Goal: Task Accomplishment & Management: Manage account settings

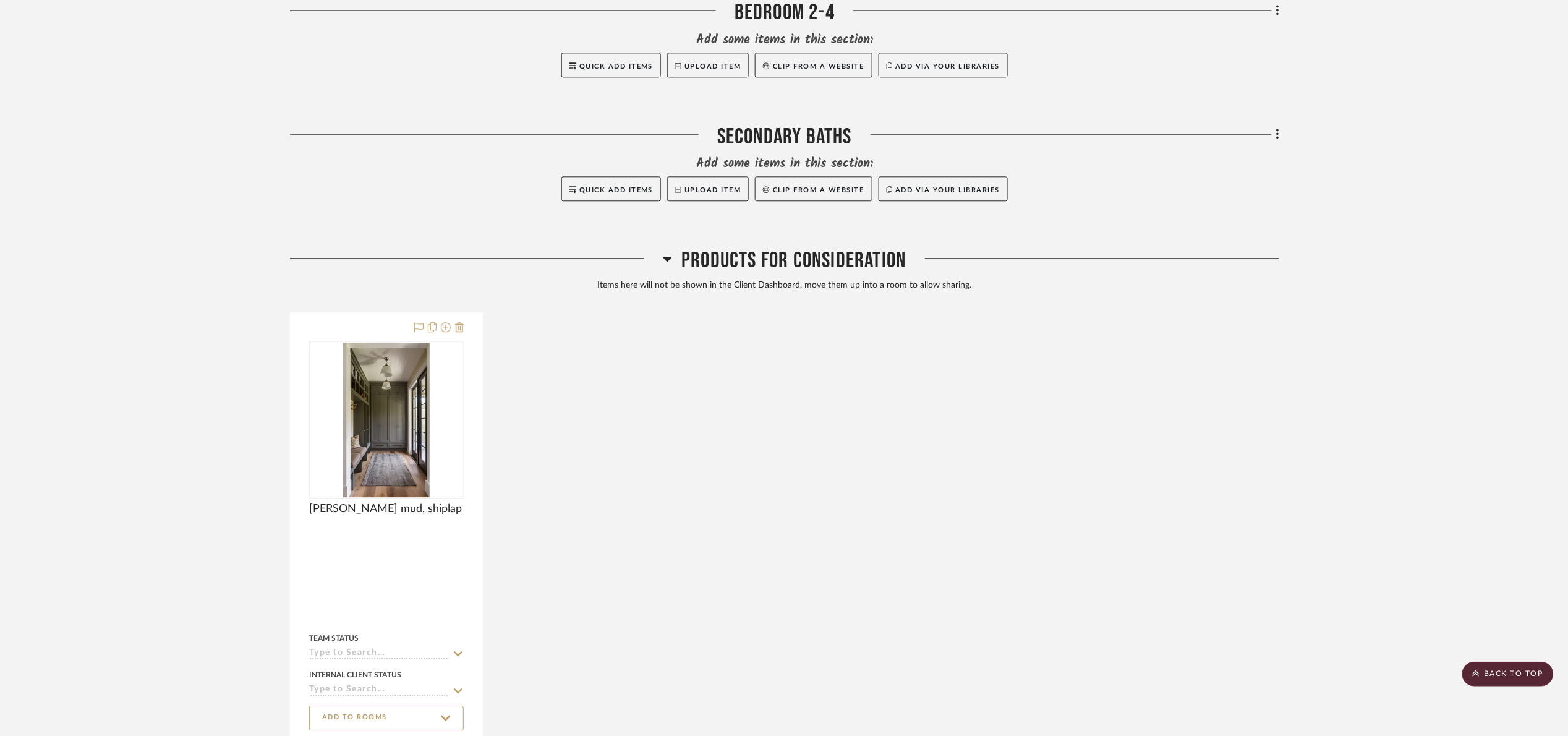
scroll to position [1263, 0]
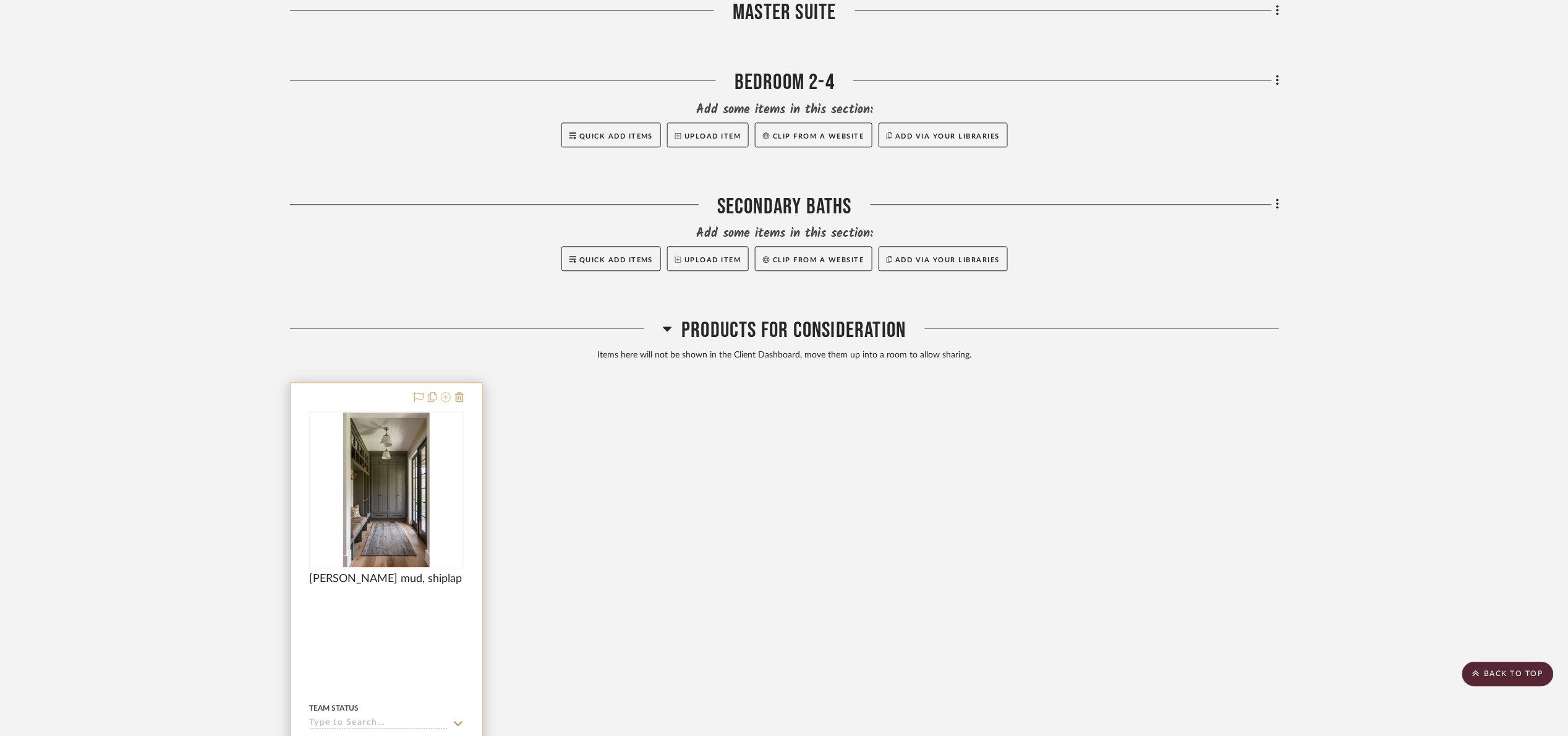
click at [444, 396] on icon at bounding box center [445, 397] width 10 height 10
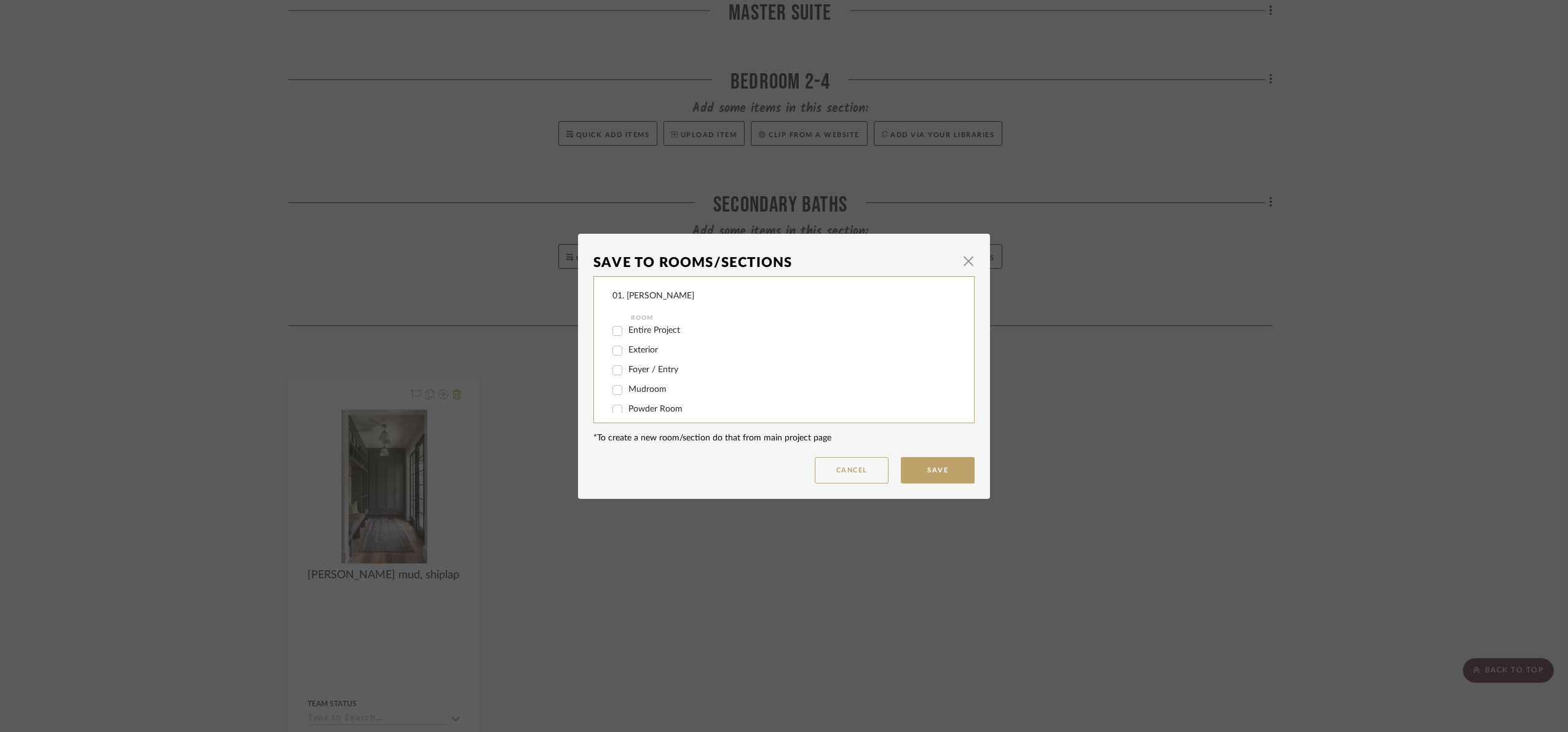
scroll to position [0, 0]
click at [652, 393] on span "Mudroom" at bounding box center [647, 393] width 38 height 9
click at [627, 393] on input "Mudroom" at bounding box center [618, 395] width 20 height 20
checkbox input "true"
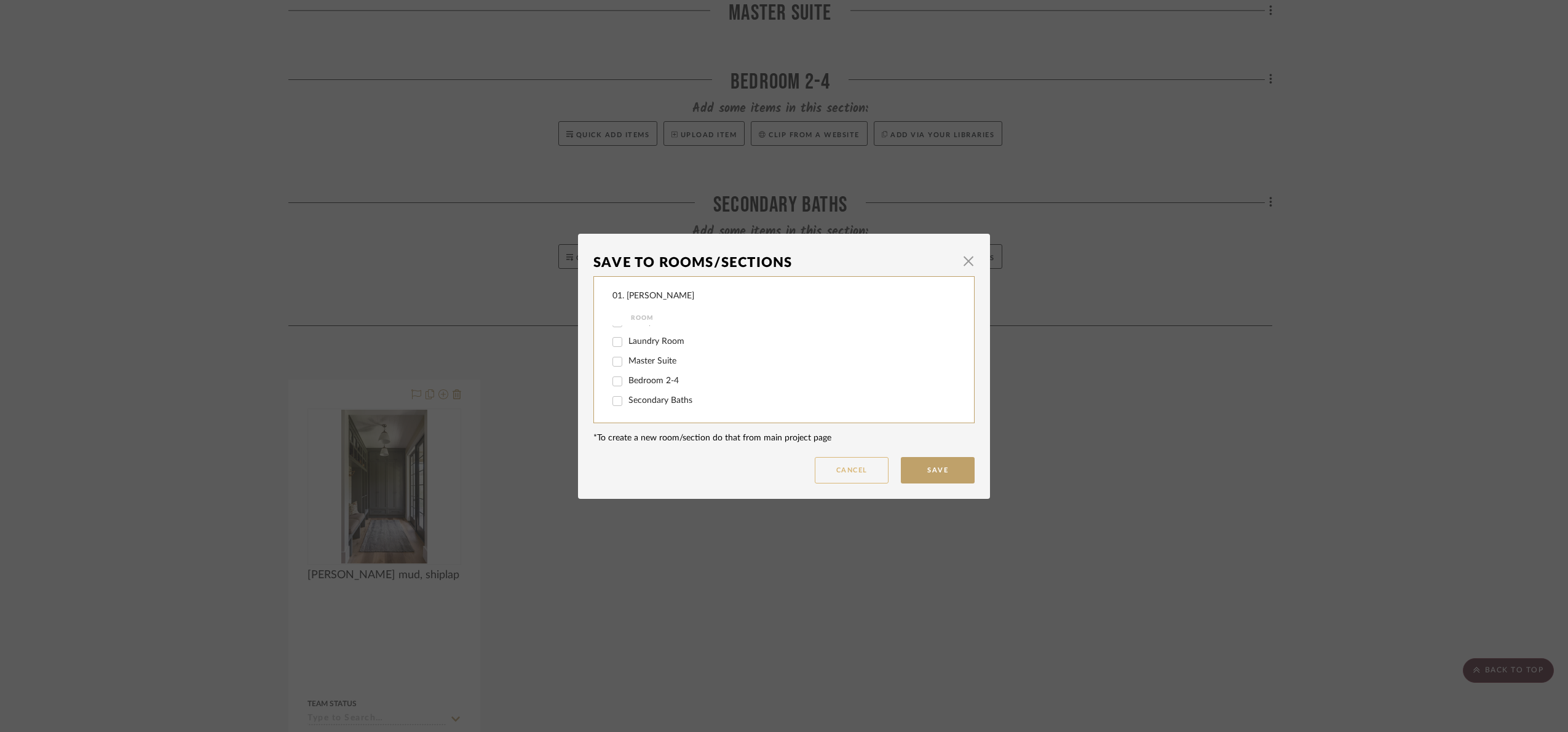
click at [838, 467] on button "Cancel" at bounding box center [851, 470] width 74 height 26
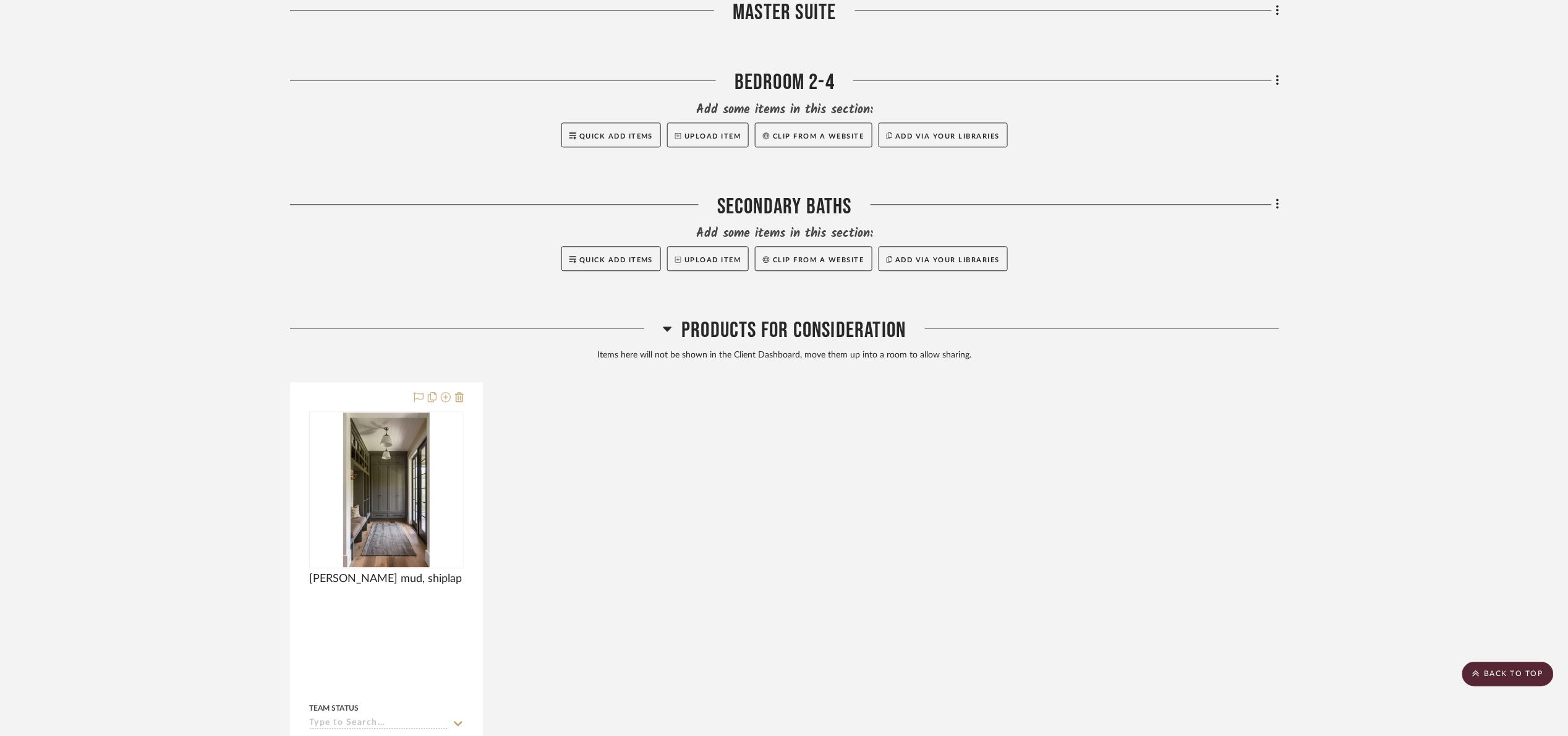
click at [854, 329] on span "Products For Consideration" at bounding box center [793, 331] width 224 height 26
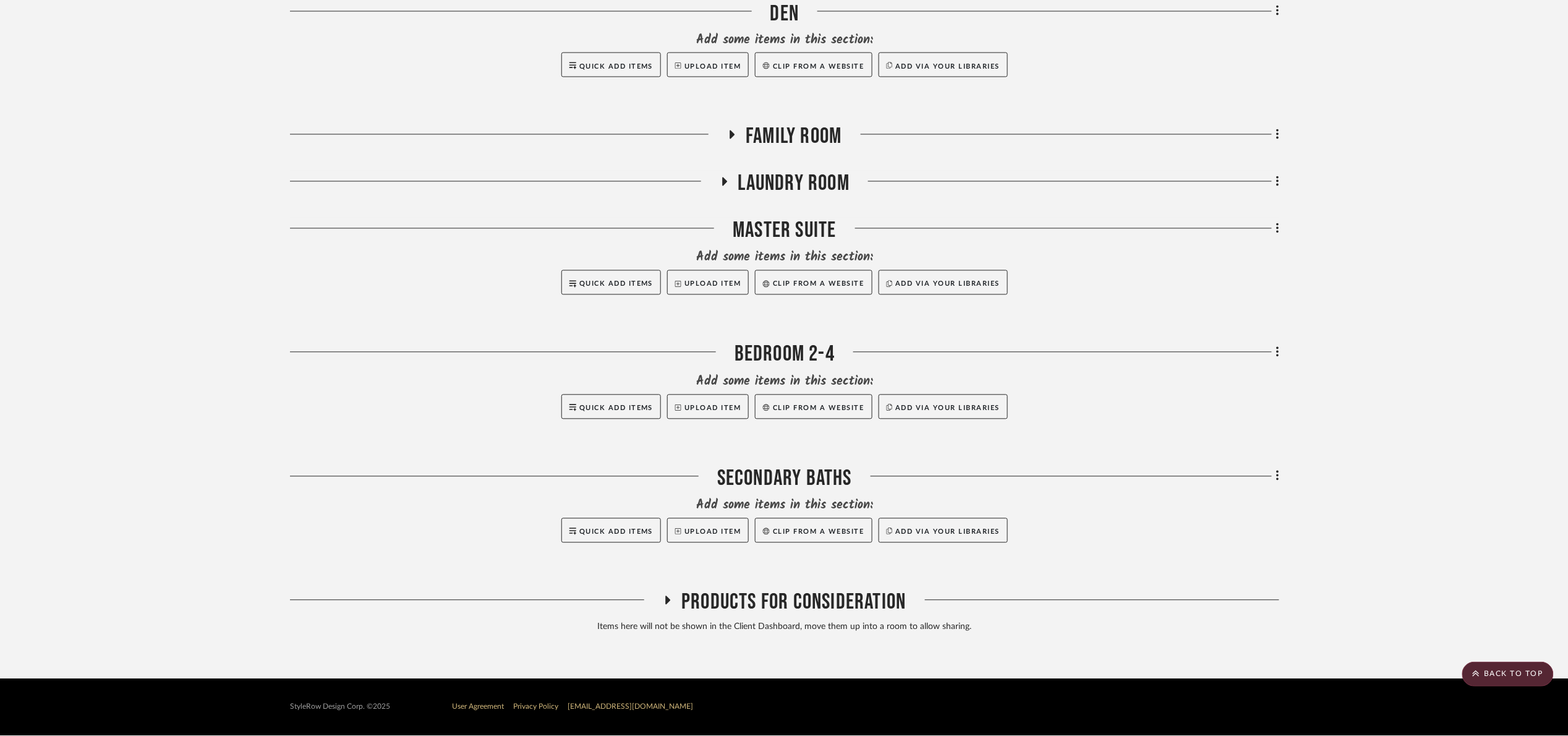
click at [787, 589] on span "Products For Consideration" at bounding box center [793, 603] width 224 height 26
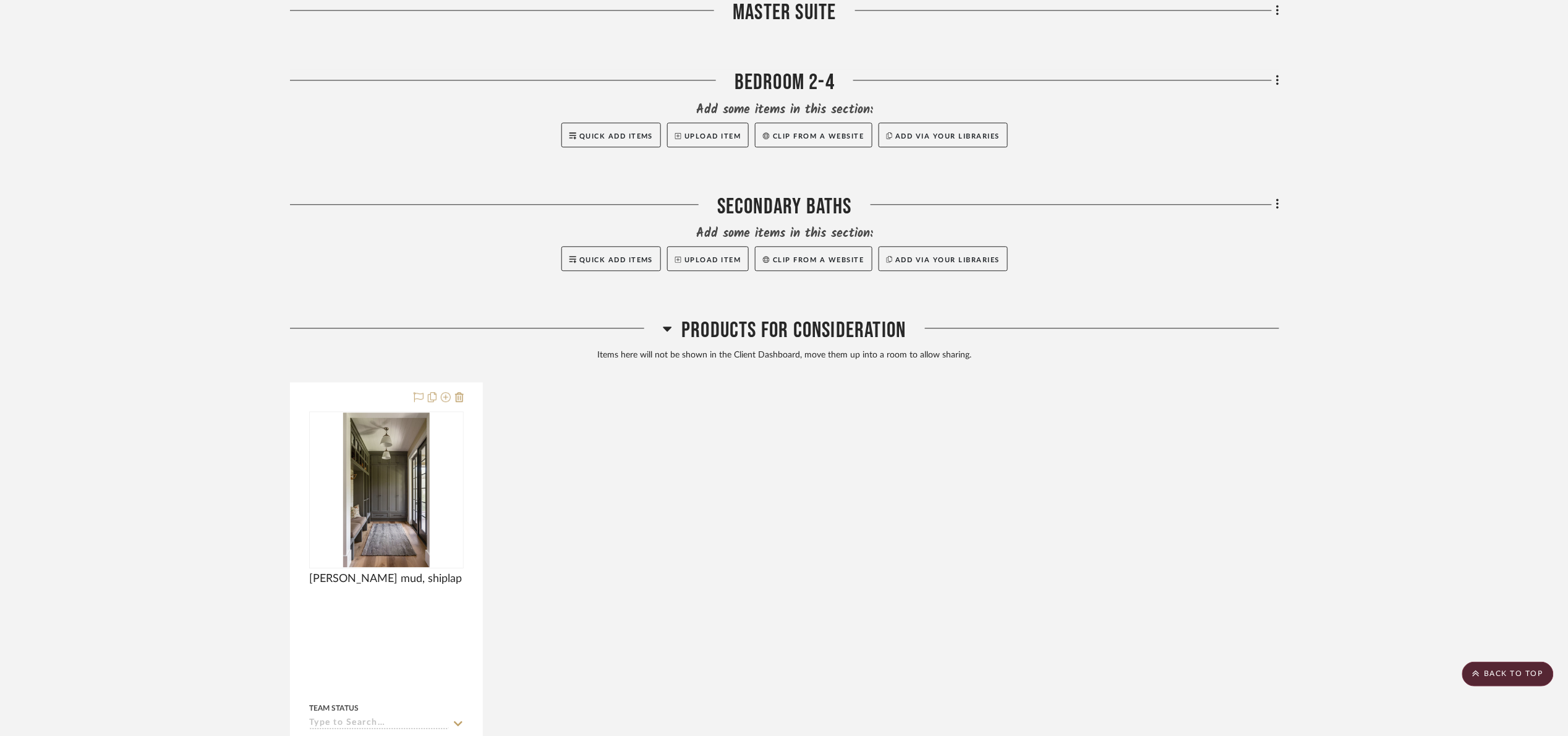
click at [775, 347] on div "Products For Consideration" at bounding box center [784, 333] width 989 height 32
click at [776, 336] on span "Products For Consideration" at bounding box center [793, 331] width 224 height 26
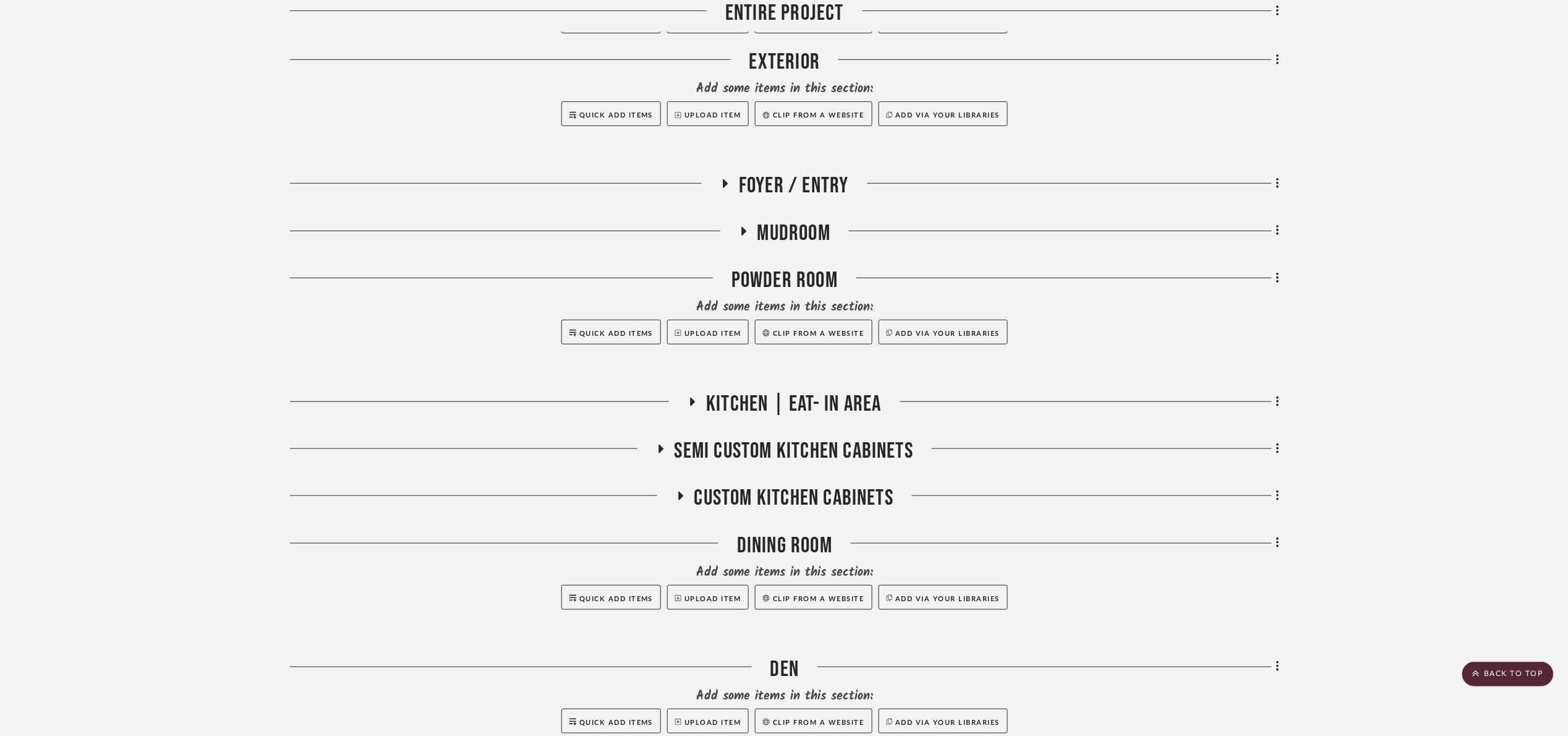
scroll to position [249, 0]
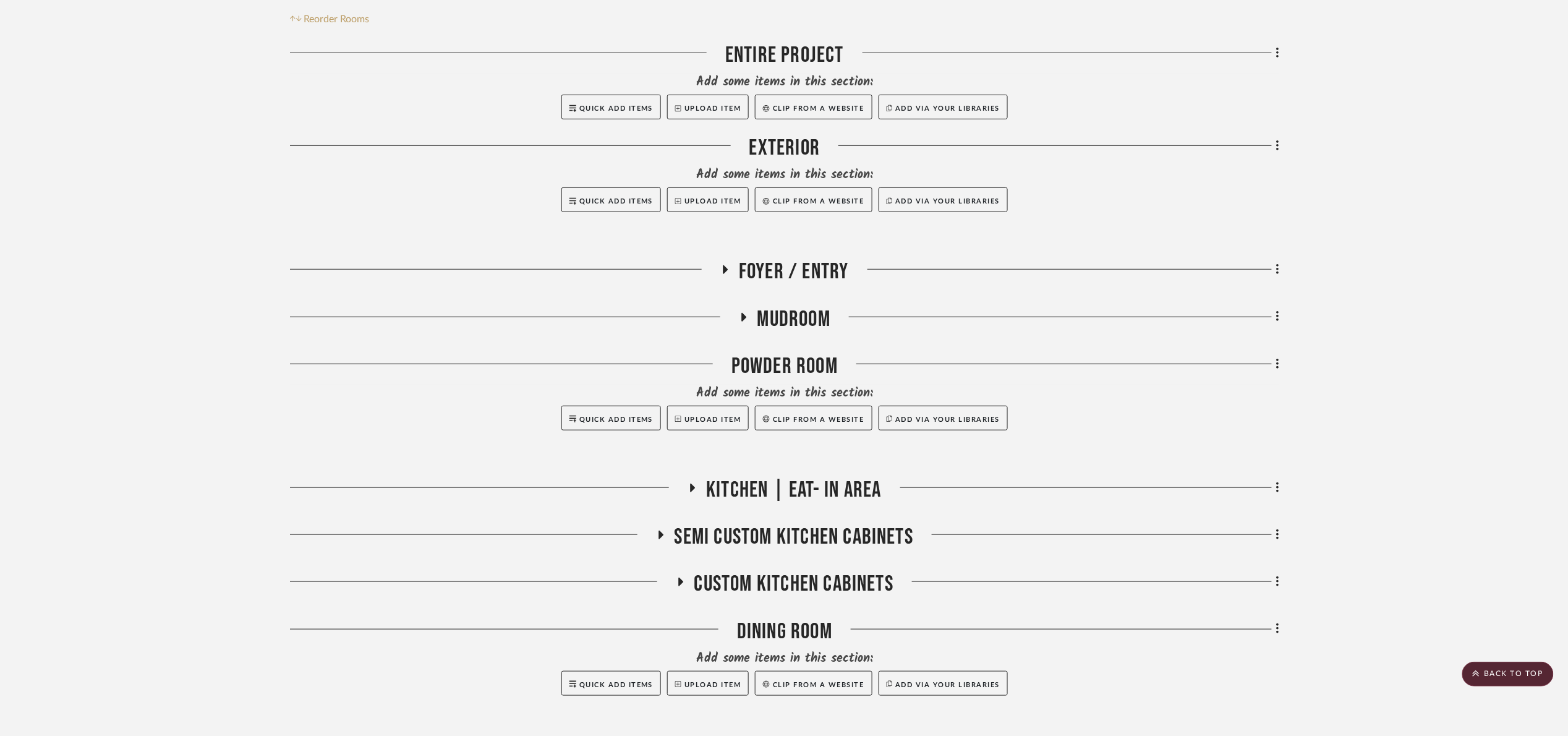
click at [841, 485] on span "Kitchen | Eat- In Area" at bounding box center [793, 490] width 175 height 26
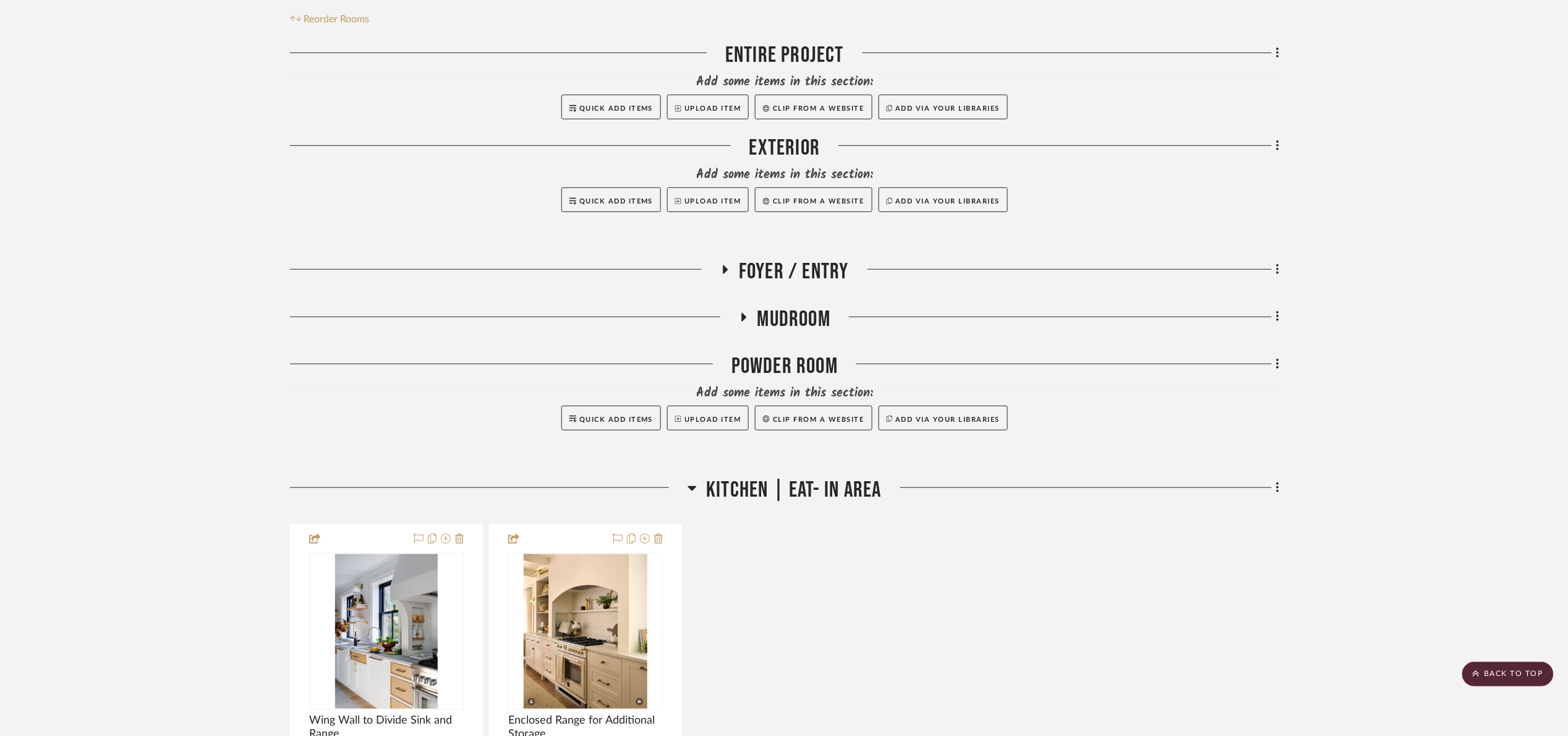
click at [857, 485] on span "Kitchen | Eat- In Area" at bounding box center [793, 490] width 175 height 26
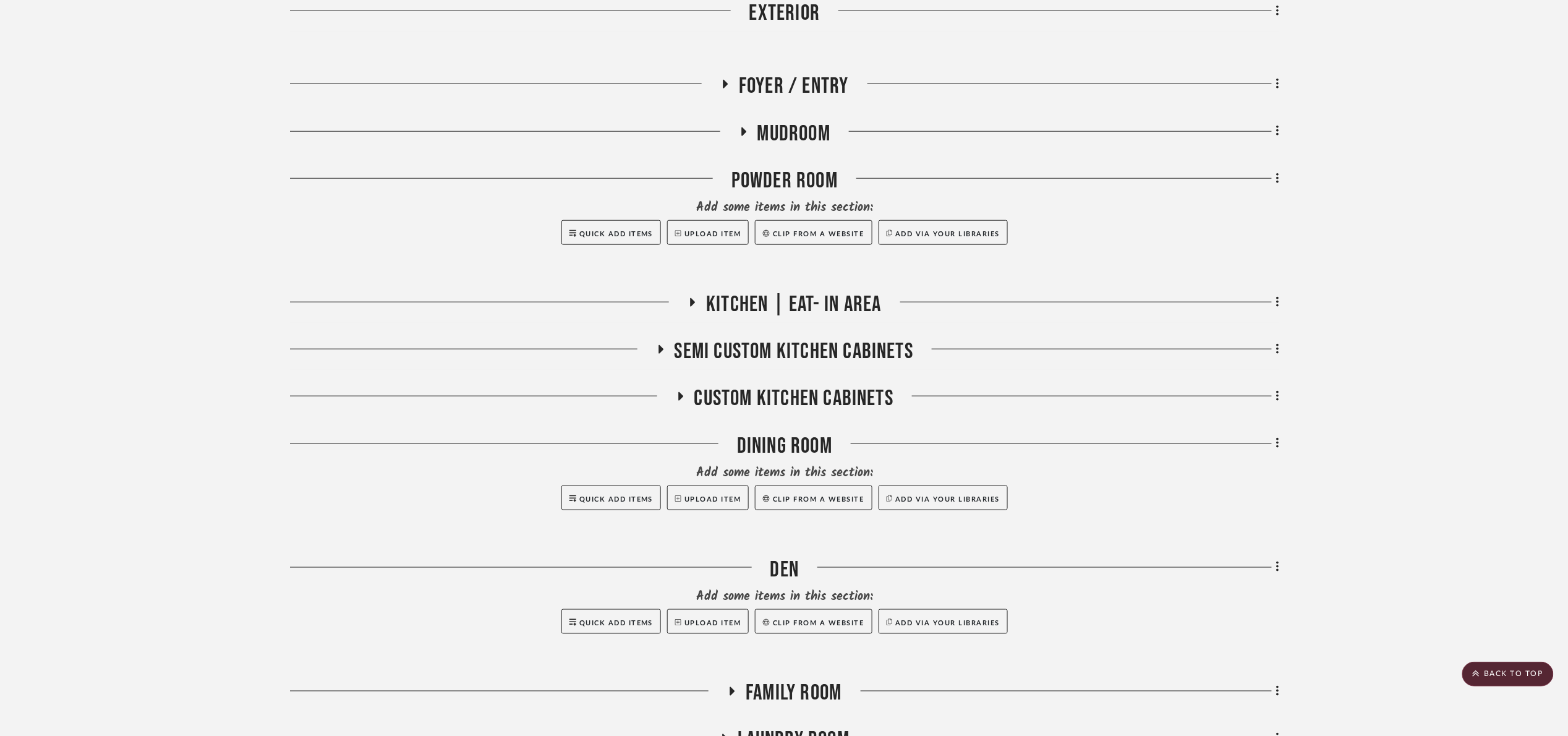
click at [830, 313] on span "Kitchen | Eat- In Area" at bounding box center [793, 304] width 175 height 26
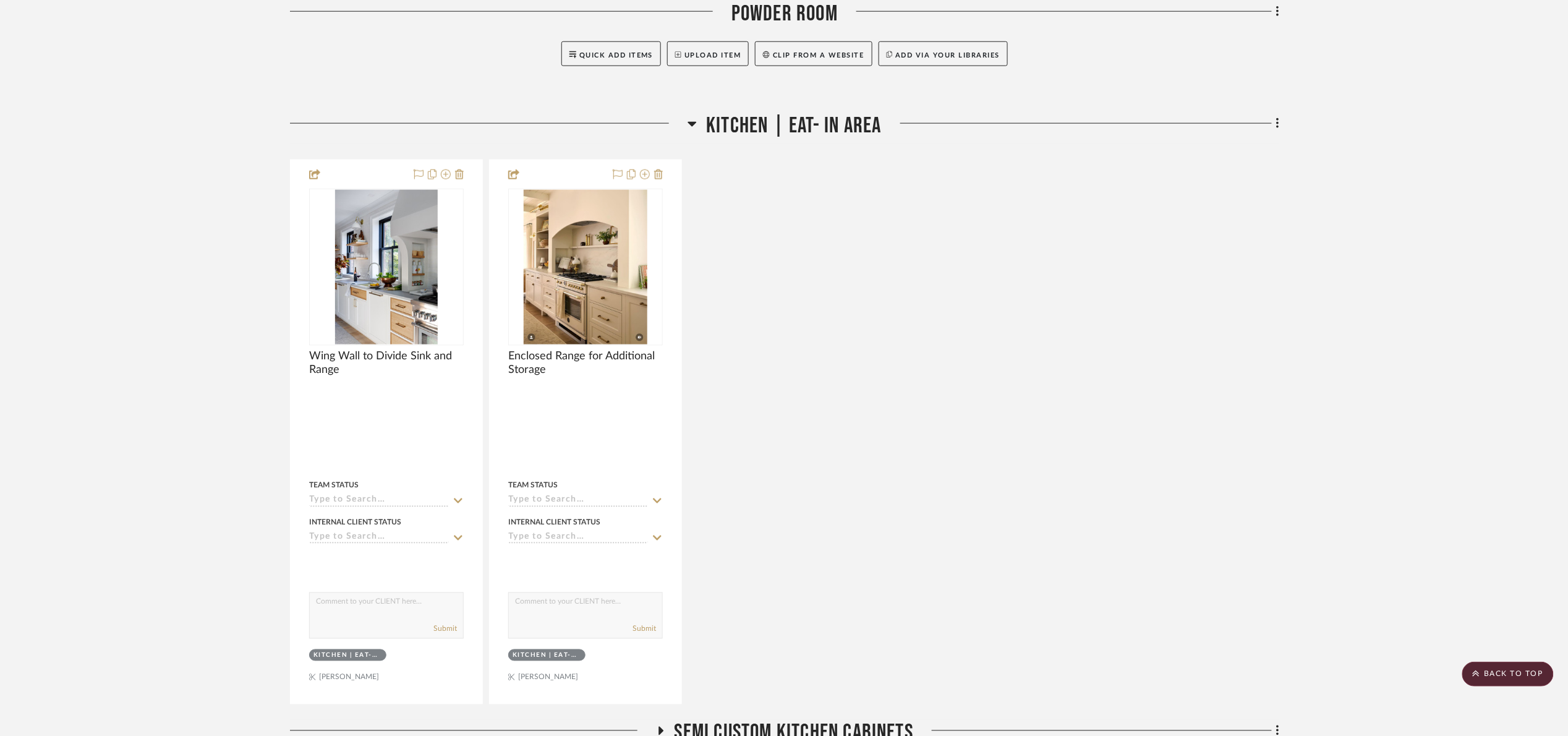
scroll to position [620, 0]
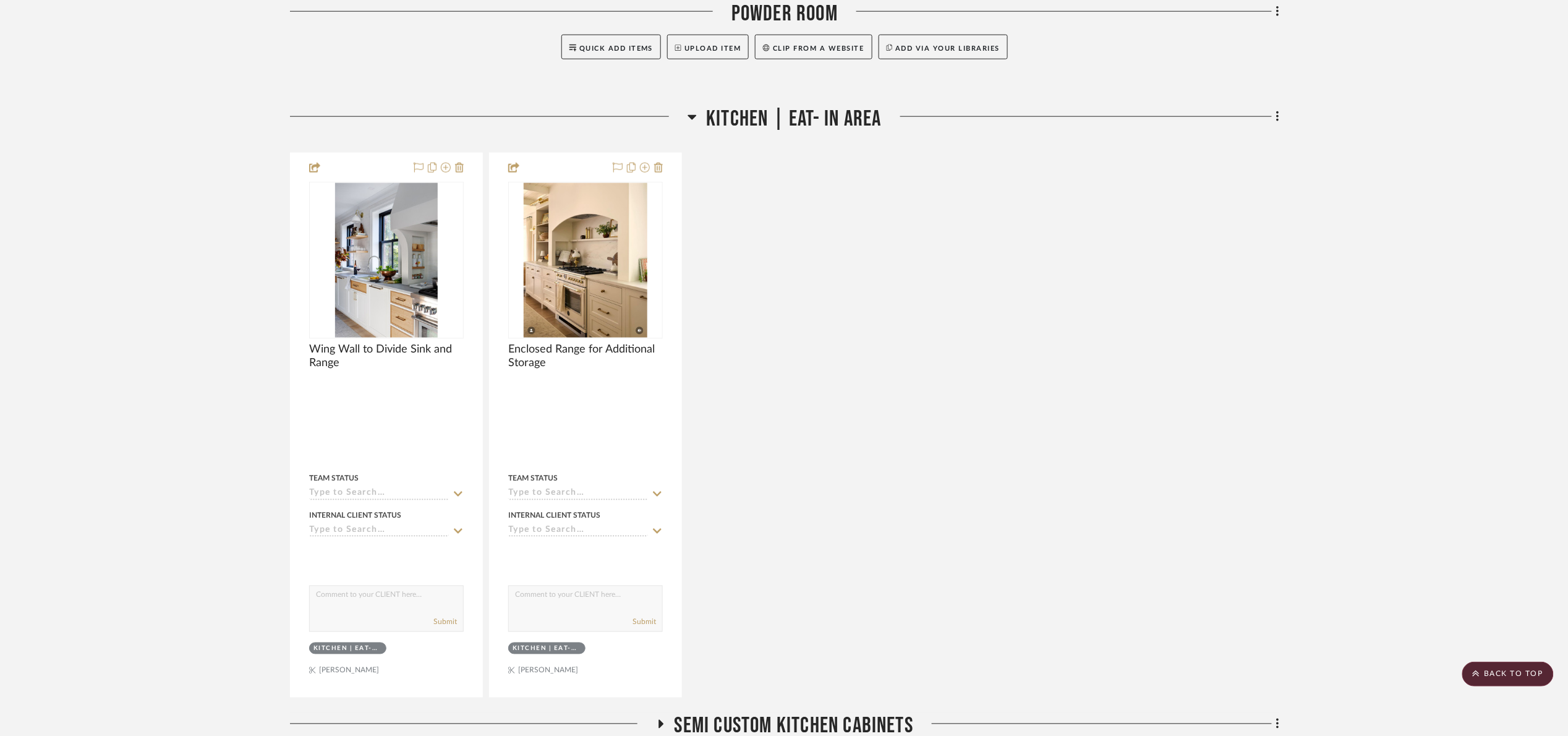
click at [814, 117] on span "Kitchen | Eat- In Area" at bounding box center [793, 119] width 175 height 26
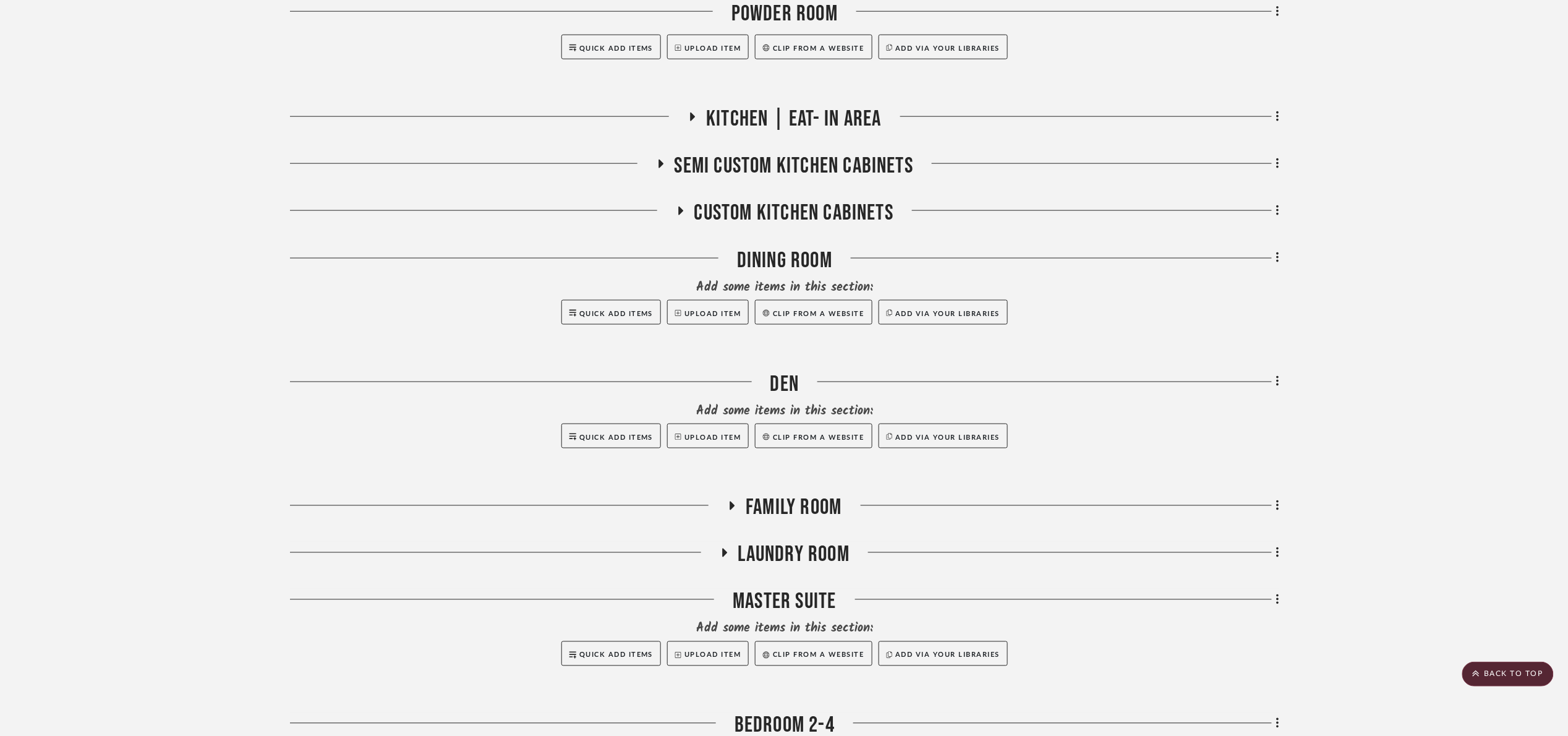
click at [810, 168] on span "Semi custom kitchen Cabinets" at bounding box center [794, 166] width 240 height 26
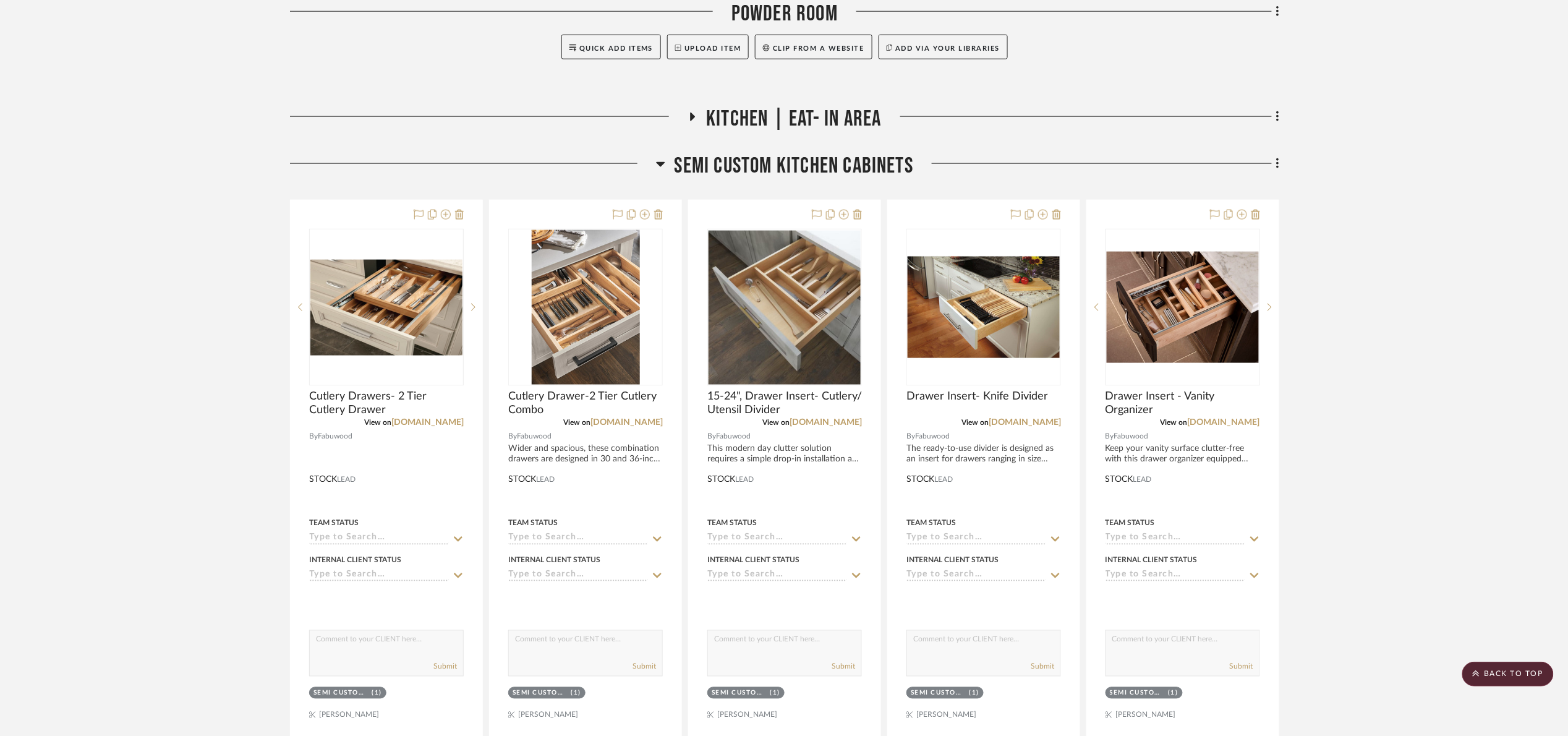
click at [808, 180] on span "Semi custom kitchen Cabinets" at bounding box center [794, 166] width 240 height 26
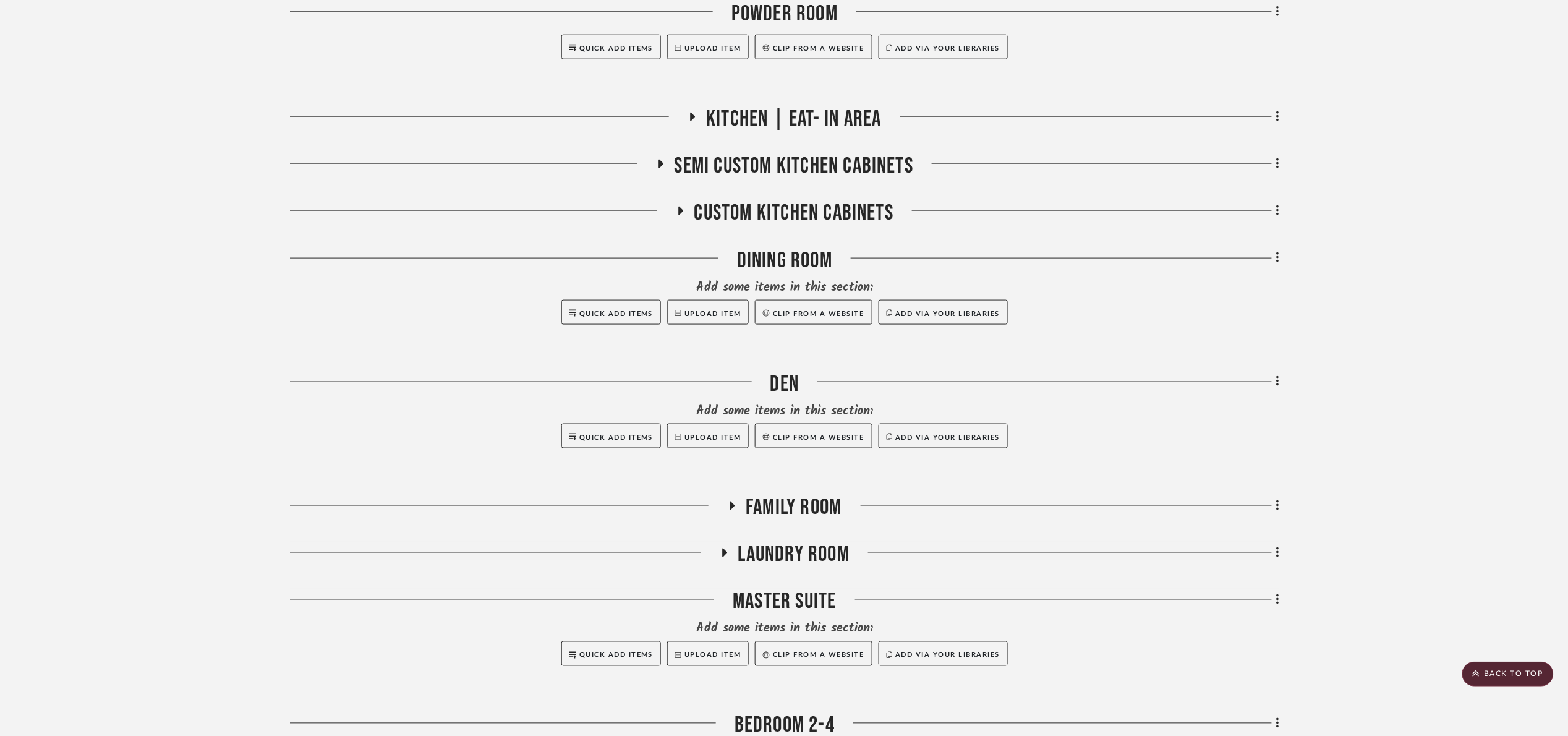
click at [801, 222] on span "Custom kitchen cabinets" at bounding box center [794, 213] width 200 height 26
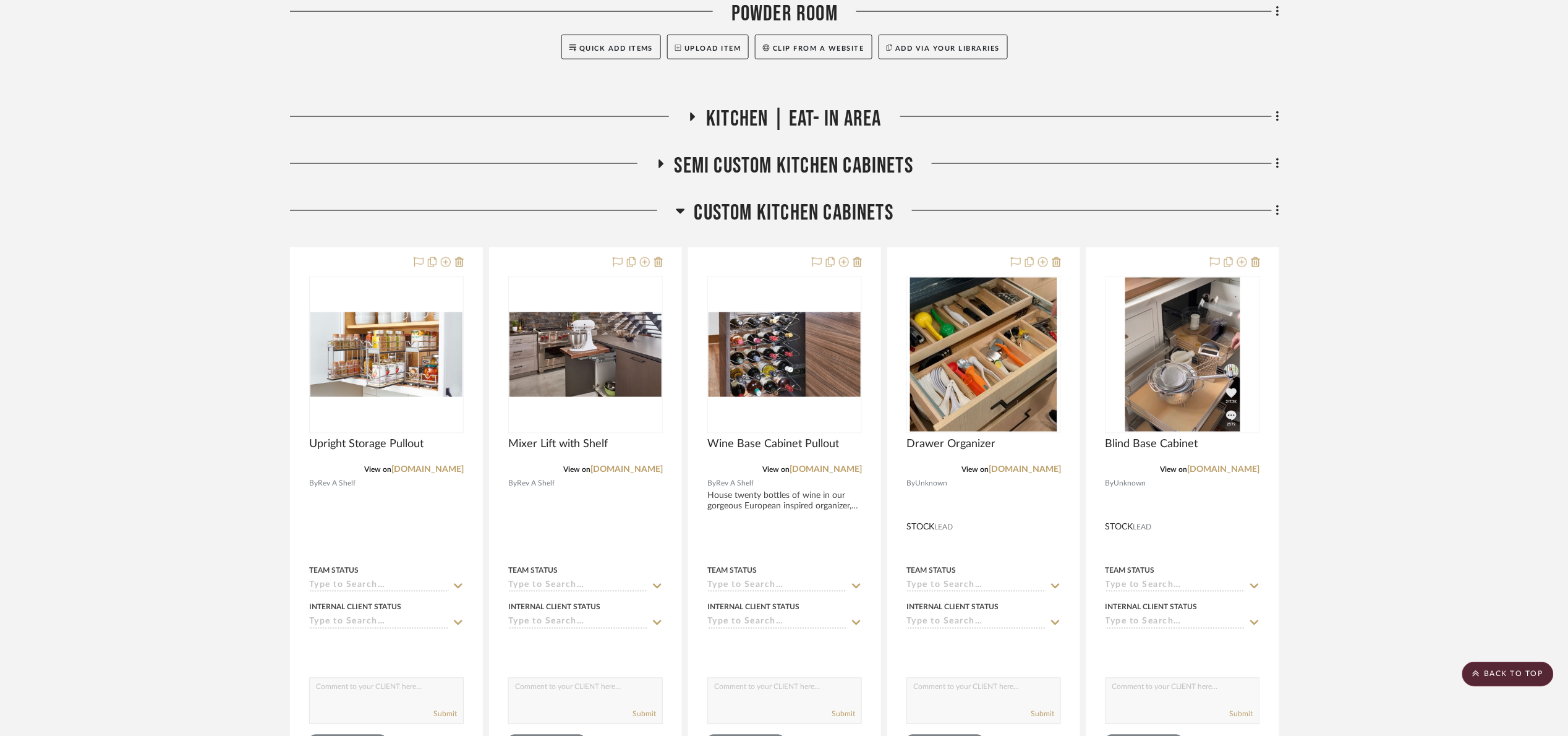
click at [801, 222] on span "Custom kitchen cabinets" at bounding box center [794, 213] width 200 height 26
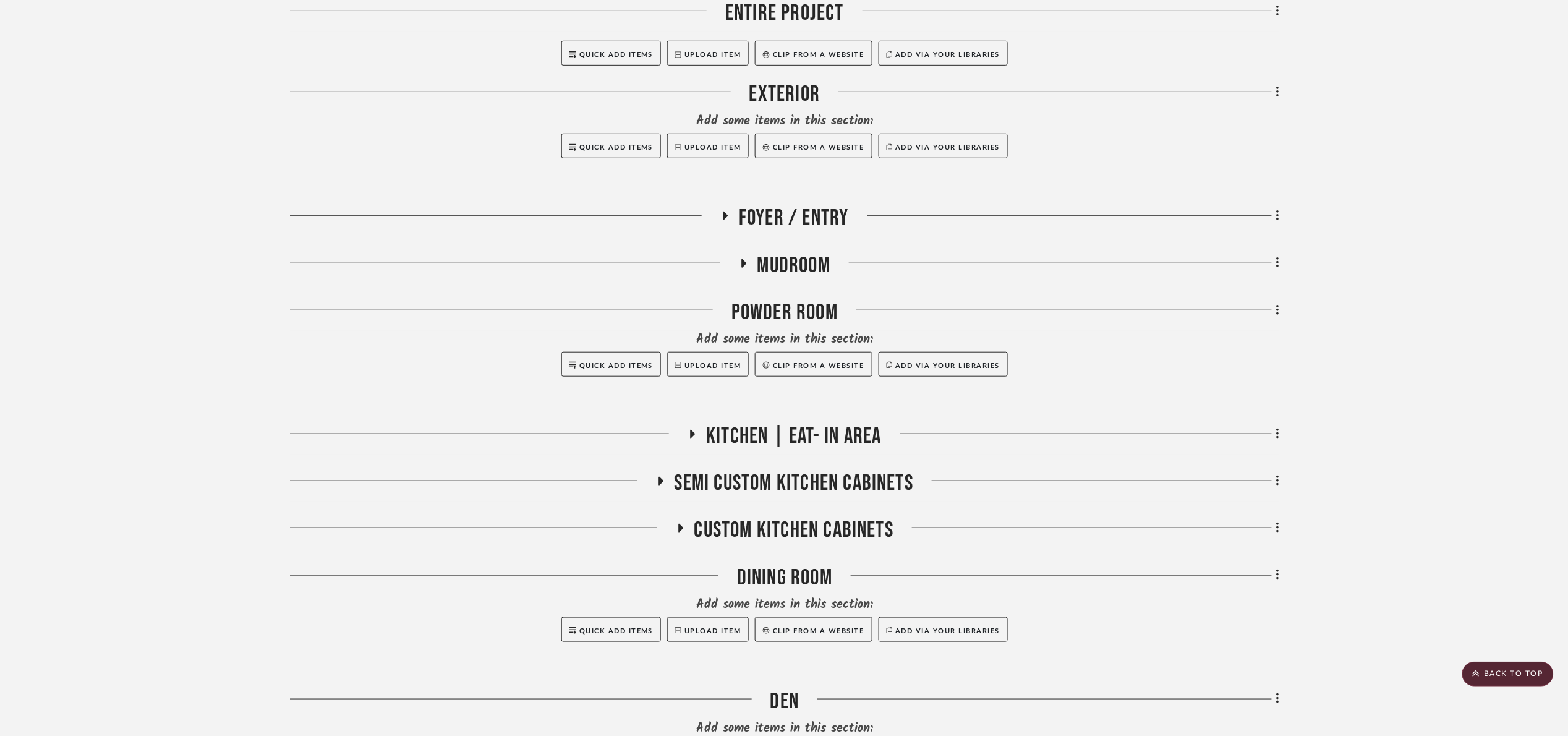
scroll to position [434, 0]
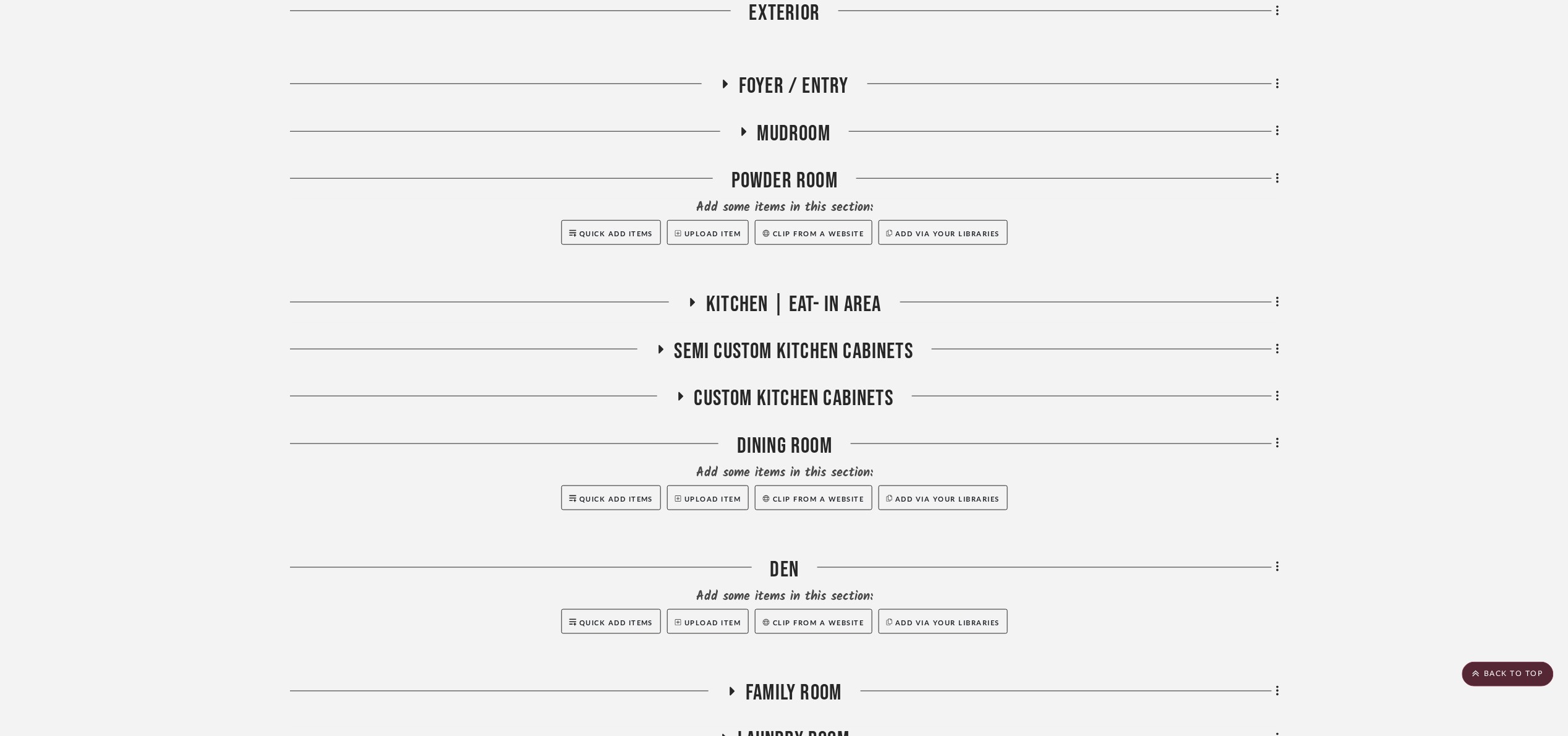
click at [785, 294] on span "Kitchen | Eat- In Area" at bounding box center [793, 304] width 175 height 26
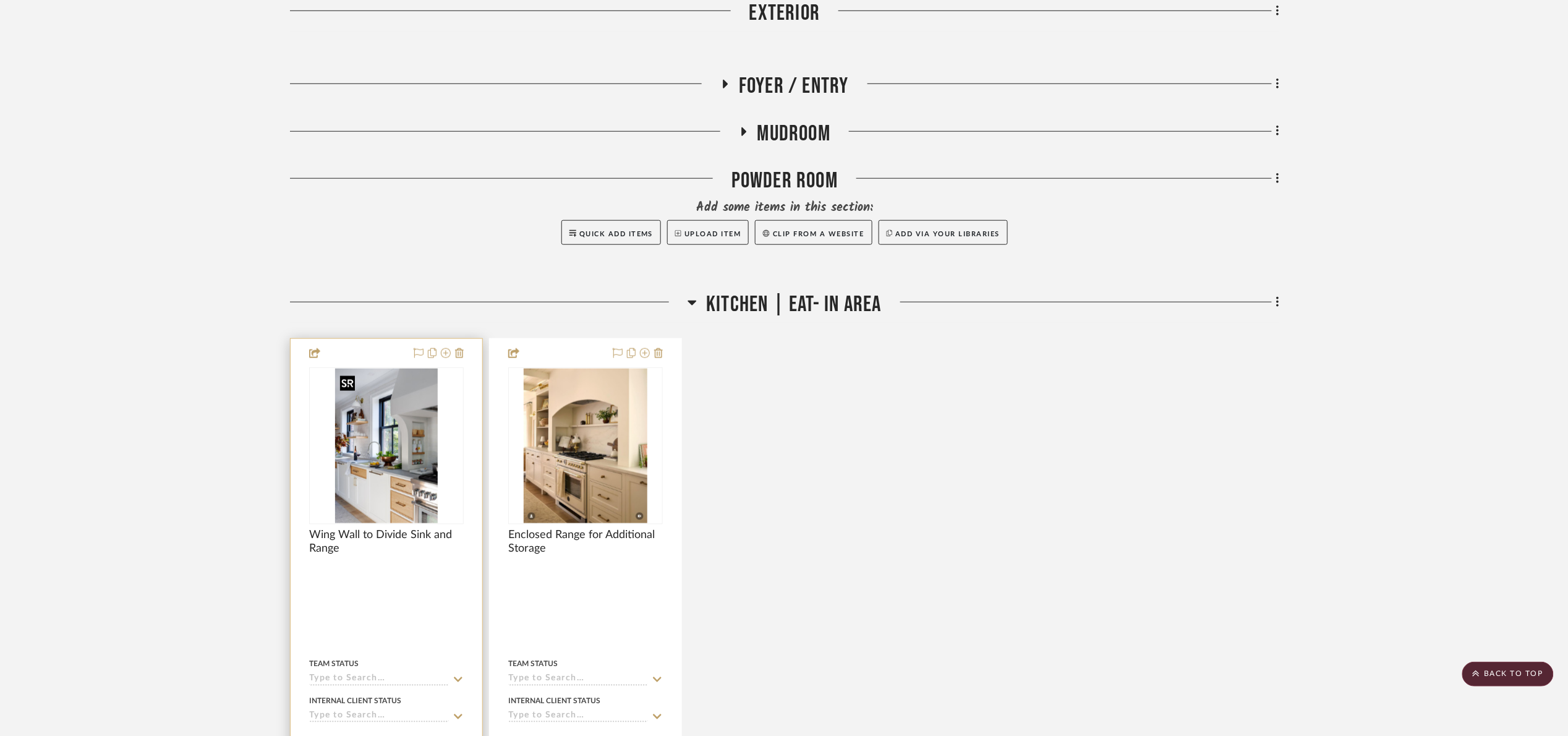
click at [0, 0] on img at bounding box center [0, 0] width 0 height 0
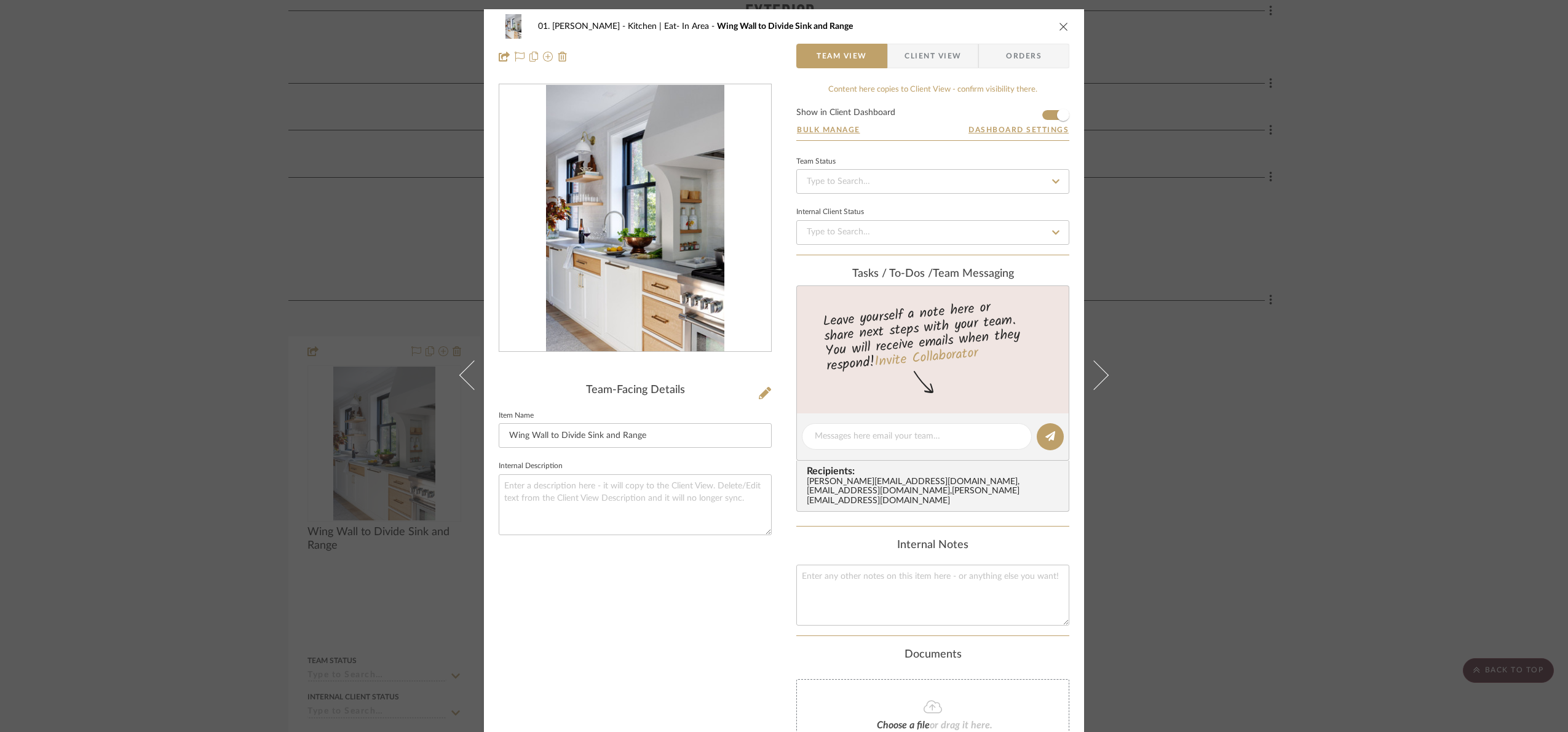
click at [1221, 45] on div "01. Merker Kitchen | Eat- In Area Wing Wall to Divide Sink and Range Team View …" at bounding box center [784, 366] width 1568 height 732
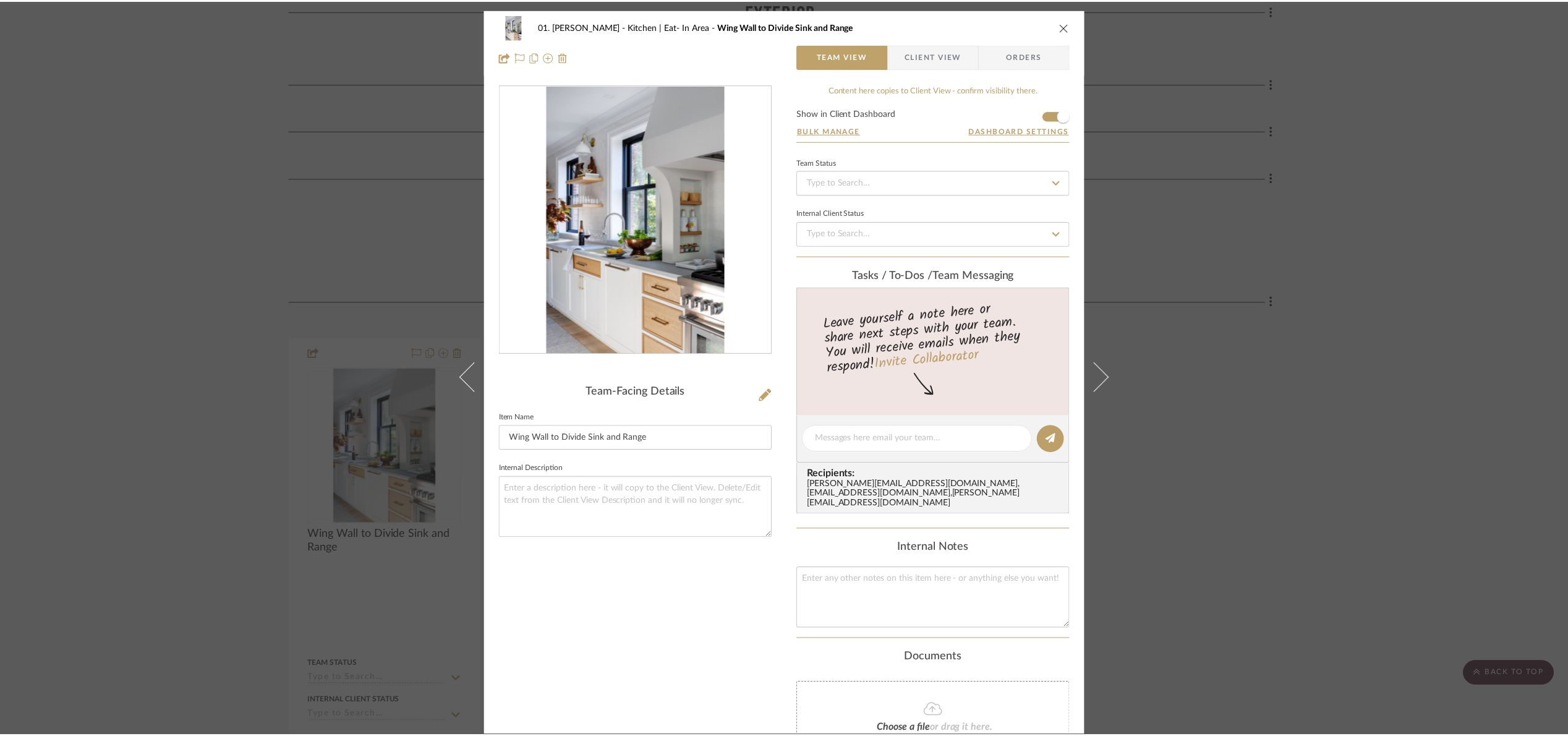
scroll to position [434, 0]
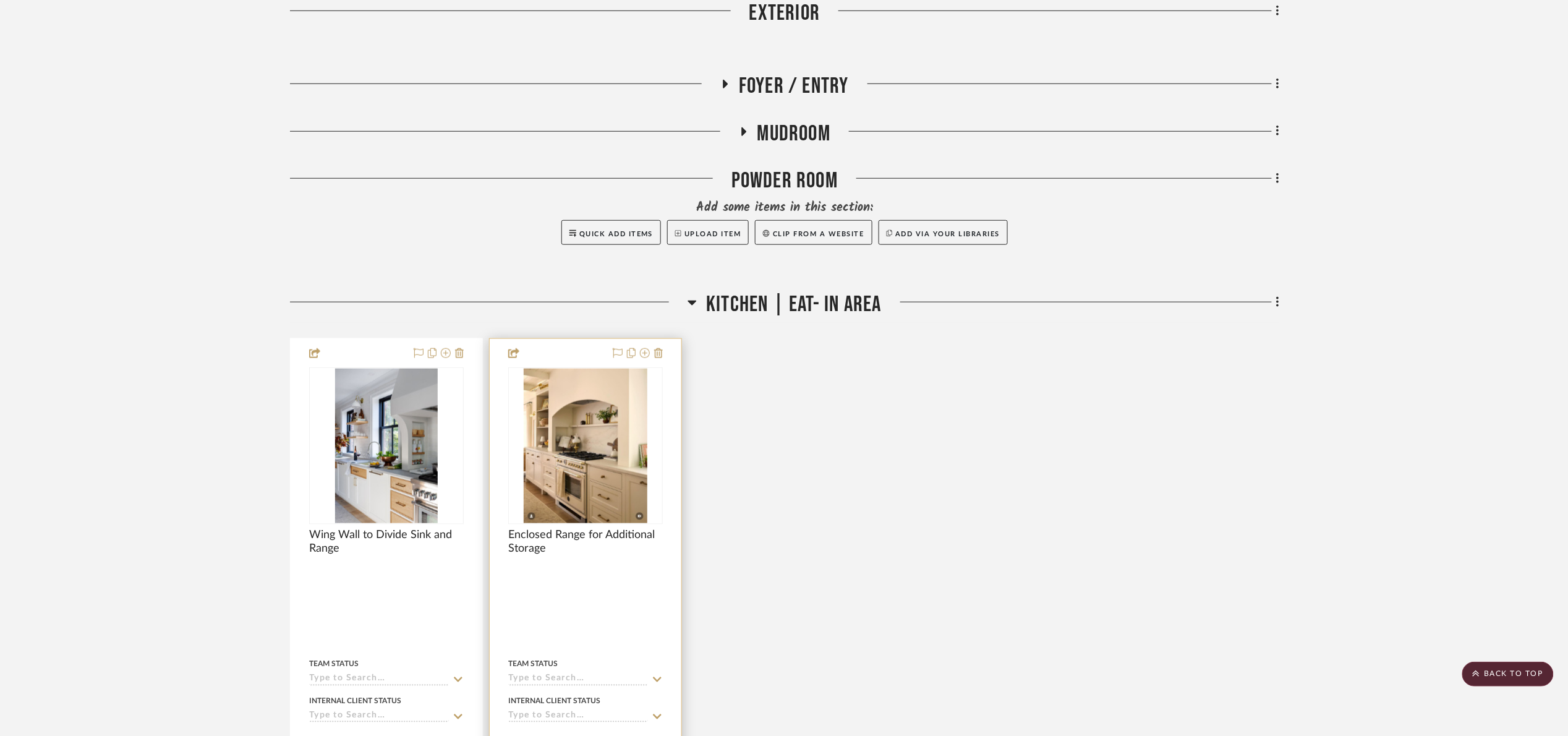
click at [603, 459] on img "0" at bounding box center [585, 446] width 123 height 154
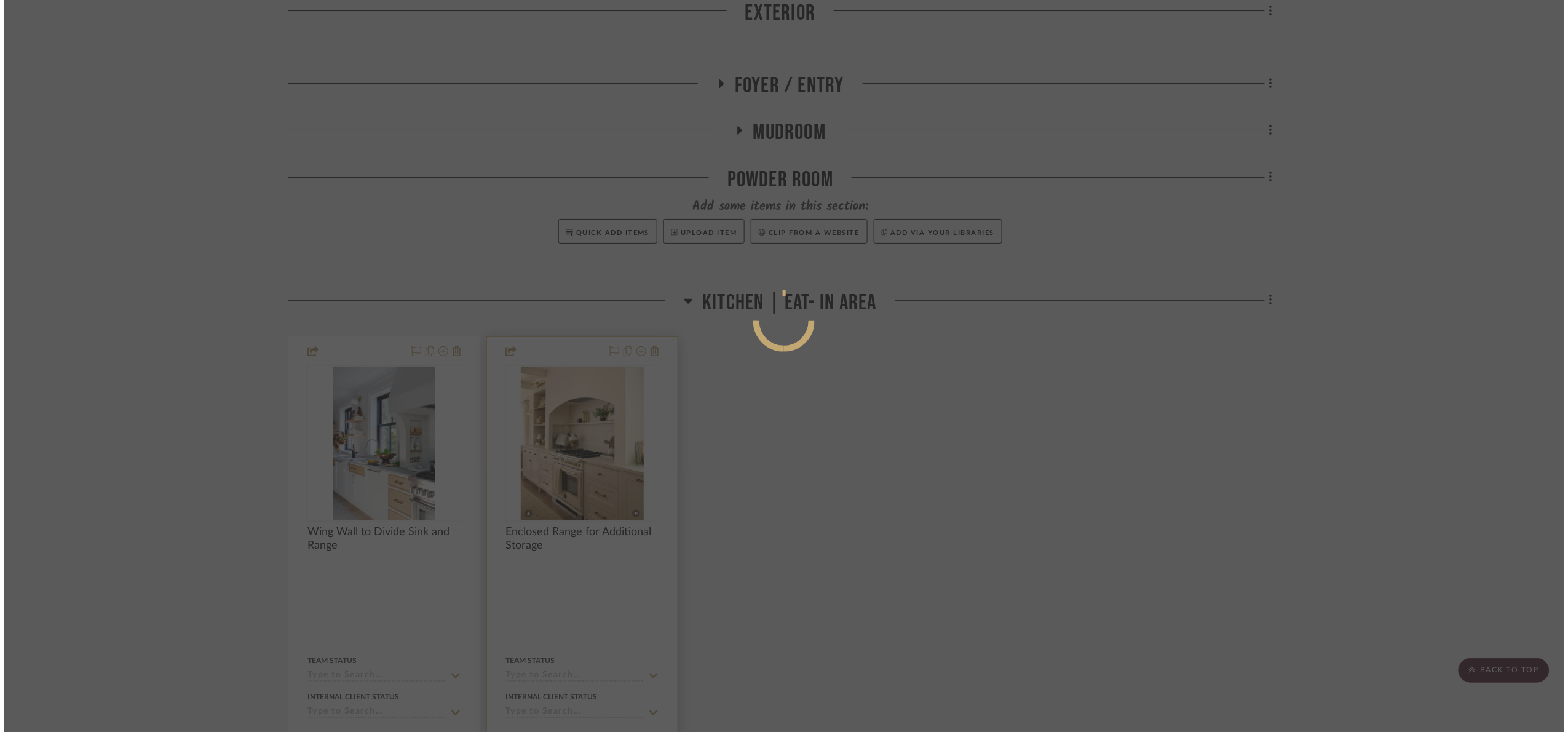
scroll to position [0, 0]
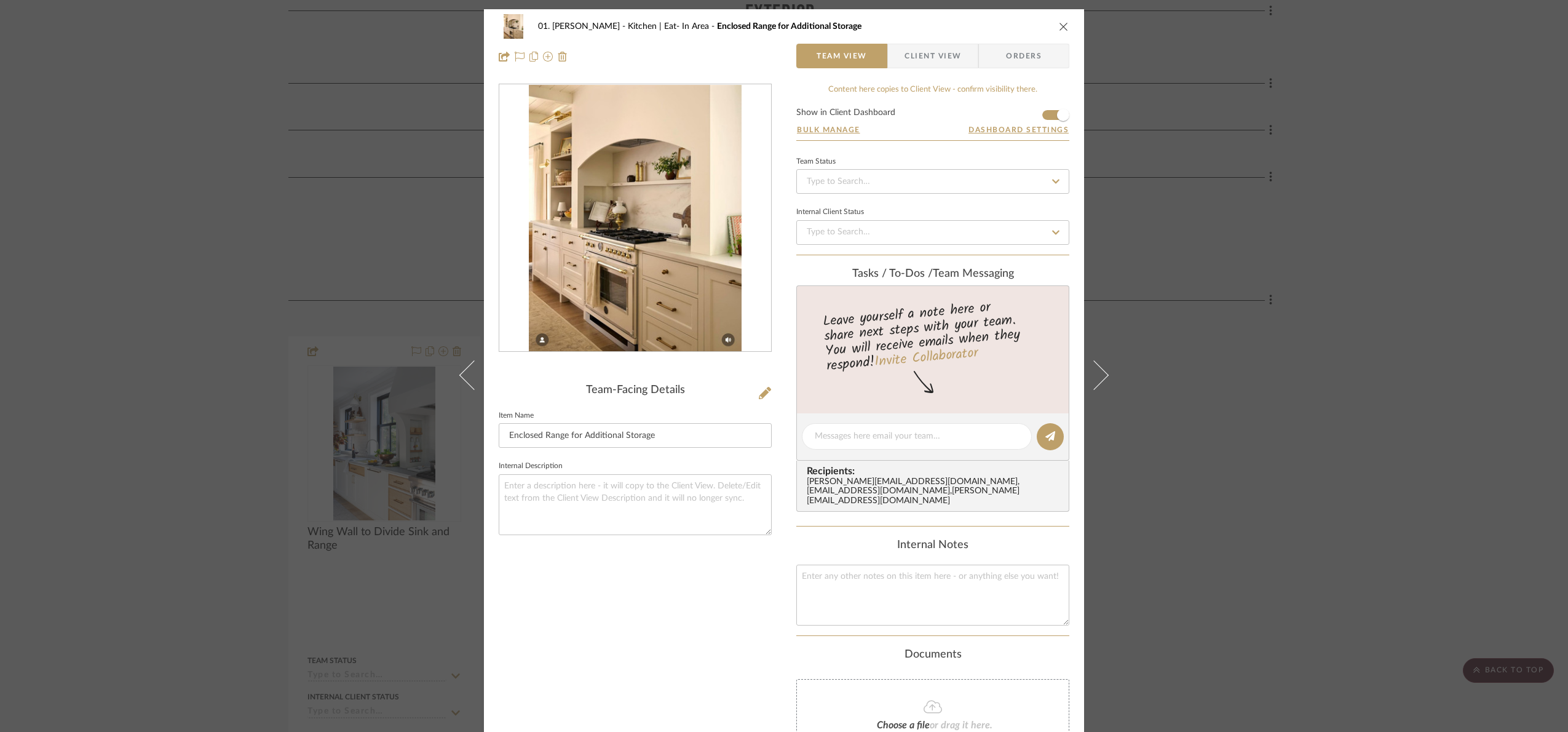
click at [593, 165] on img "0" at bounding box center [635, 218] width 213 height 267
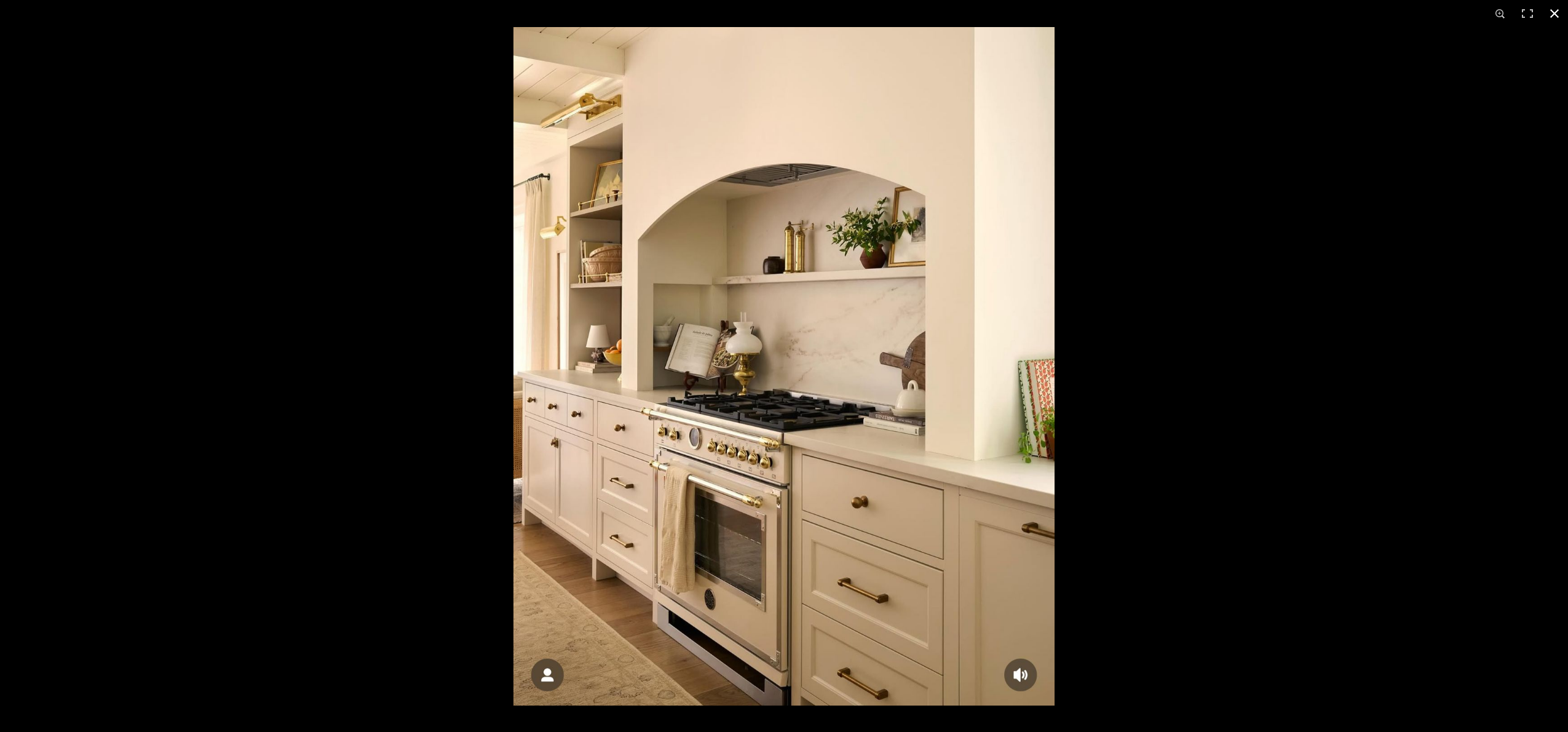
click at [1134, 299] on div at bounding box center [1297, 393] width 1568 height 732
click at [1168, 268] on div at bounding box center [1297, 393] width 1568 height 732
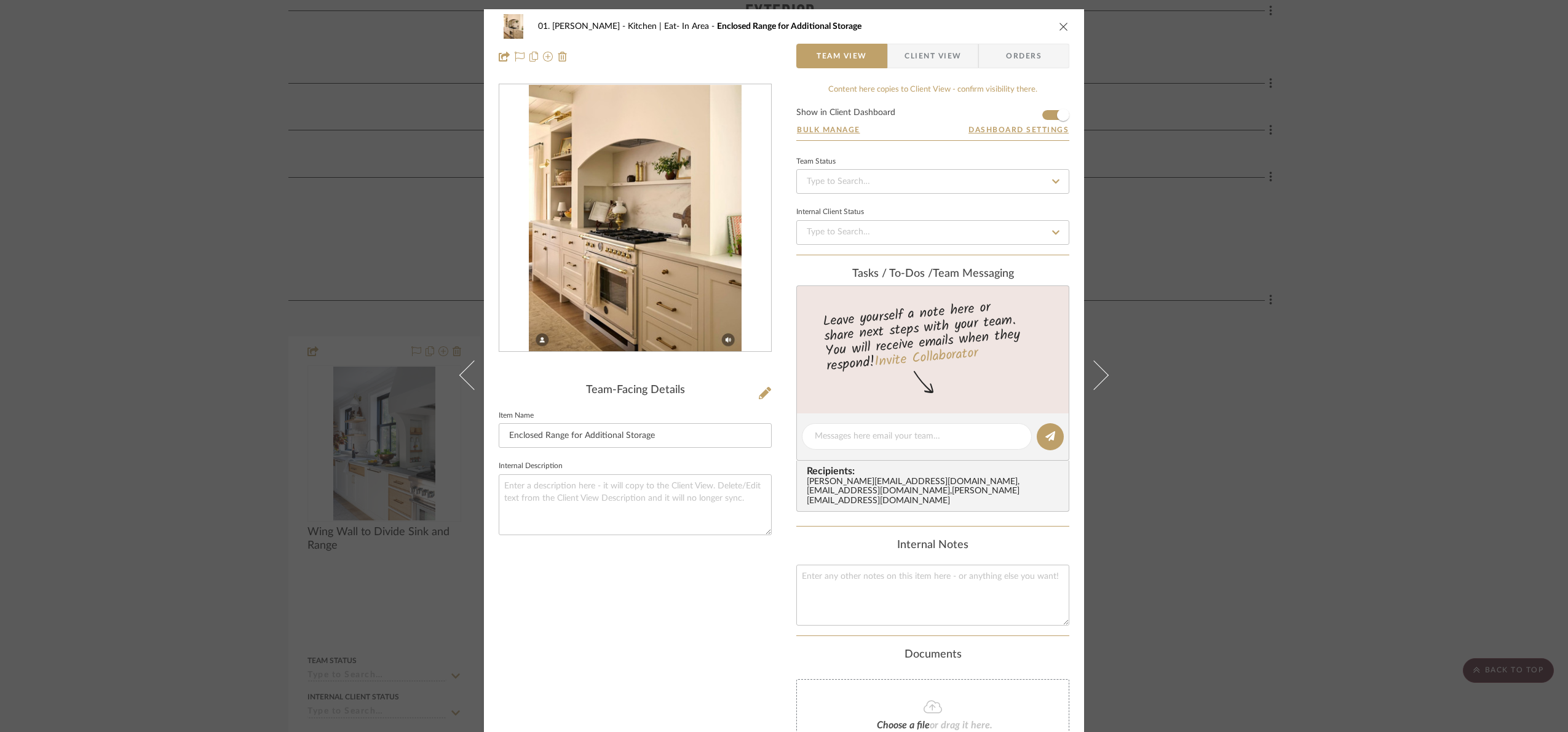
drag, startPoint x: 1302, startPoint y: 407, endPoint x: 1307, endPoint y: 414, distance: 8.6
click at [1307, 412] on div "01. Merker Kitchen | Eat- In Area Enclosed Range for Additional Storage Team Vi…" at bounding box center [784, 366] width 1568 height 732
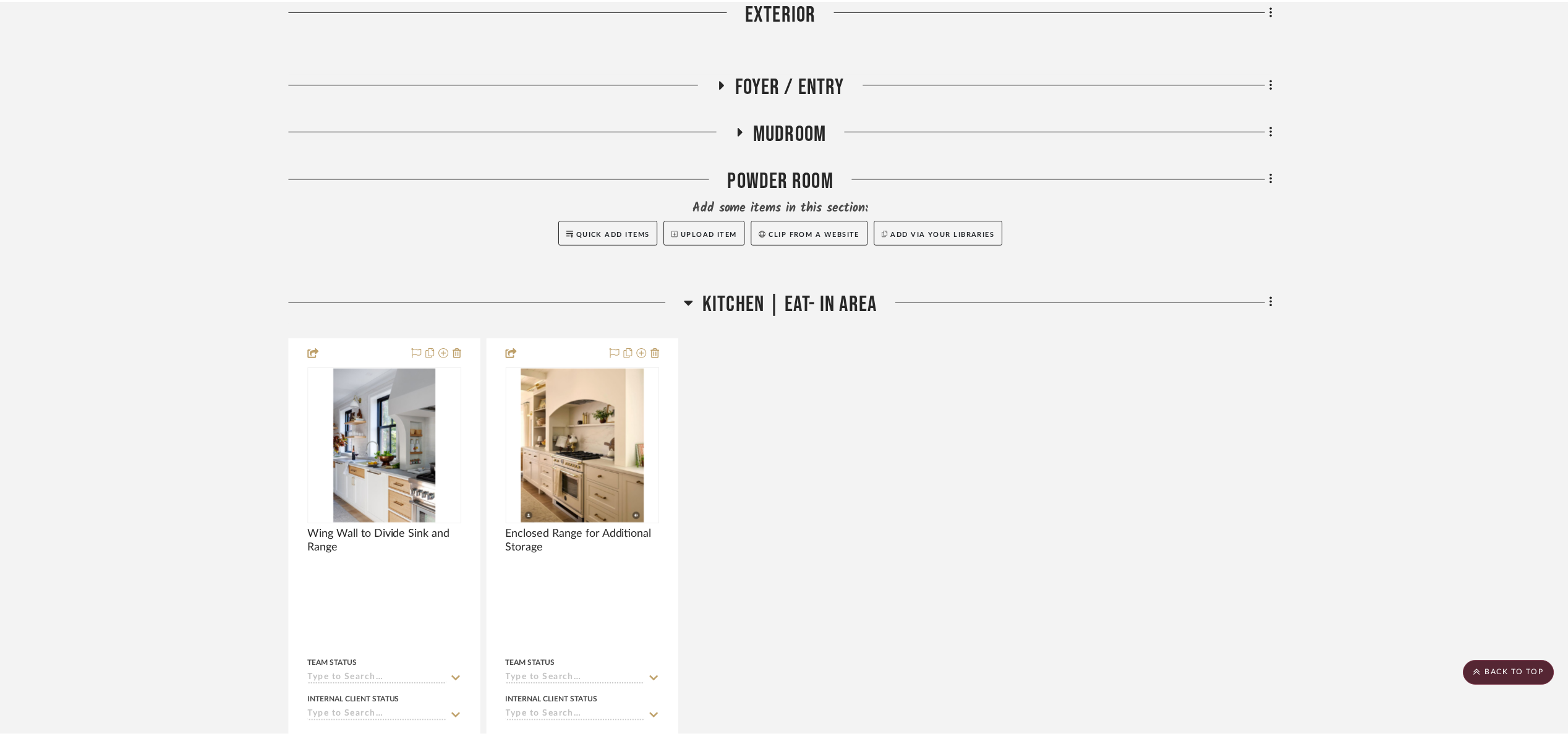
scroll to position [434, 0]
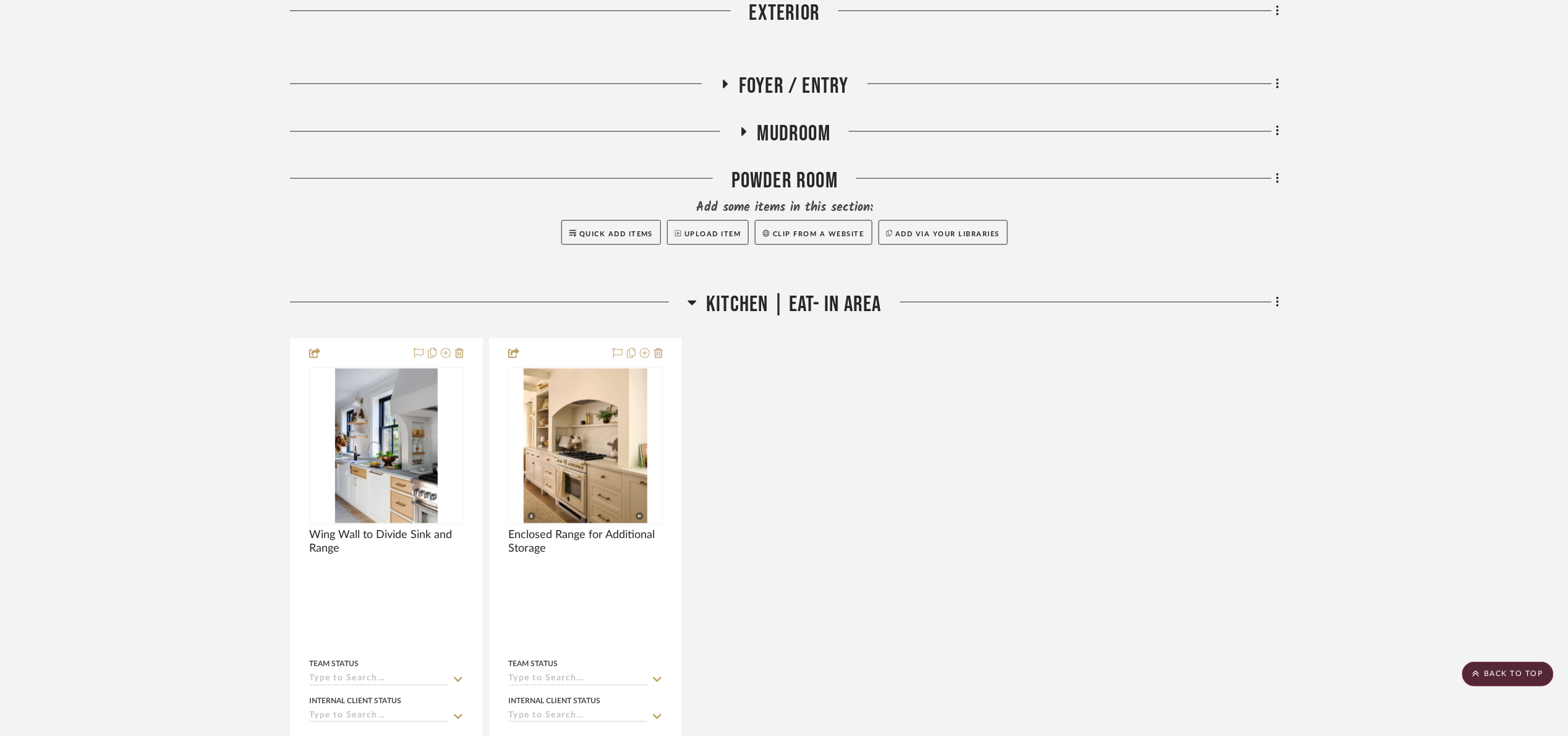
drag, startPoint x: 1039, startPoint y: 484, endPoint x: 1560, endPoint y: 112, distance: 640.2
click at [1206, 348] on div "Wing Wall to Divide Sink and Range Team Status Internal Client Status client Co…" at bounding box center [784, 610] width 989 height 545
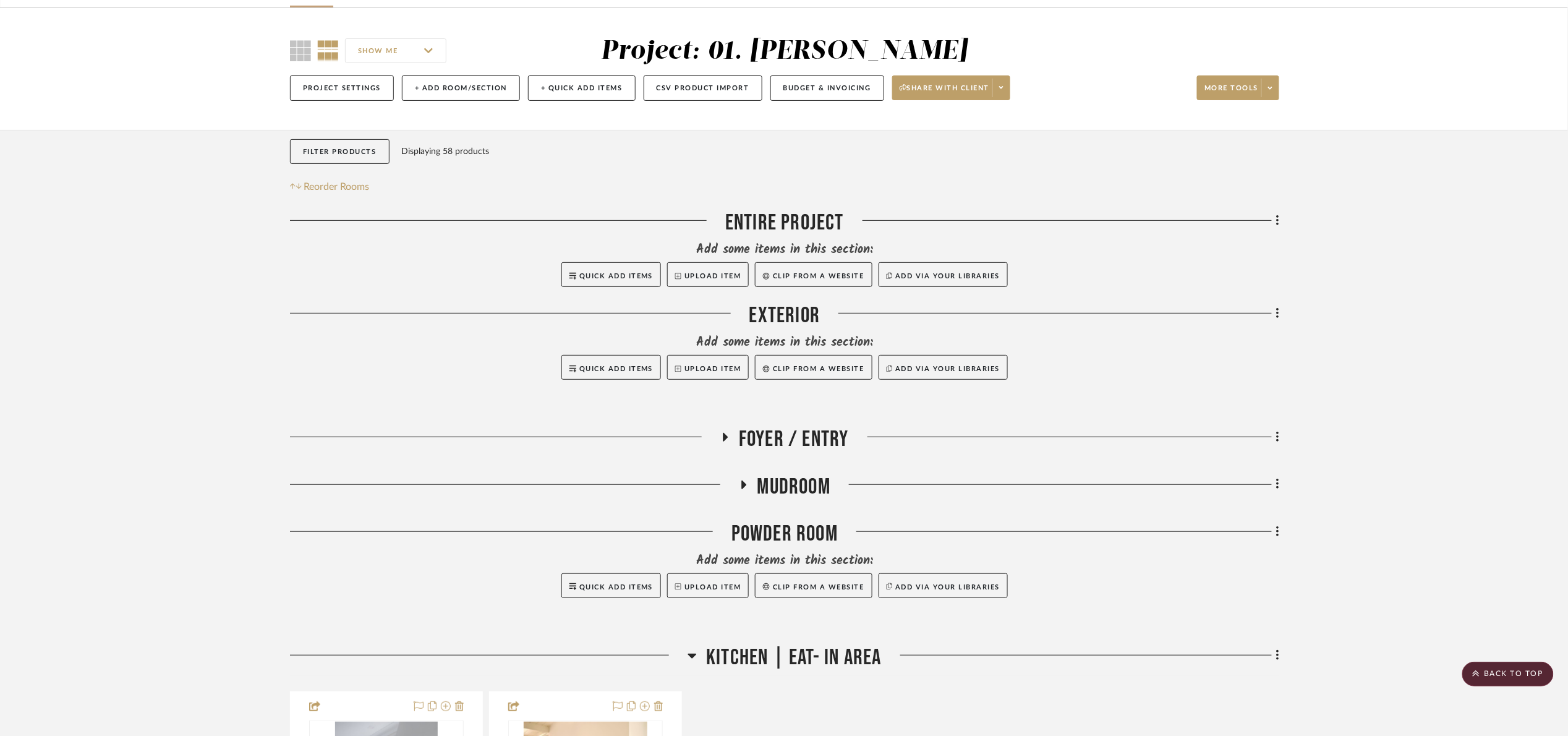
scroll to position [63, 0]
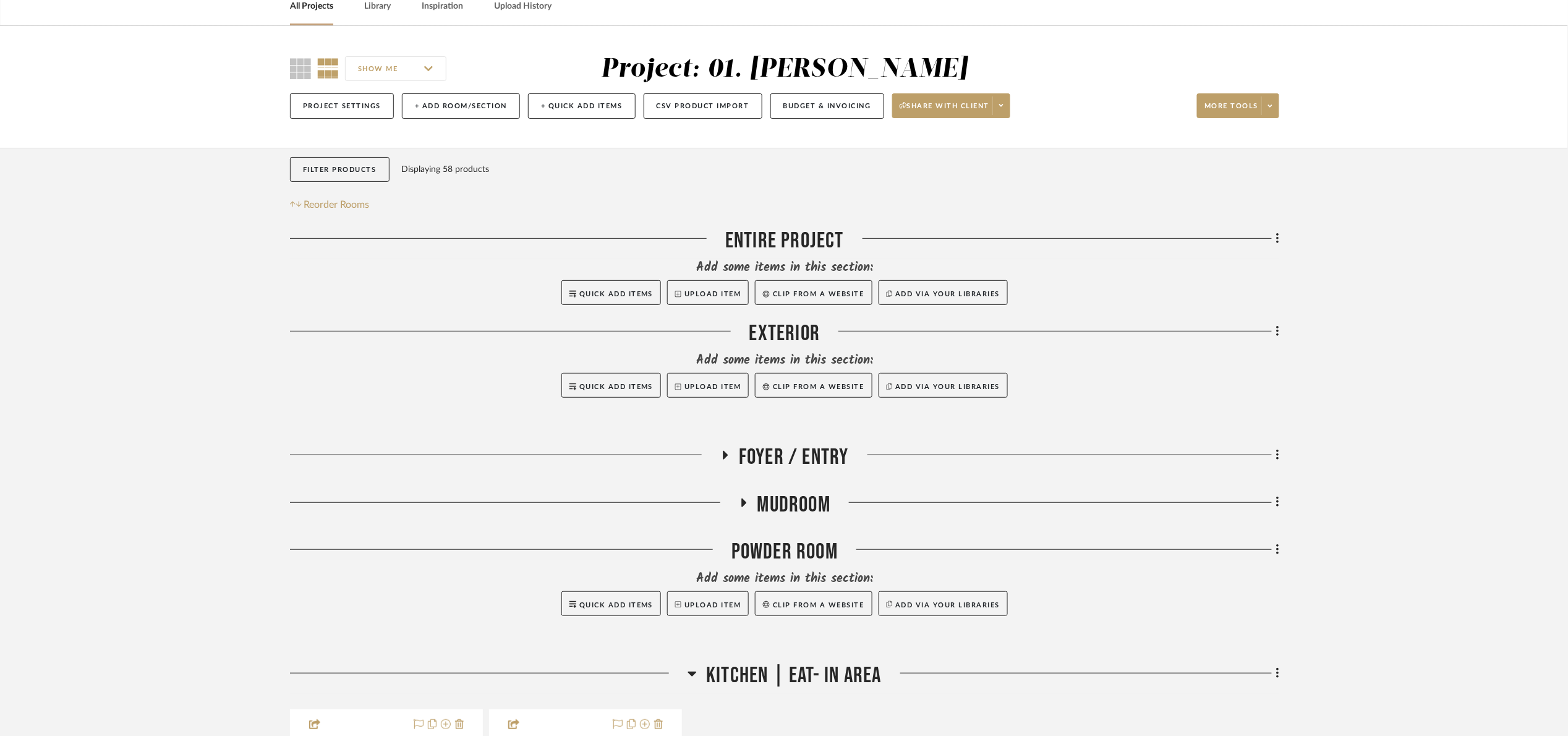
click at [813, 677] on span "Kitchen | Eat- In Area" at bounding box center [793, 675] width 175 height 26
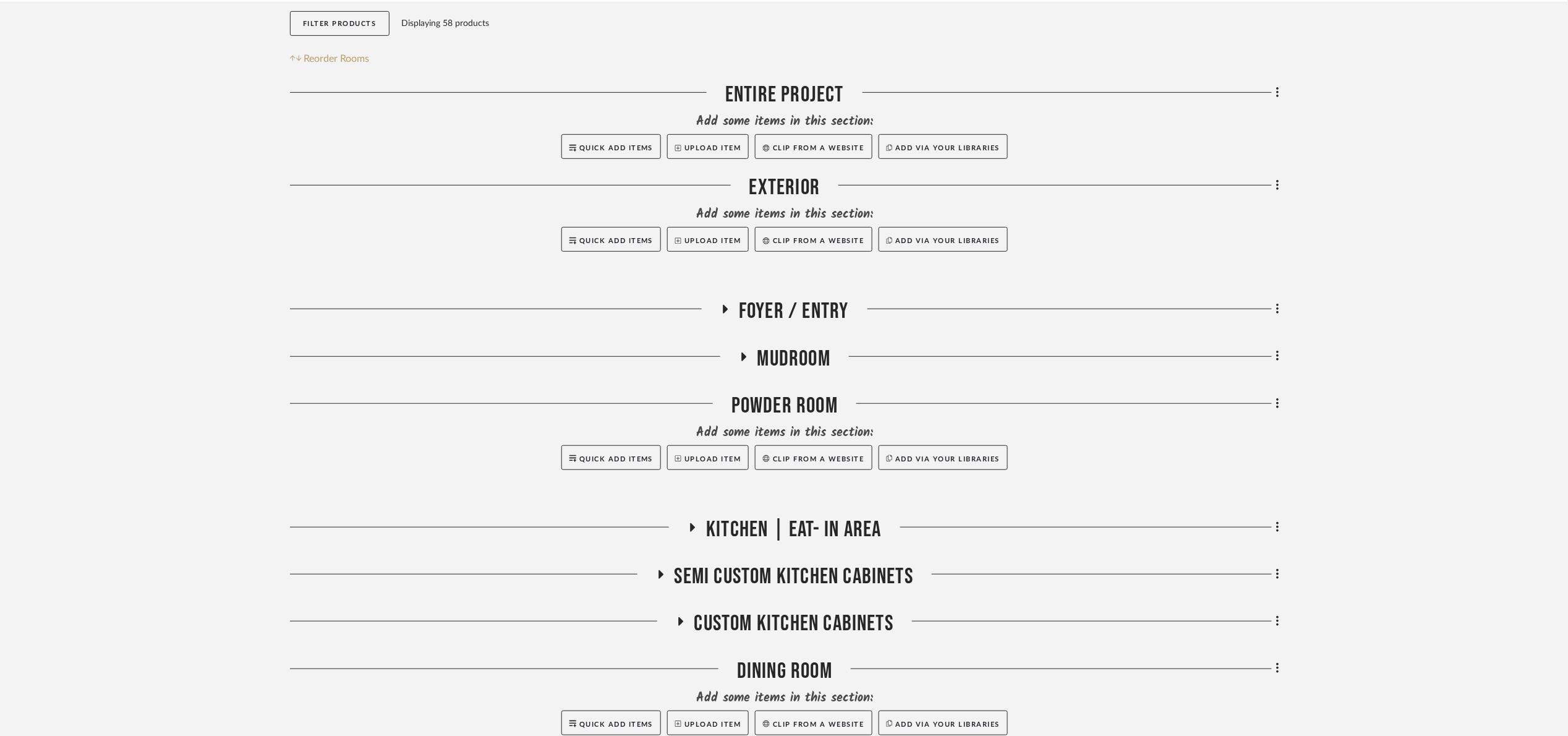
scroll to position [249, 0]
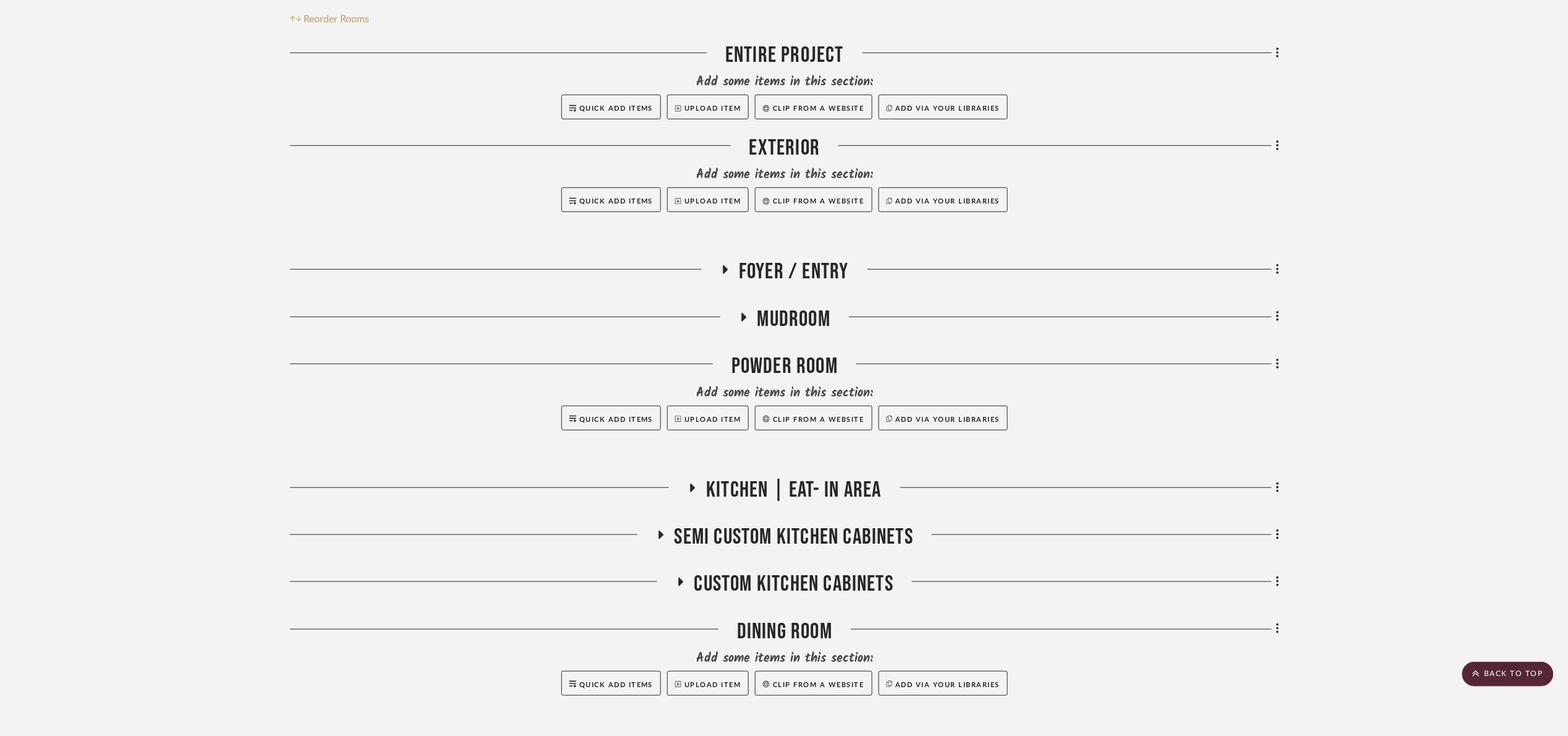
click at [790, 319] on span "Mudroom" at bounding box center [794, 319] width 73 height 26
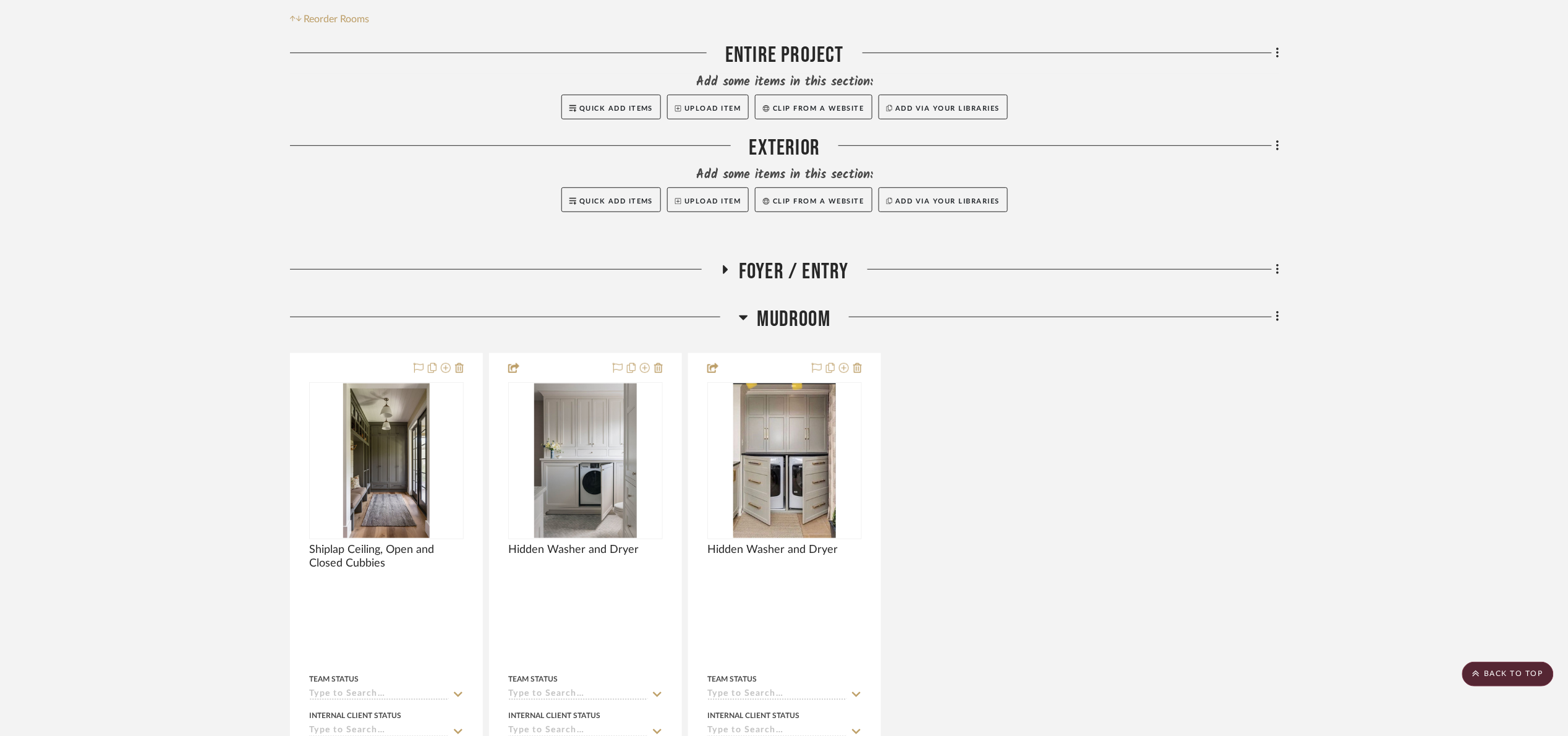
click at [790, 319] on span "Mudroom" at bounding box center [794, 319] width 73 height 26
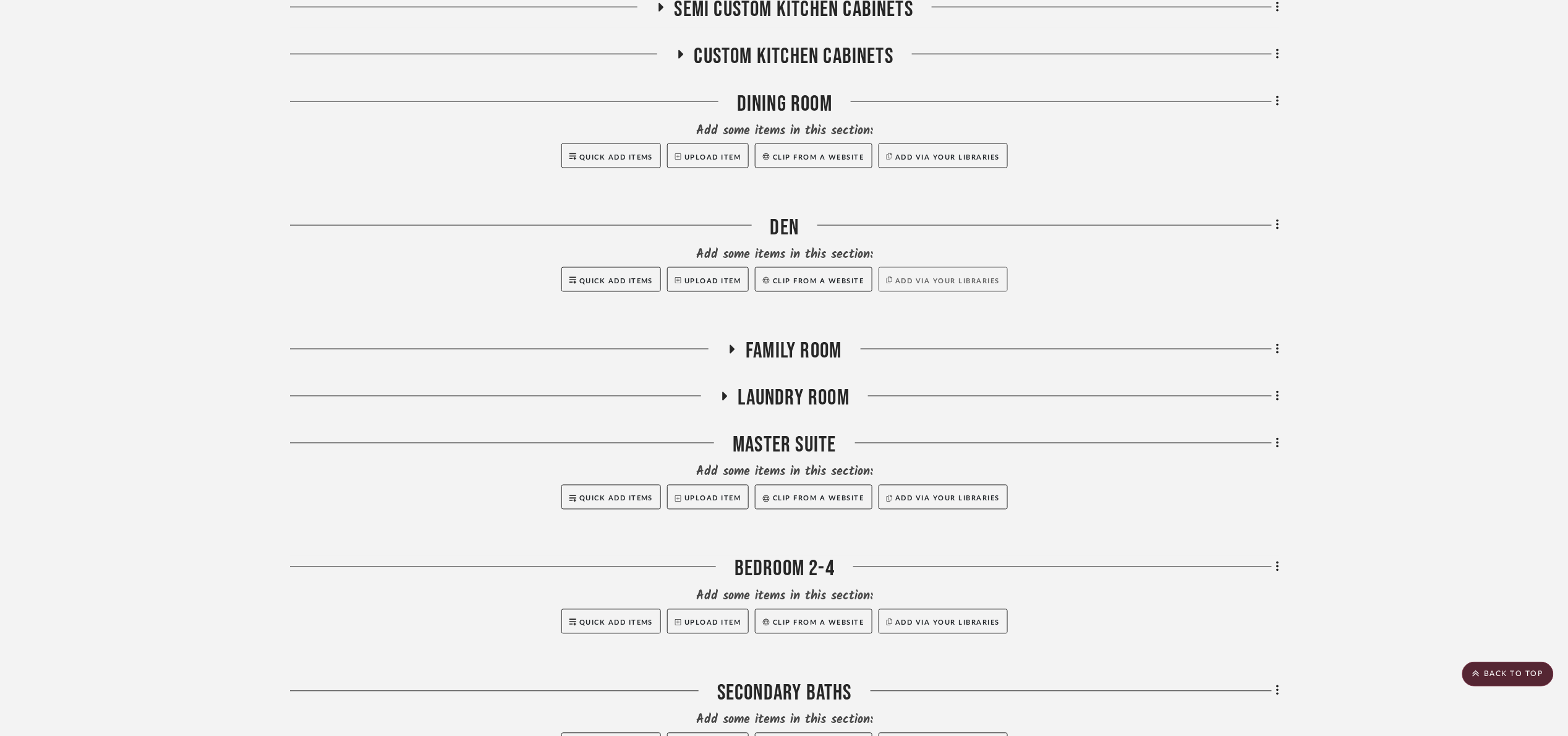
scroll to position [898, 0]
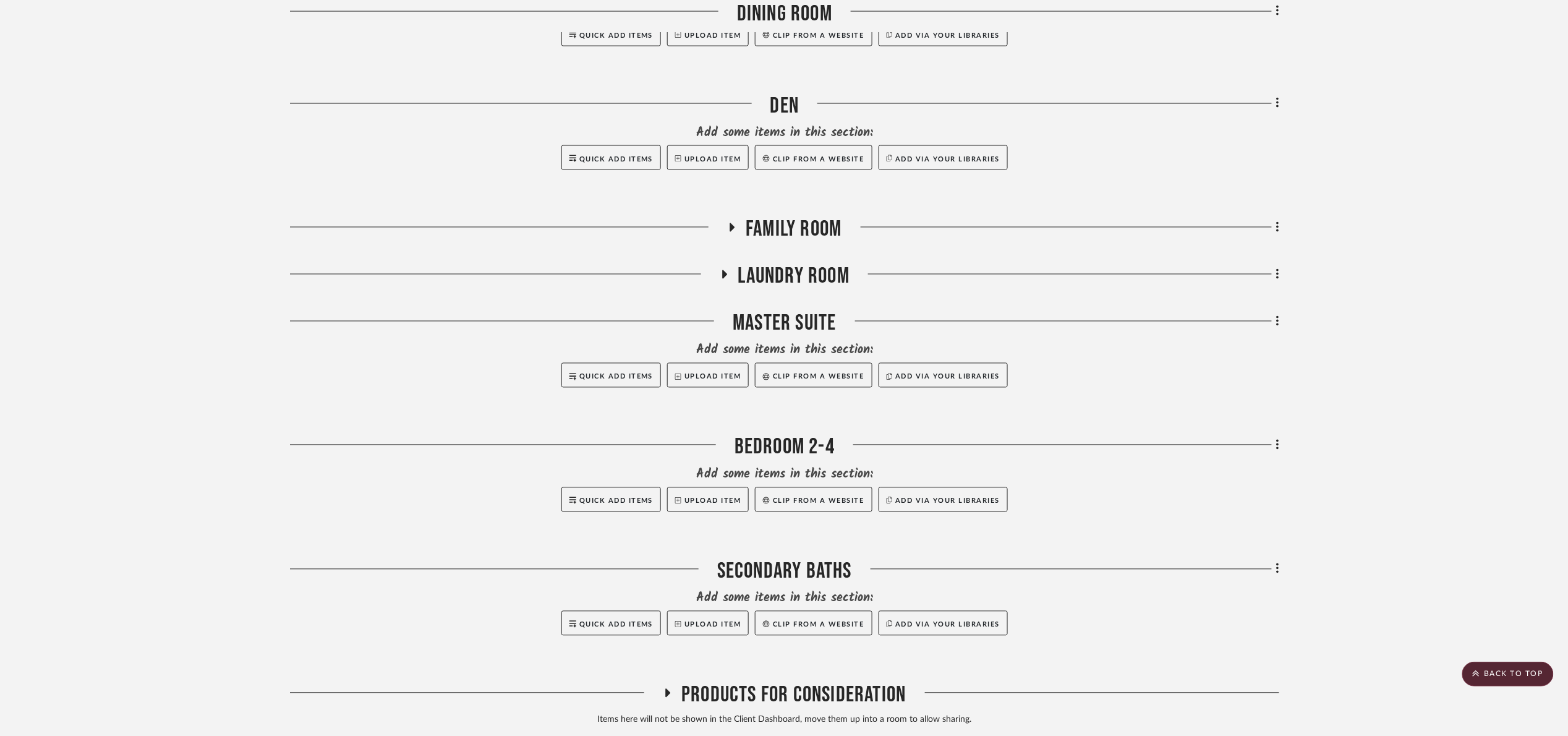
click at [791, 263] on div "Entire Project Add some items in this section: Quick Add Items Upload Item Clip…" at bounding box center [784, 62] width 989 height 1339
click at [804, 279] on span "Laundry Room" at bounding box center [794, 277] width 112 height 26
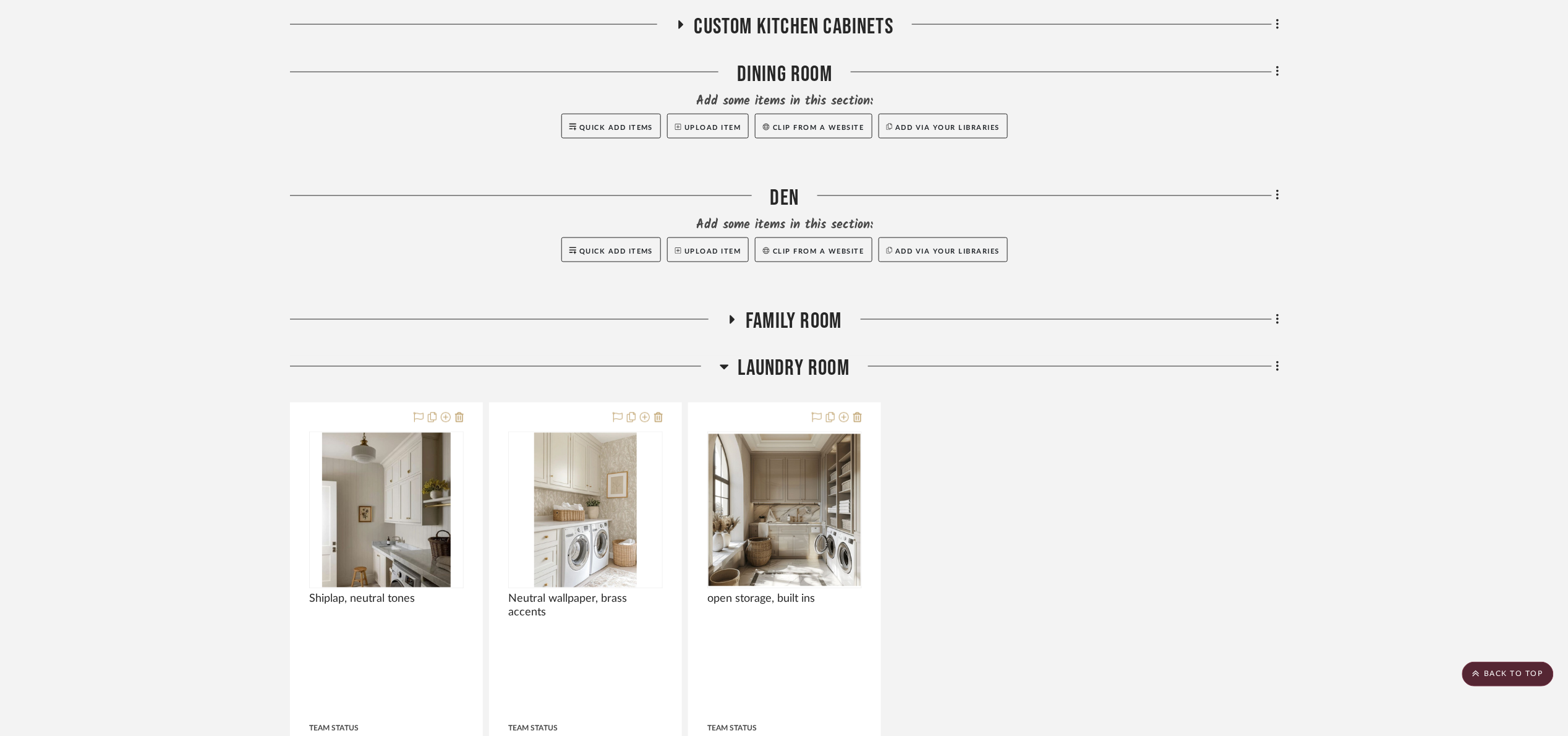
scroll to position [805, 0]
click at [816, 362] on span "Laundry Room" at bounding box center [794, 370] width 112 height 26
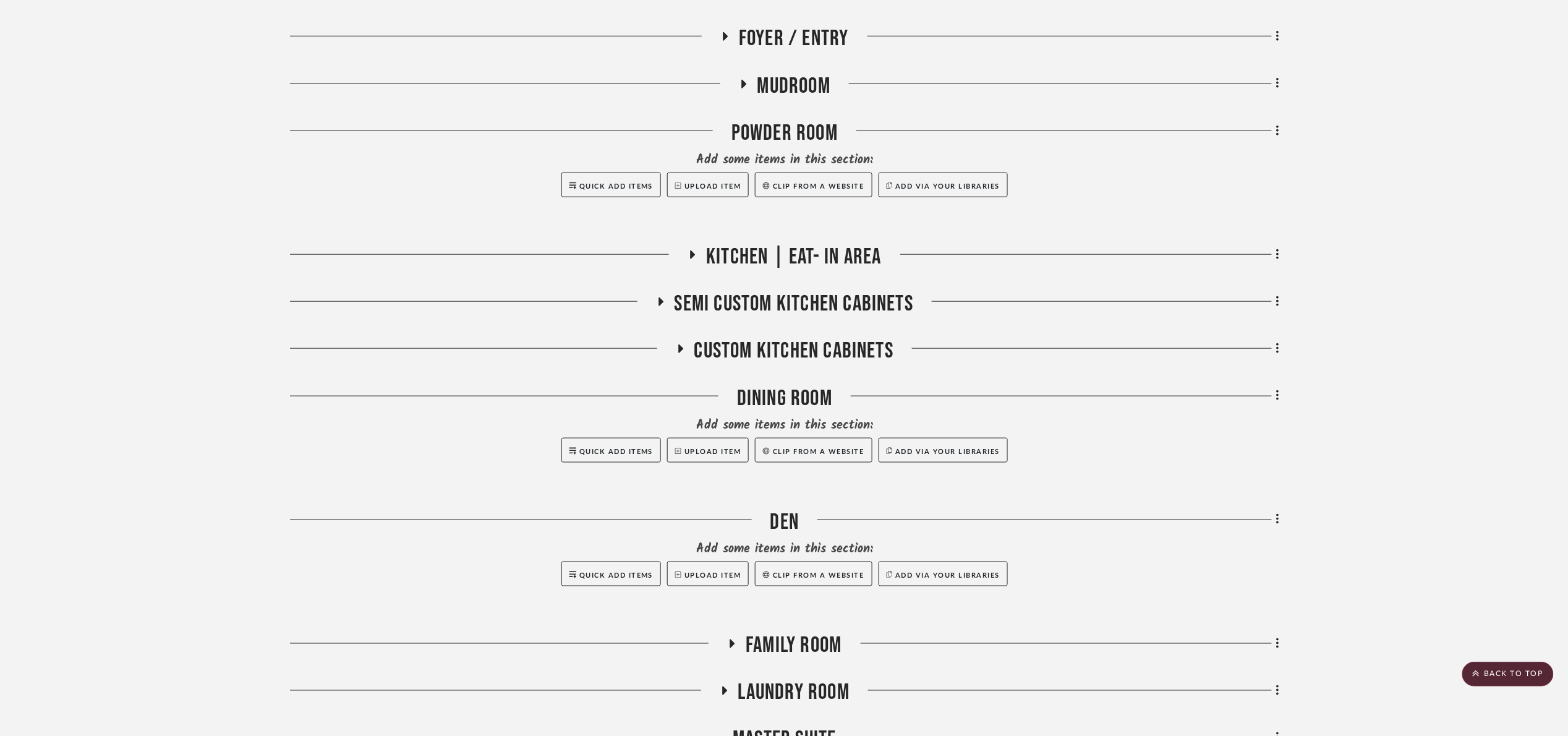
scroll to position [249, 0]
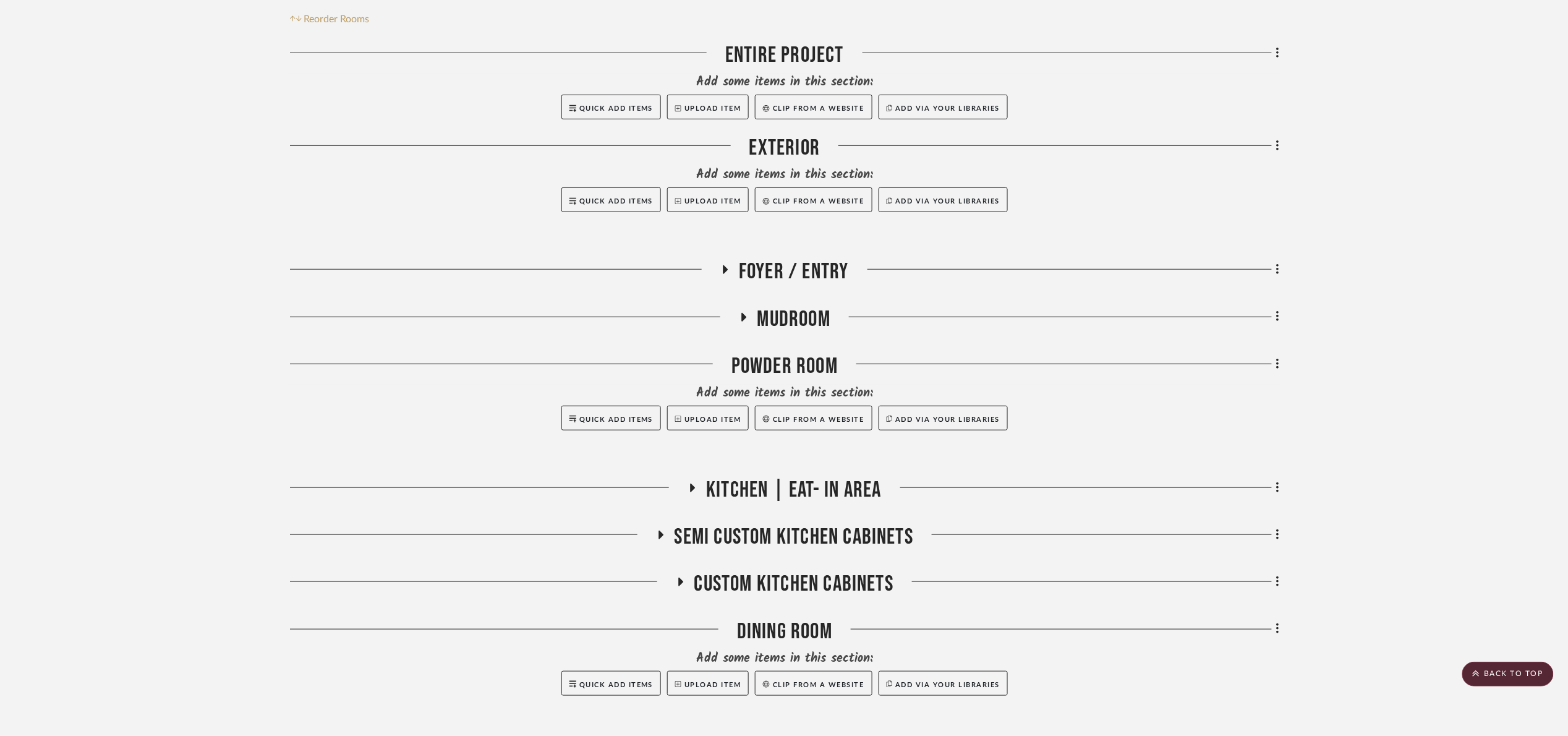
click at [750, 323] on h3 "Mudroom" at bounding box center [785, 319] width 92 height 26
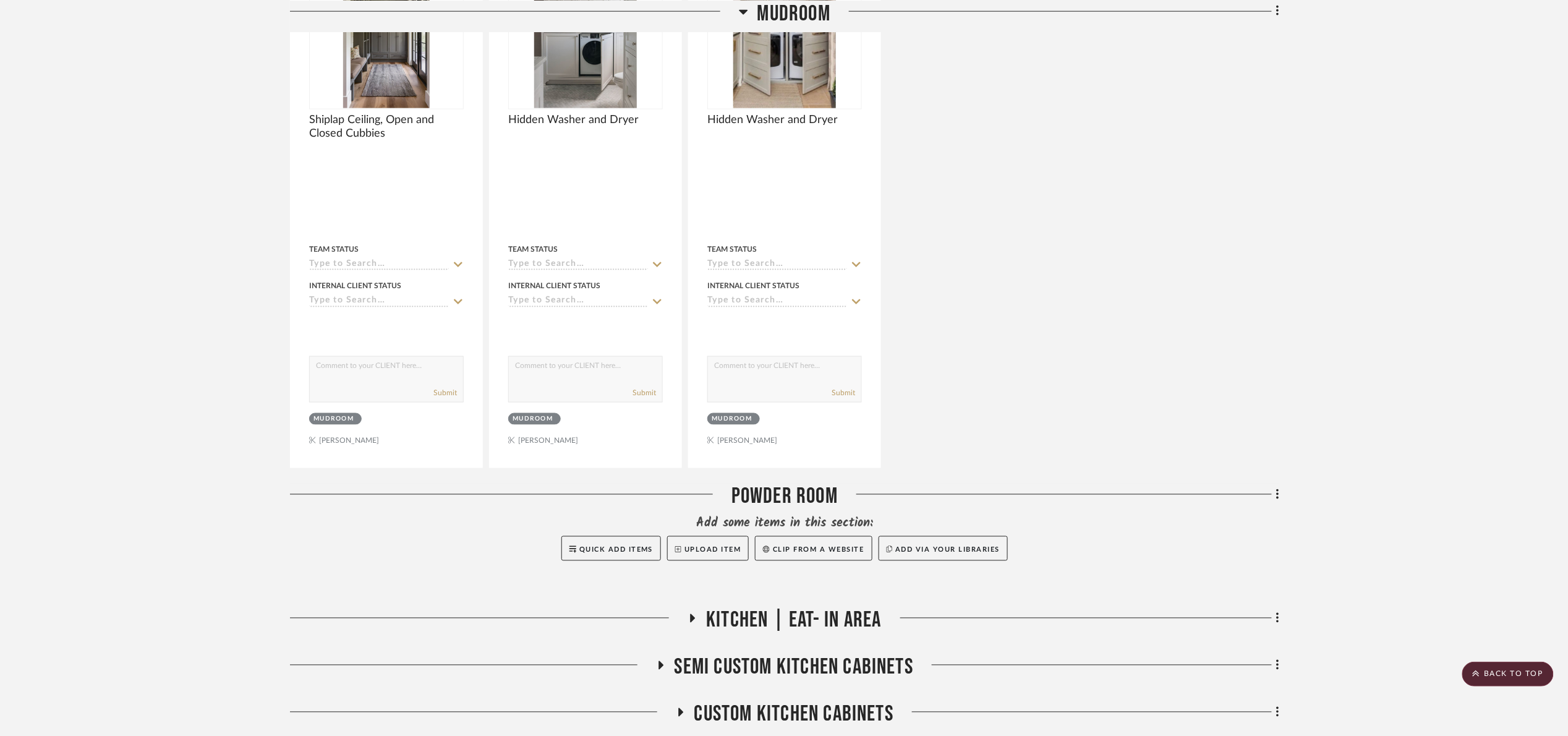
scroll to position [712, 0]
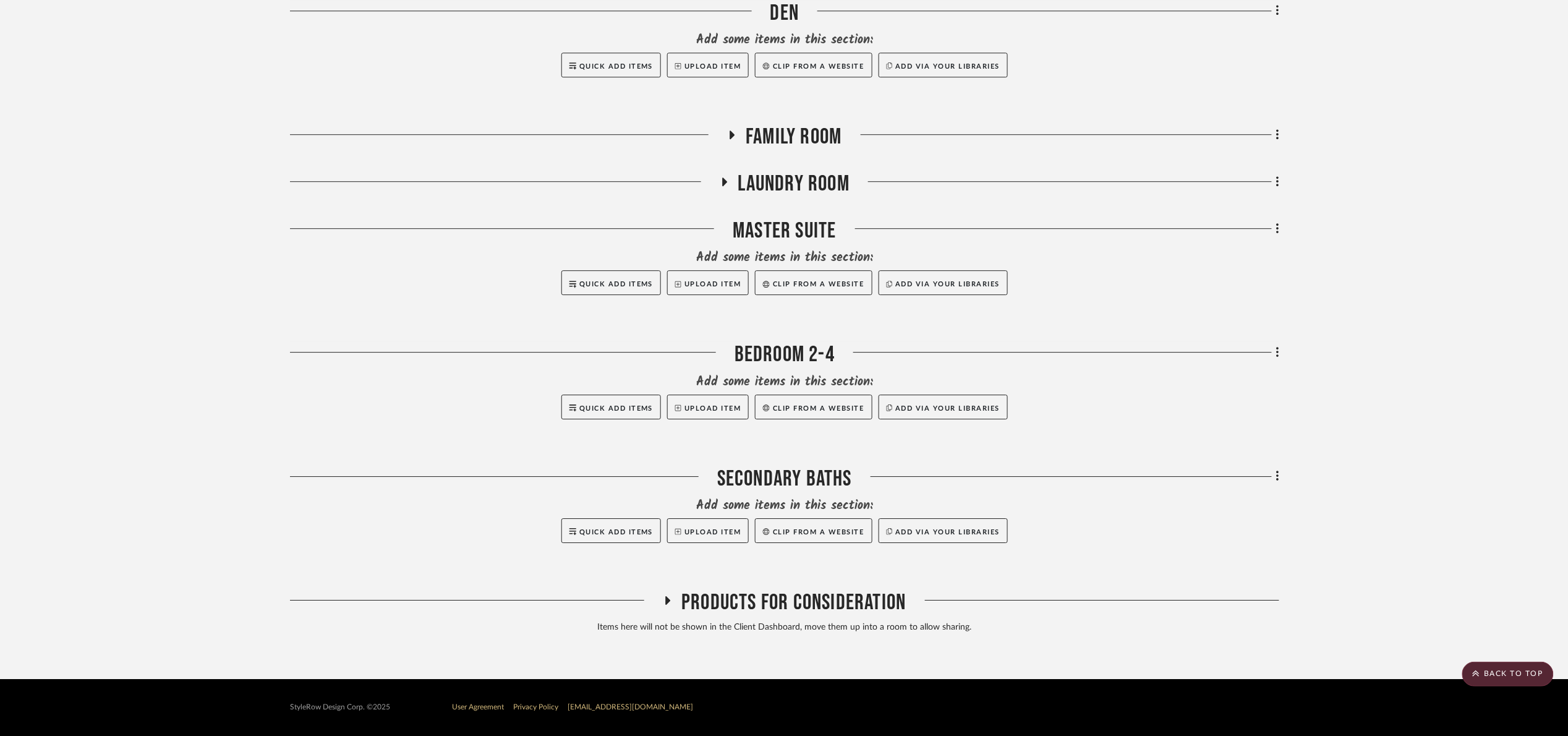
click at [800, 610] on span "Products For Consideration" at bounding box center [793, 603] width 224 height 26
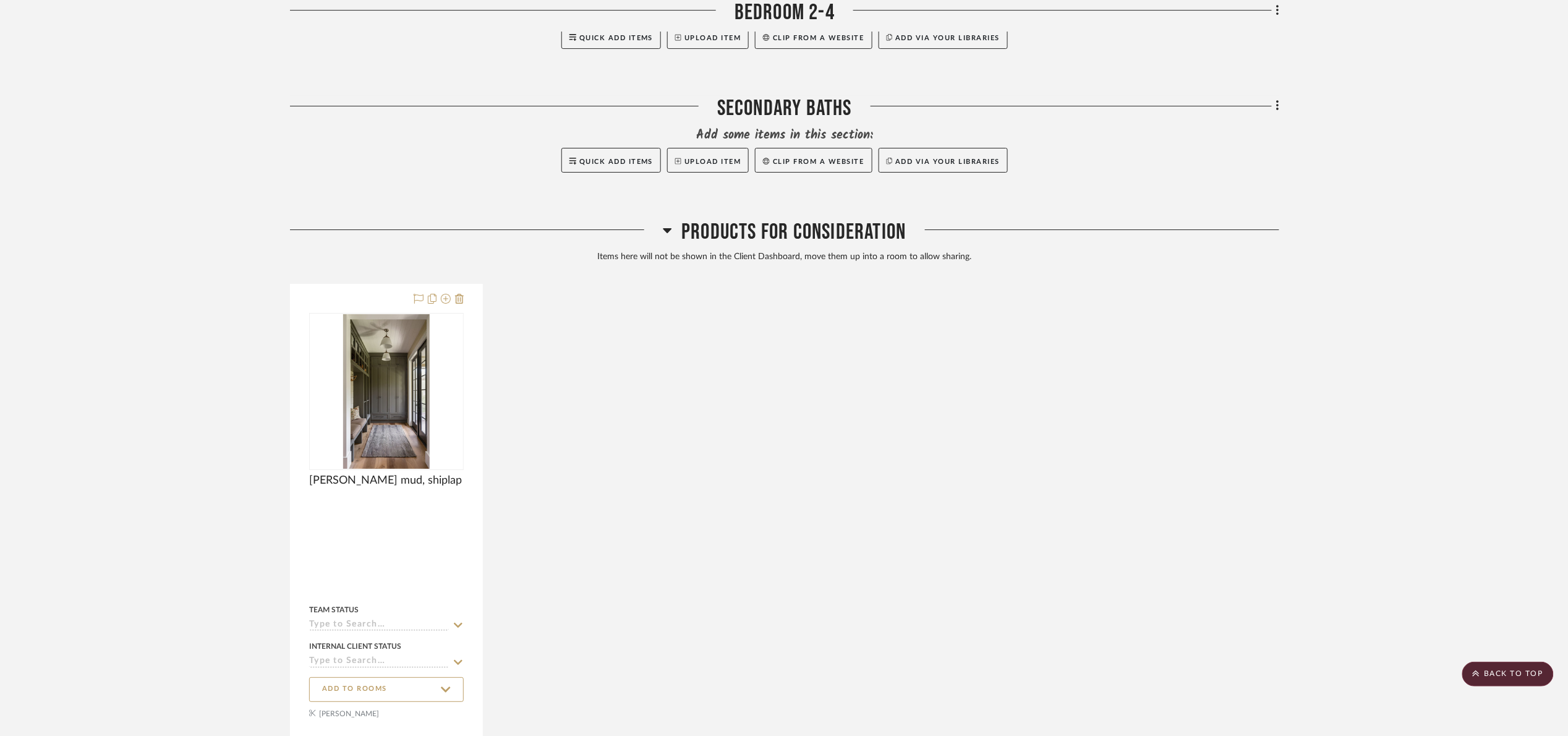
scroll to position [1924, 0]
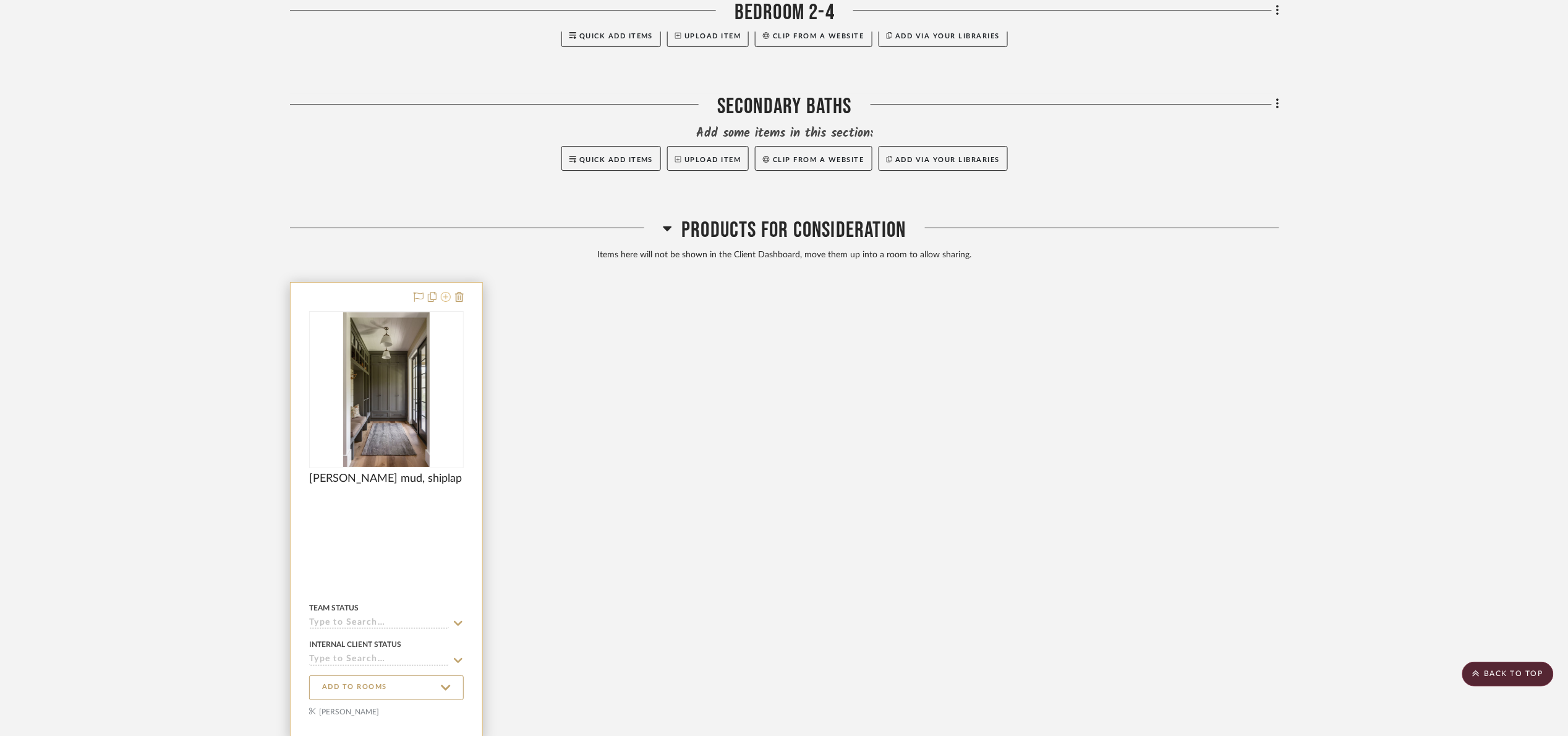
click at [447, 299] on icon at bounding box center [445, 296] width 10 height 10
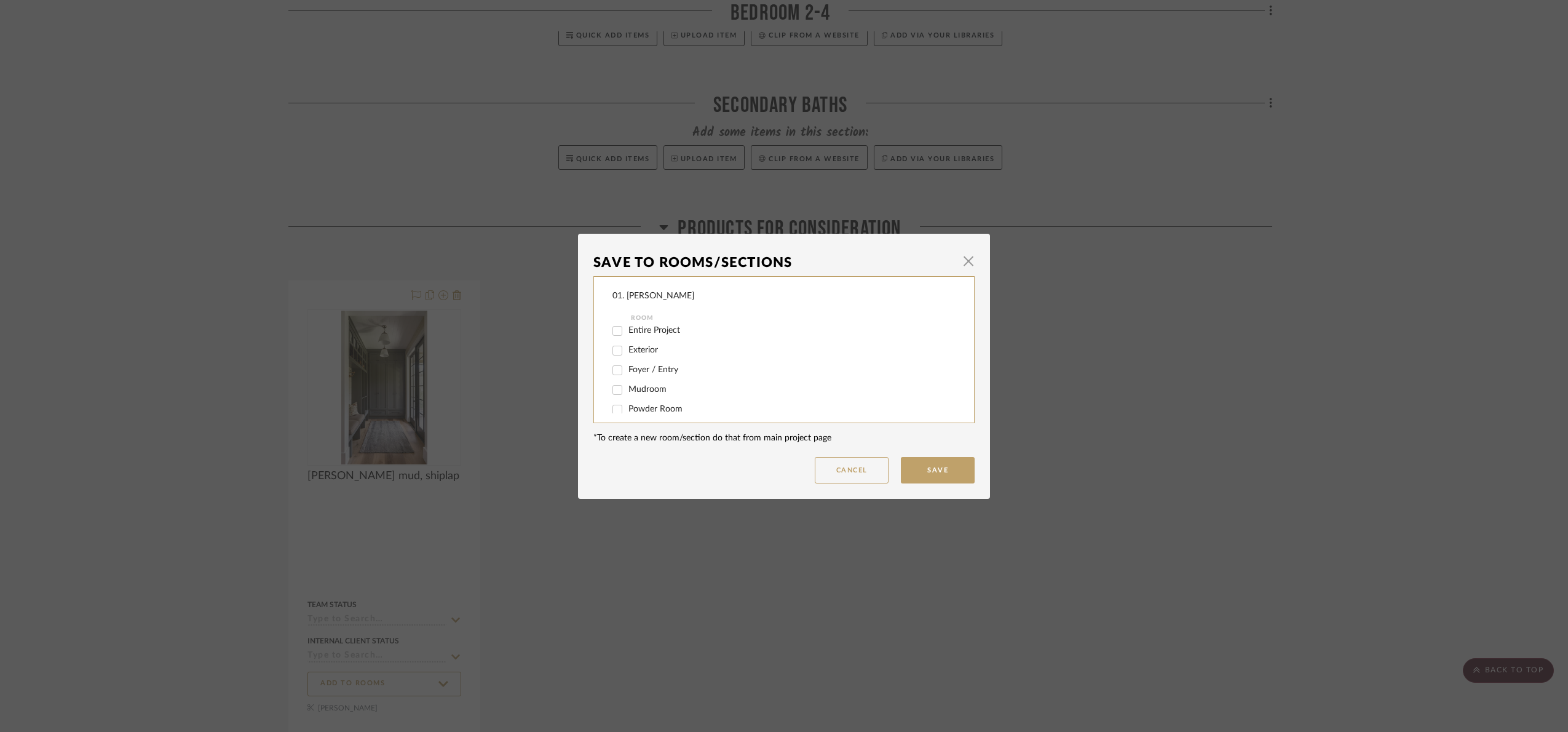
scroll to position [0, 0]
click at [1123, 354] on div "Save To Rooms/Sections × 01. Merker Room Entire Project Exterior Foyer / Entry …" at bounding box center [784, 366] width 1568 height 732
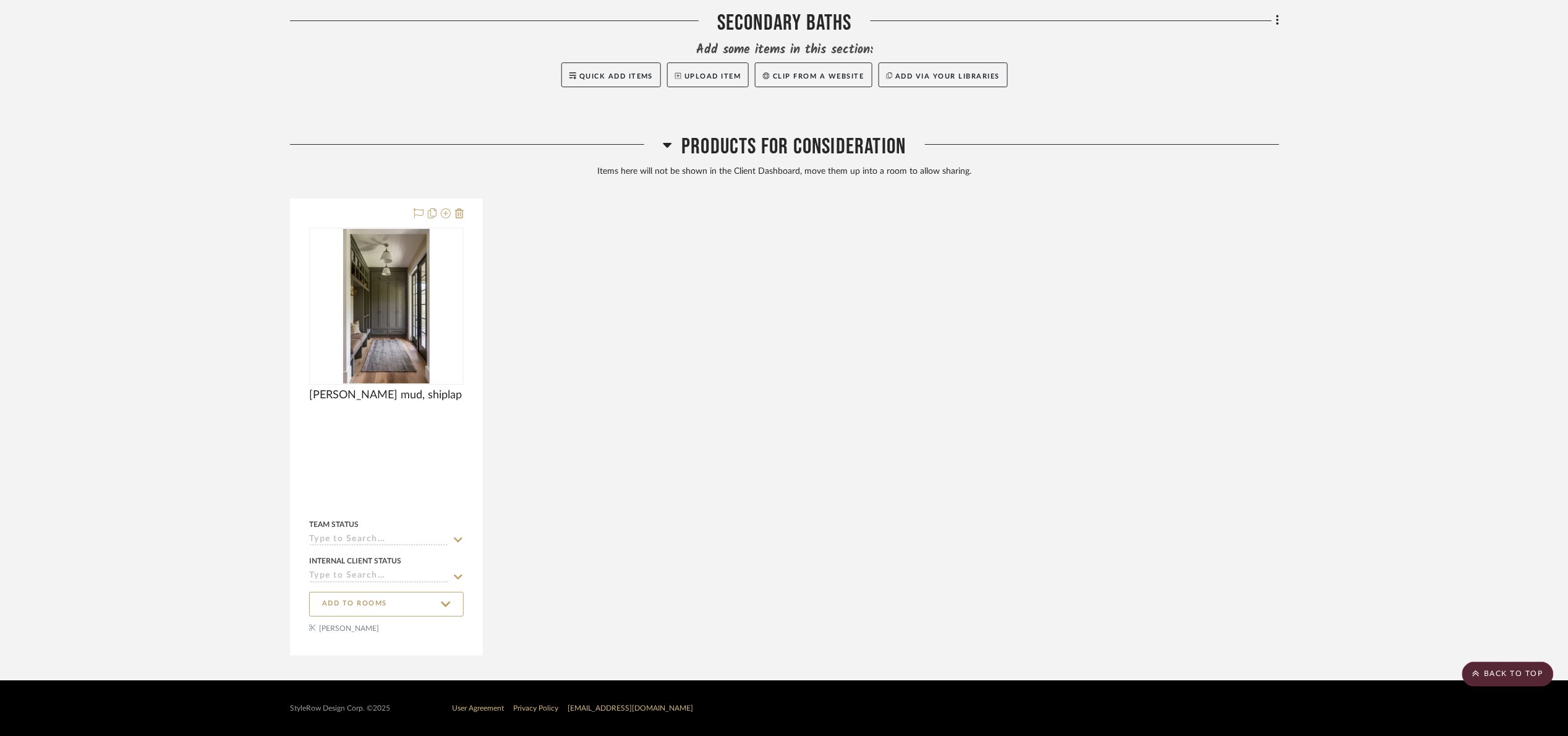
scroll to position [2010, 0]
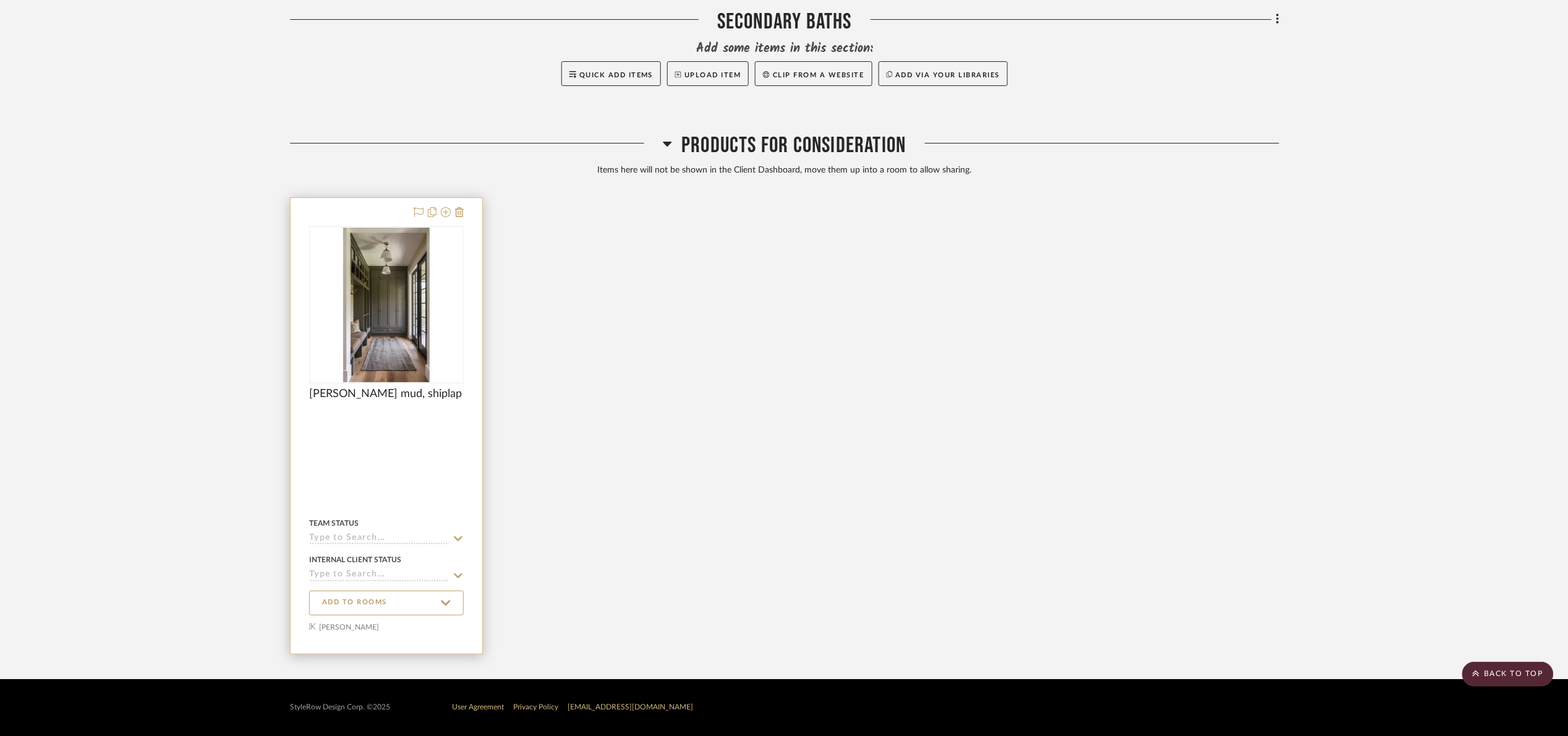
click at [387, 317] on img "0" at bounding box center [387, 305] width 87 height 154
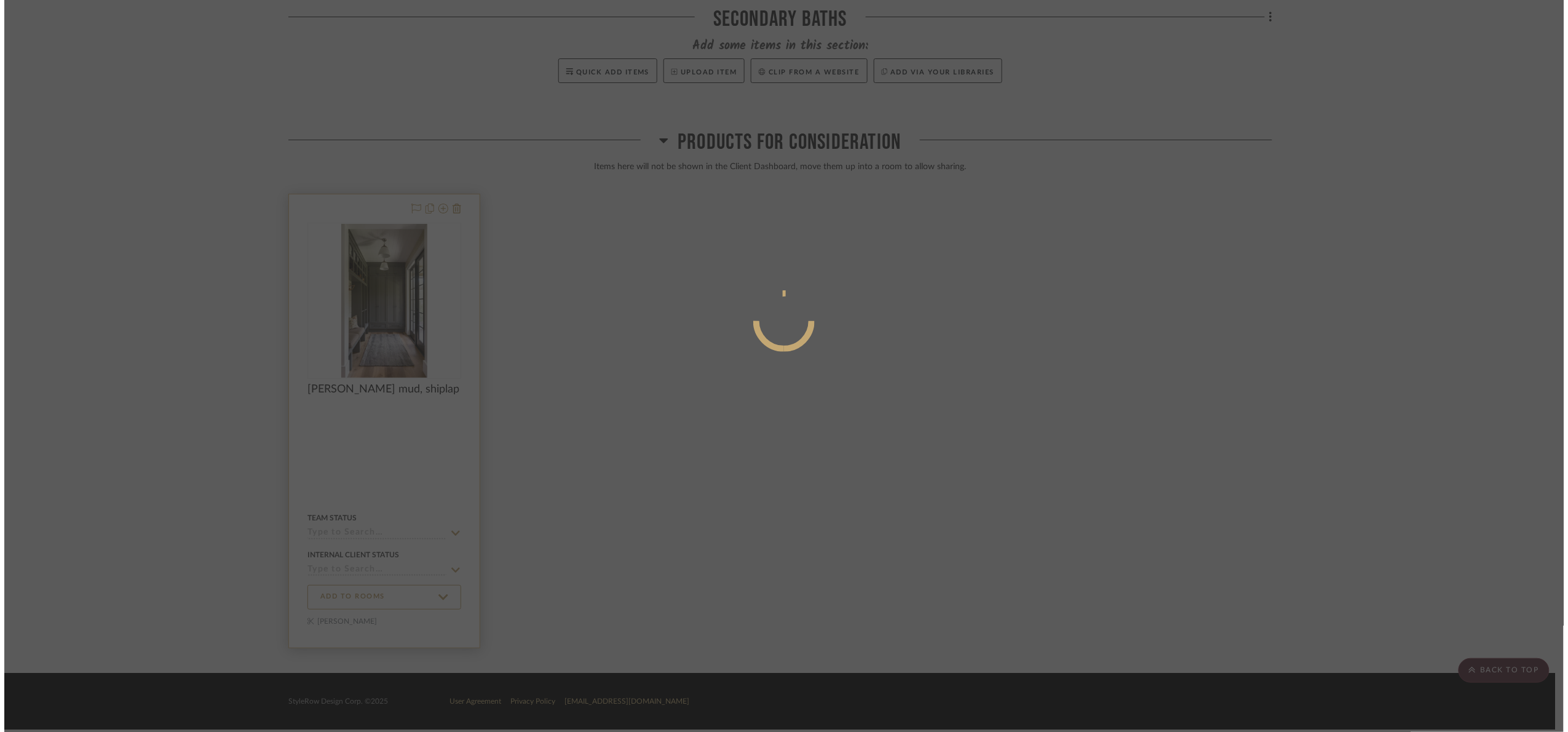
scroll to position [0, 0]
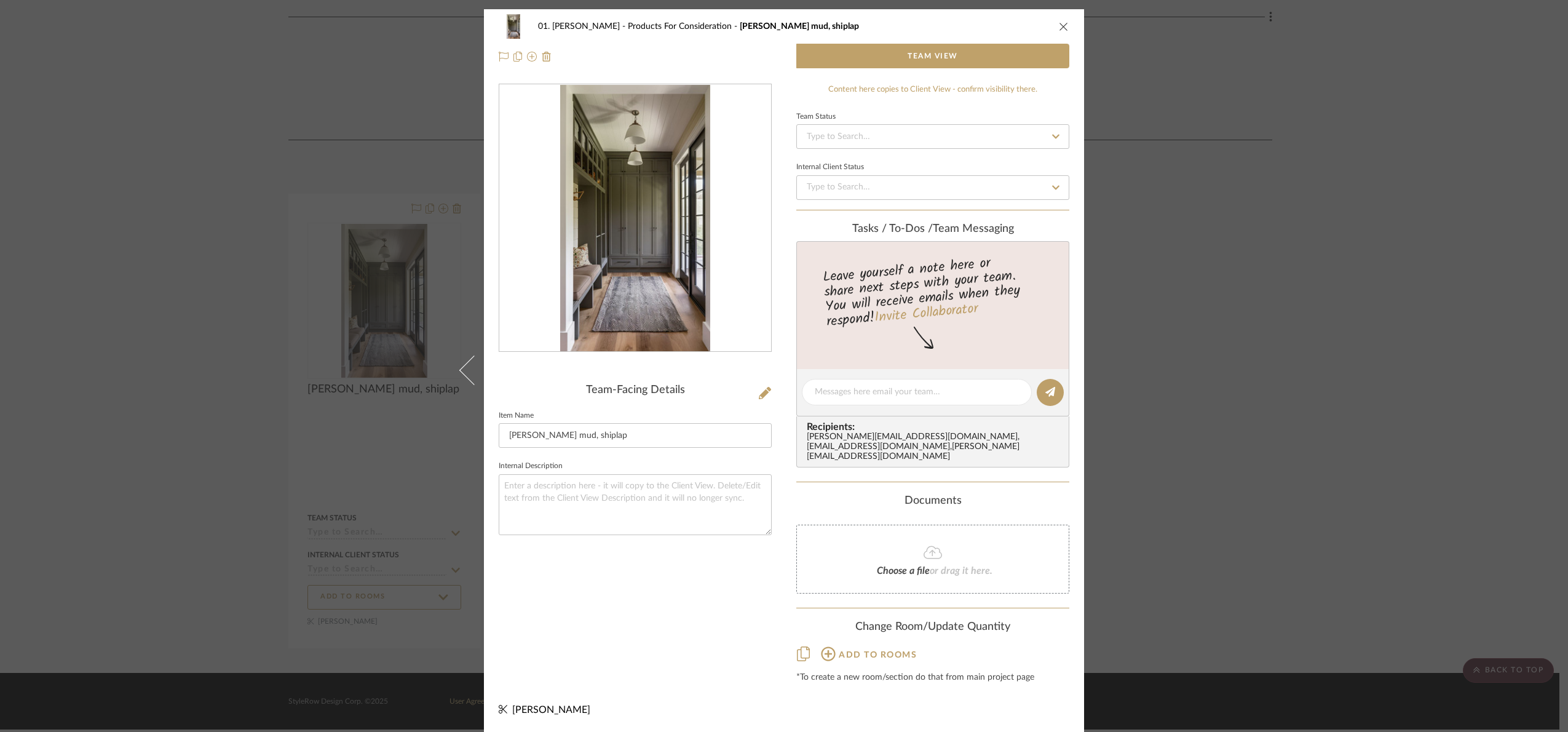
click at [614, 269] on img "0" at bounding box center [635, 218] width 150 height 267
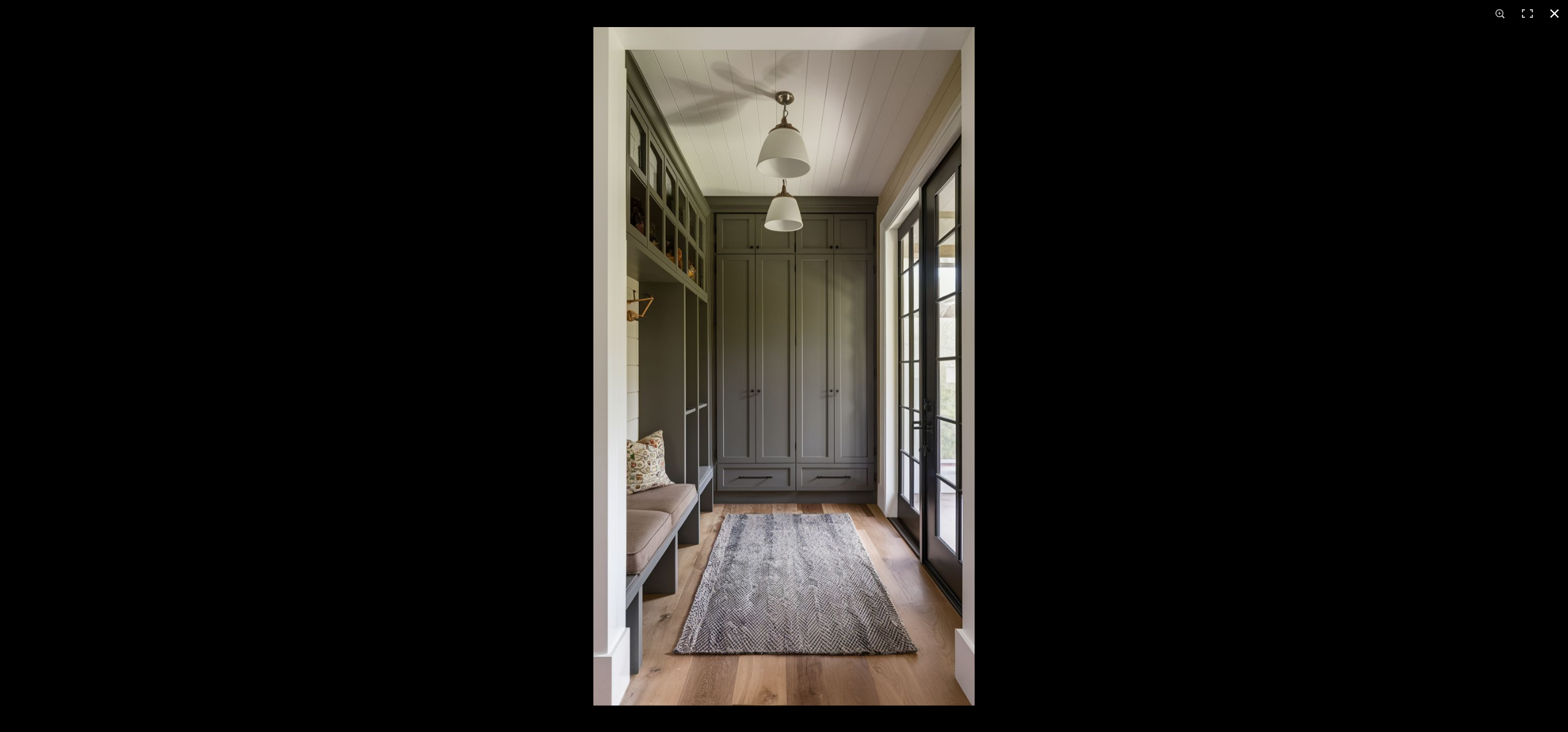
click at [1239, 506] on div at bounding box center [1377, 393] width 1568 height 732
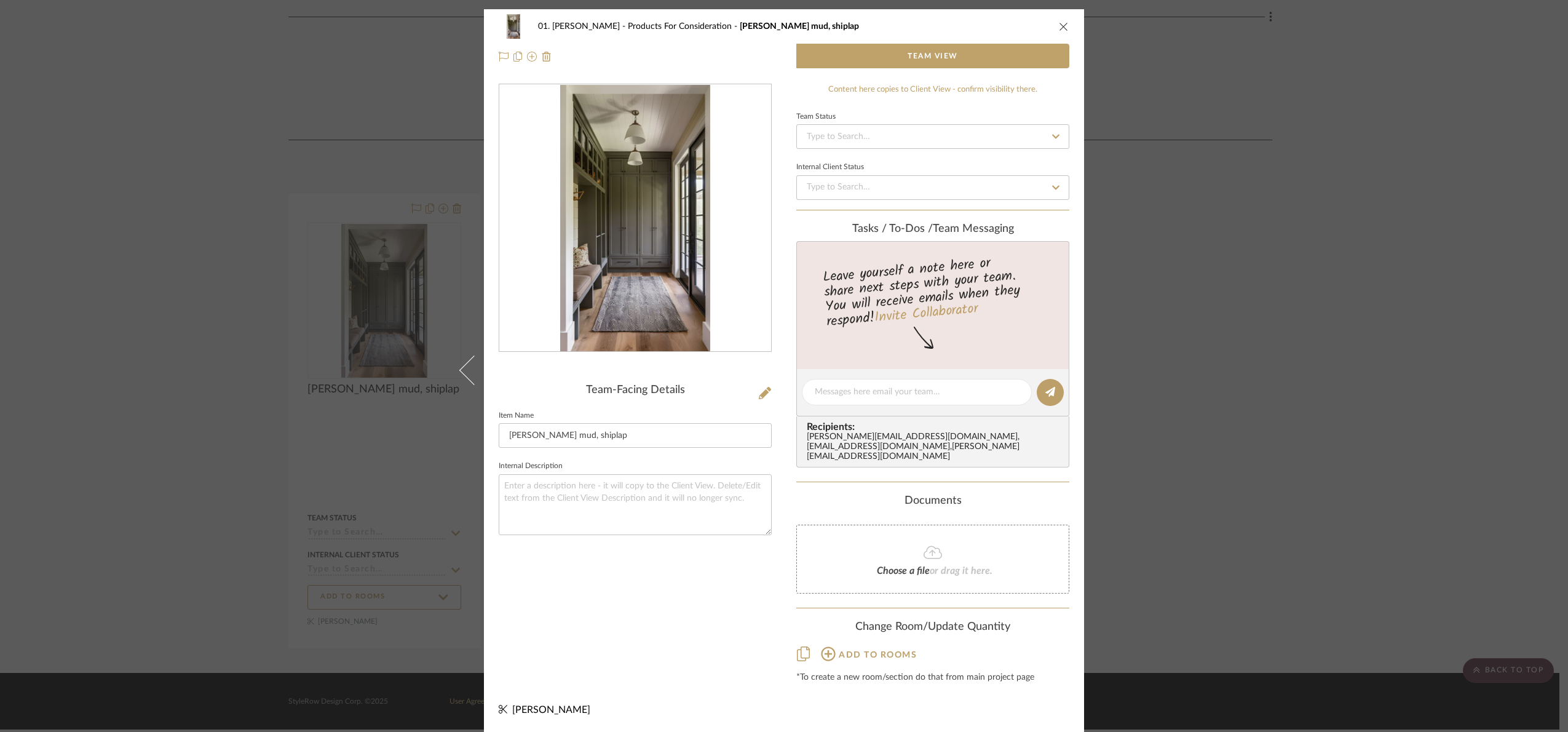
click at [1192, 358] on div "01. Merker Products For Consideration moody mud, shiplap Team View Team-Facing …" at bounding box center [784, 366] width 1568 height 732
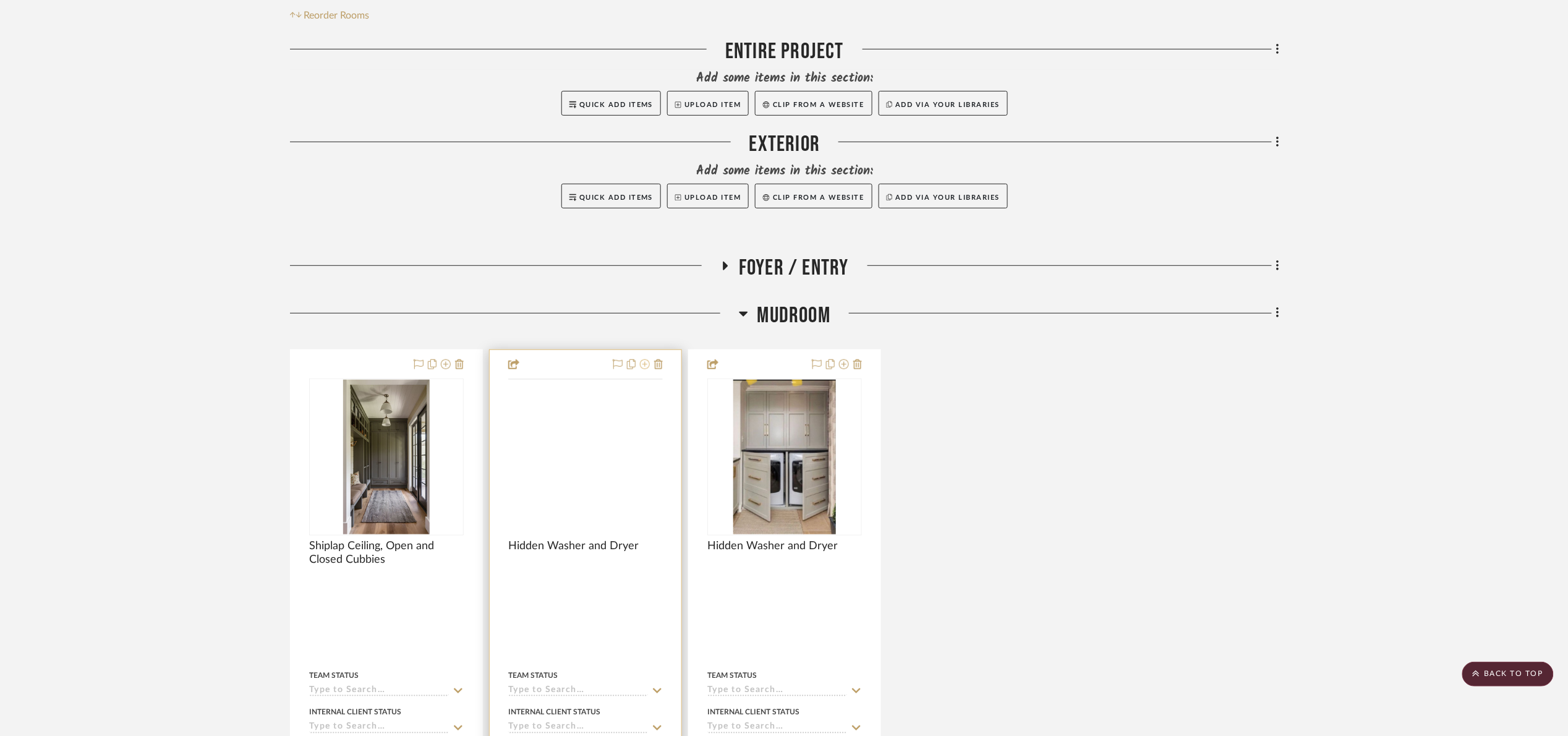
scroll to position [248, 0]
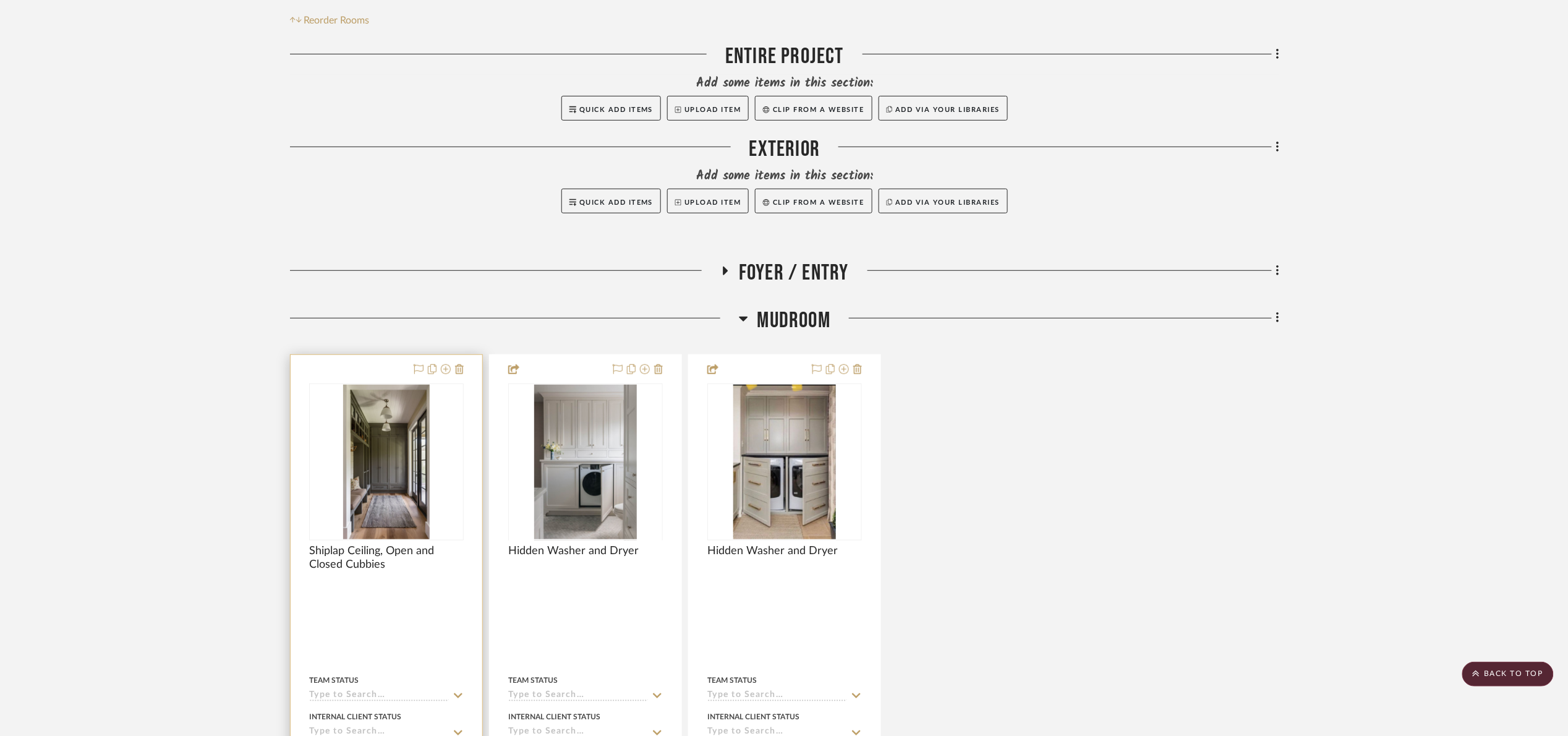
click at [0, 0] on img at bounding box center [0, 0] width 0 height 0
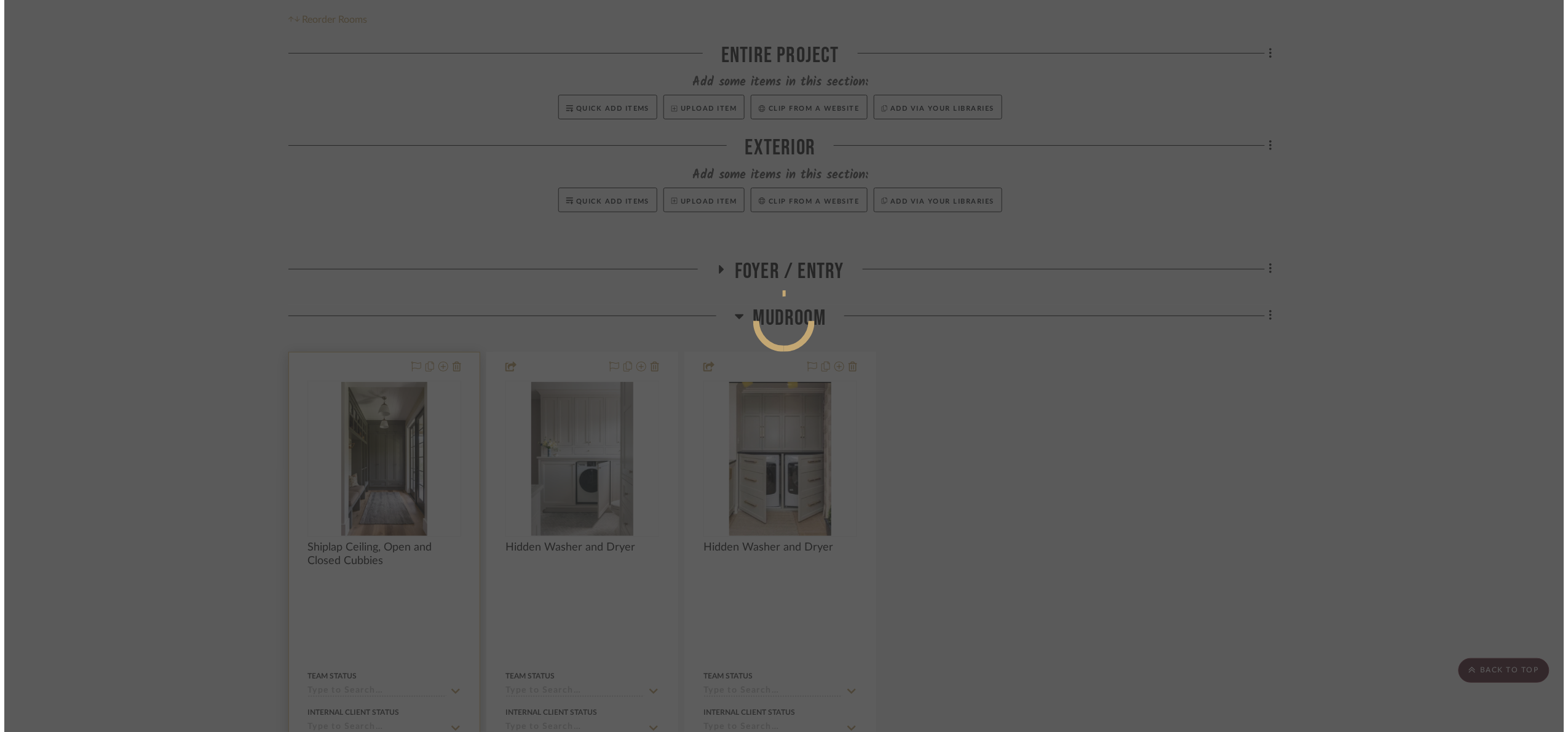
scroll to position [0, 0]
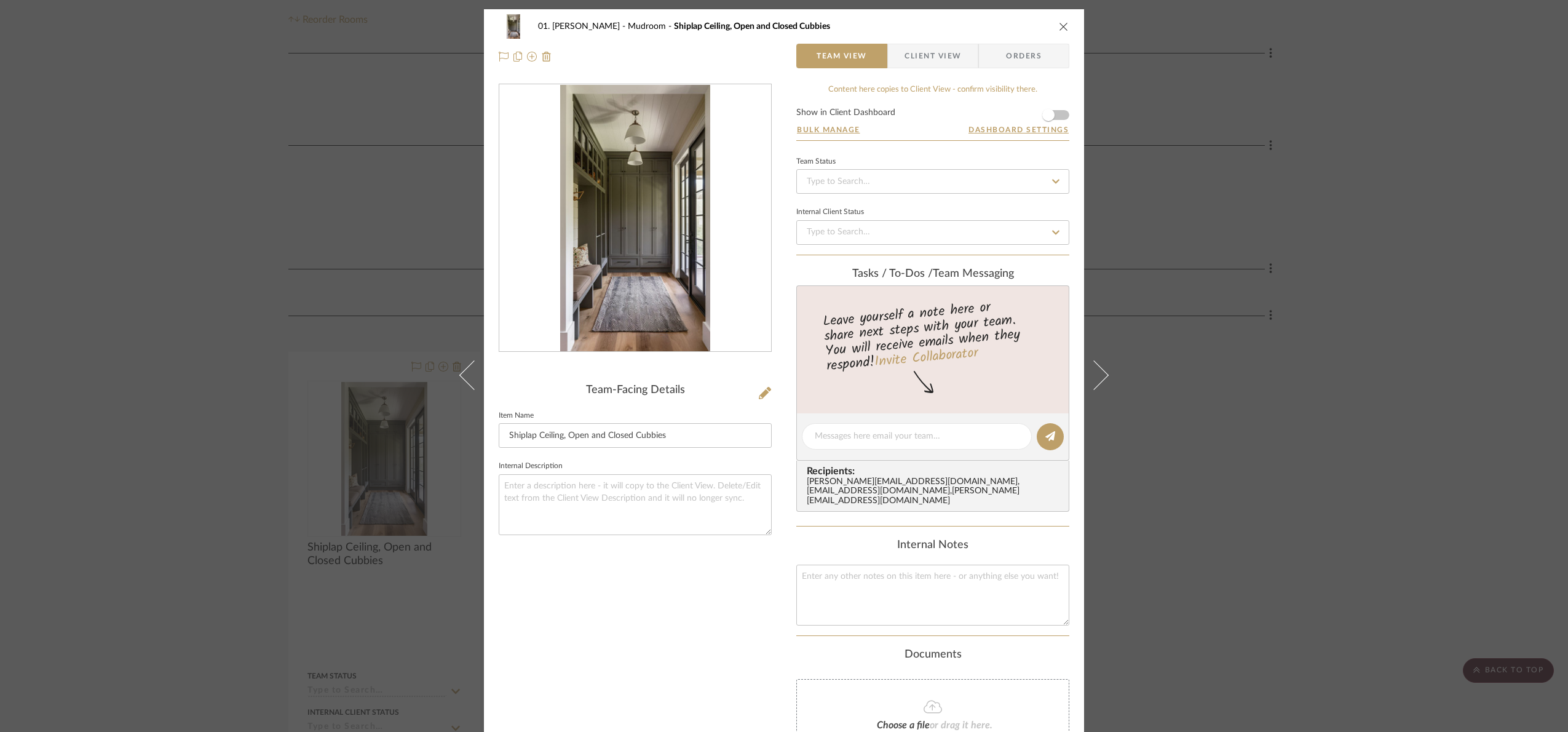
click at [681, 239] on div at bounding box center [635, 218] width 272 height 268
click at [619, 190] on img "0" at bounding box center [635, 218] width 150 height 267
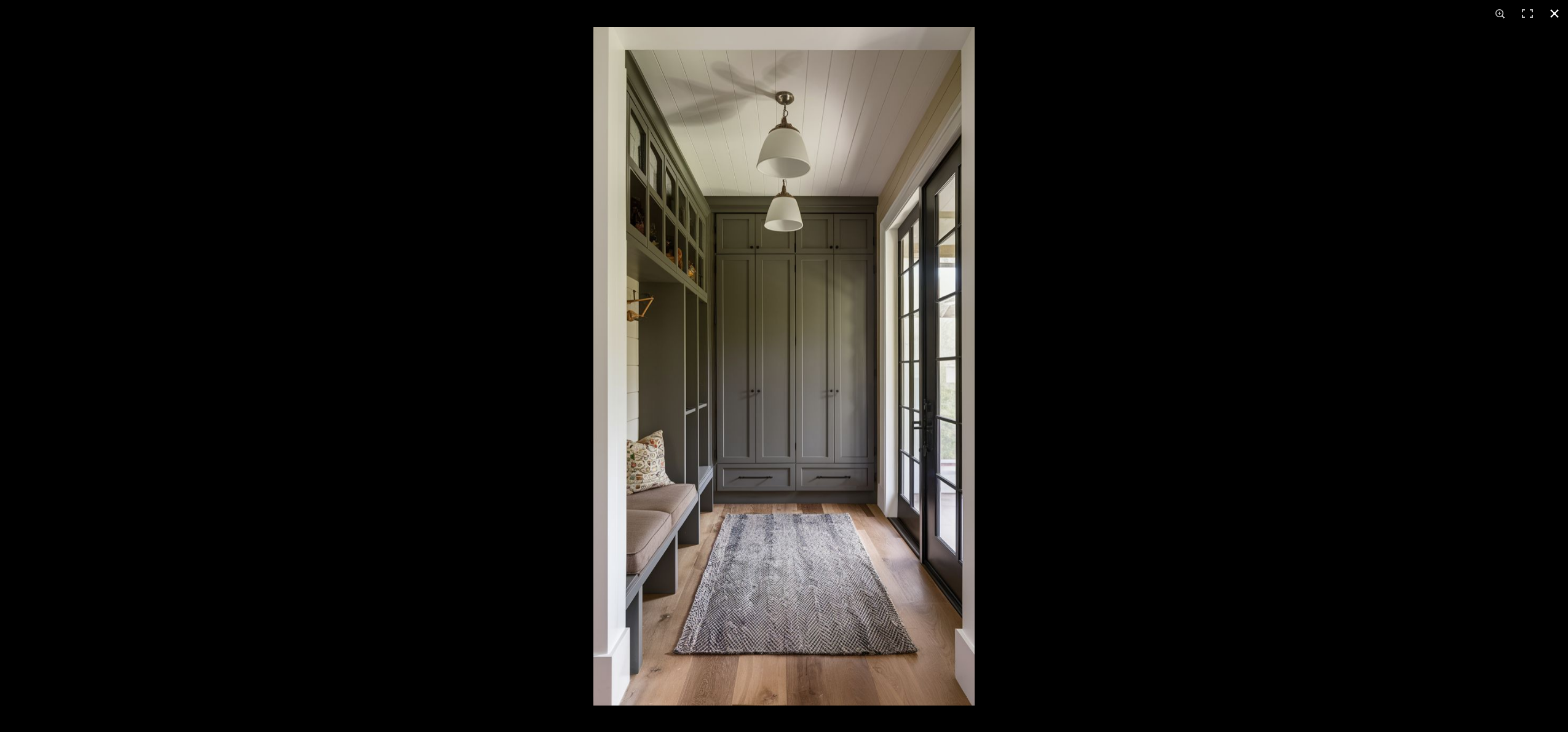
click at [1229, 347] on div at bounding box center [1377, 393] width 1568 height 732
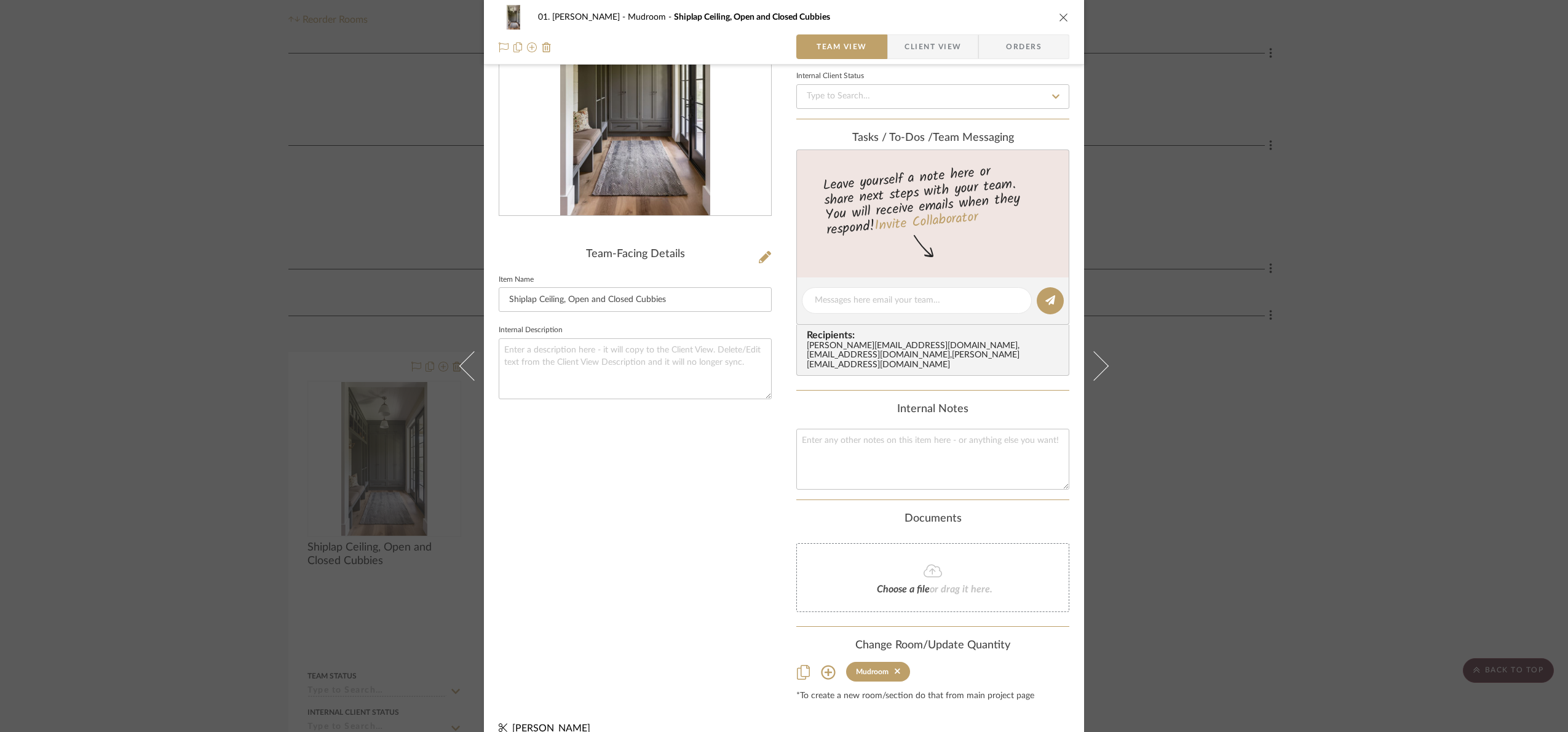
scroll to position [158, 0]
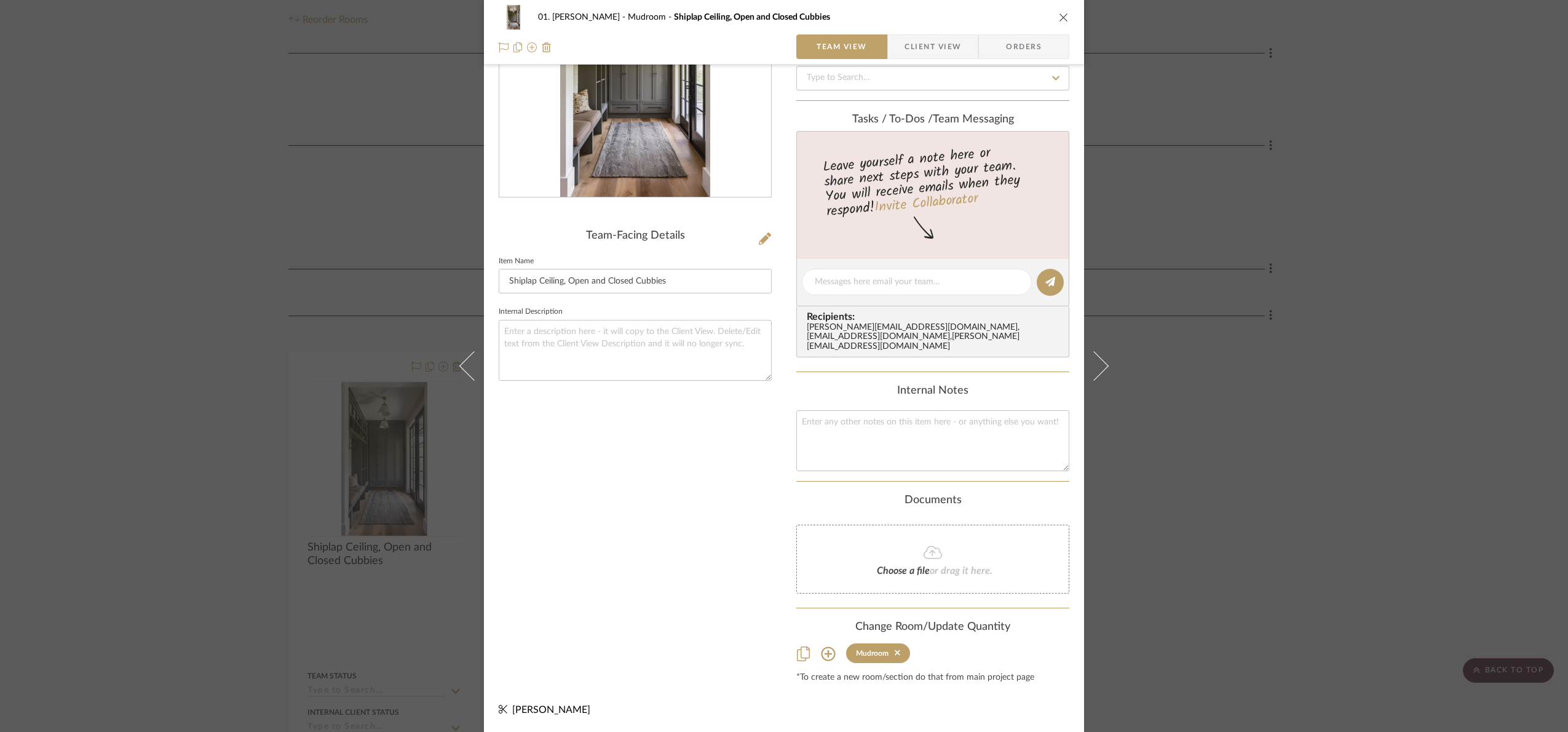
drag, startPoint x: 1271, startPoint y: 466, endPoint x: 1263, endPoint y: 467, distance: 8.1
click at [1271, 467] on div "01. Merker Mudroom Shiplap Ceiling, Open and Closed Cubbies Team View Client Vi…" at bounding box center [784, 366] width 1568 height 732
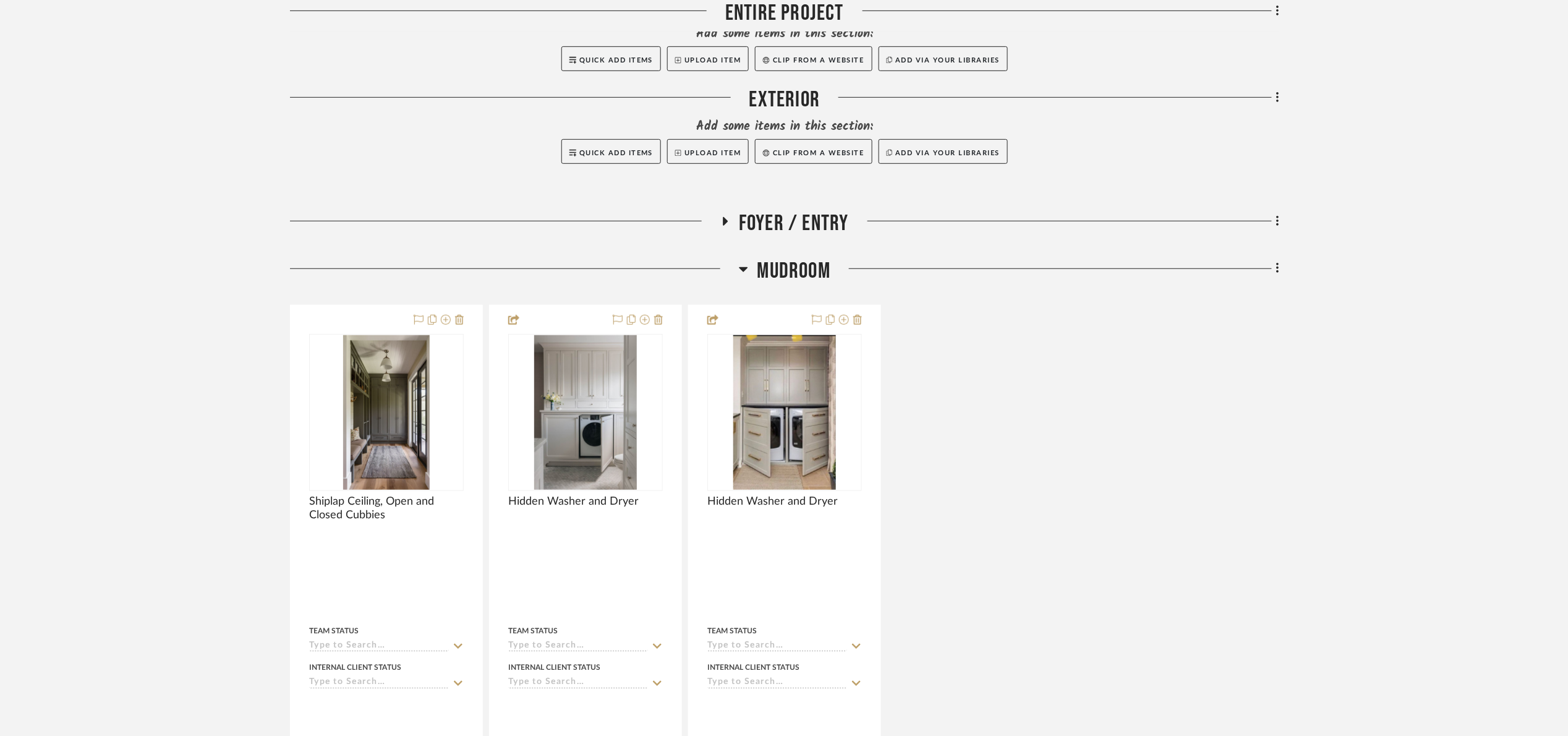
scroll to position [371, 0]
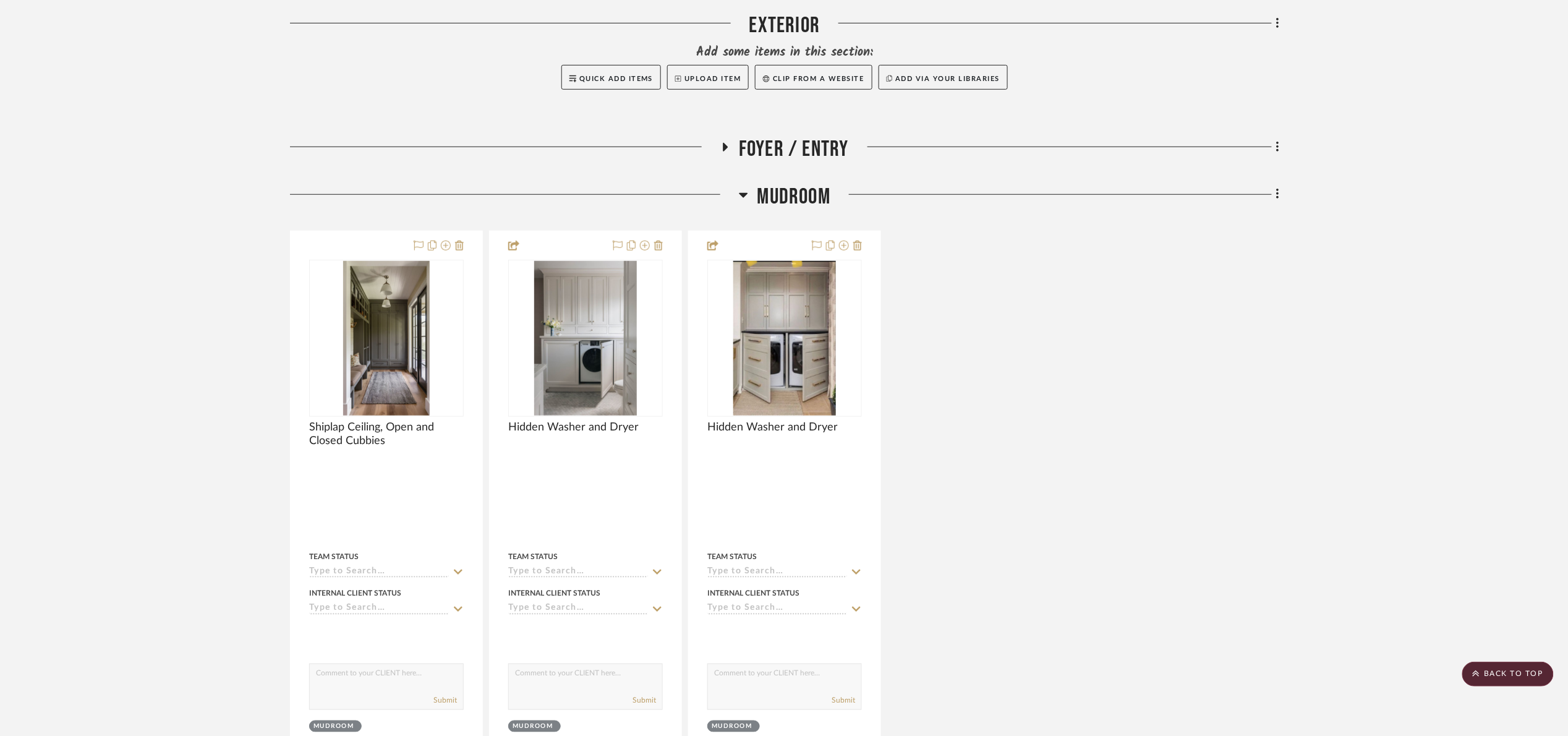
click at [771, 189] on span "Mudroom" at bounding box center [794, 197] width 73 height 26
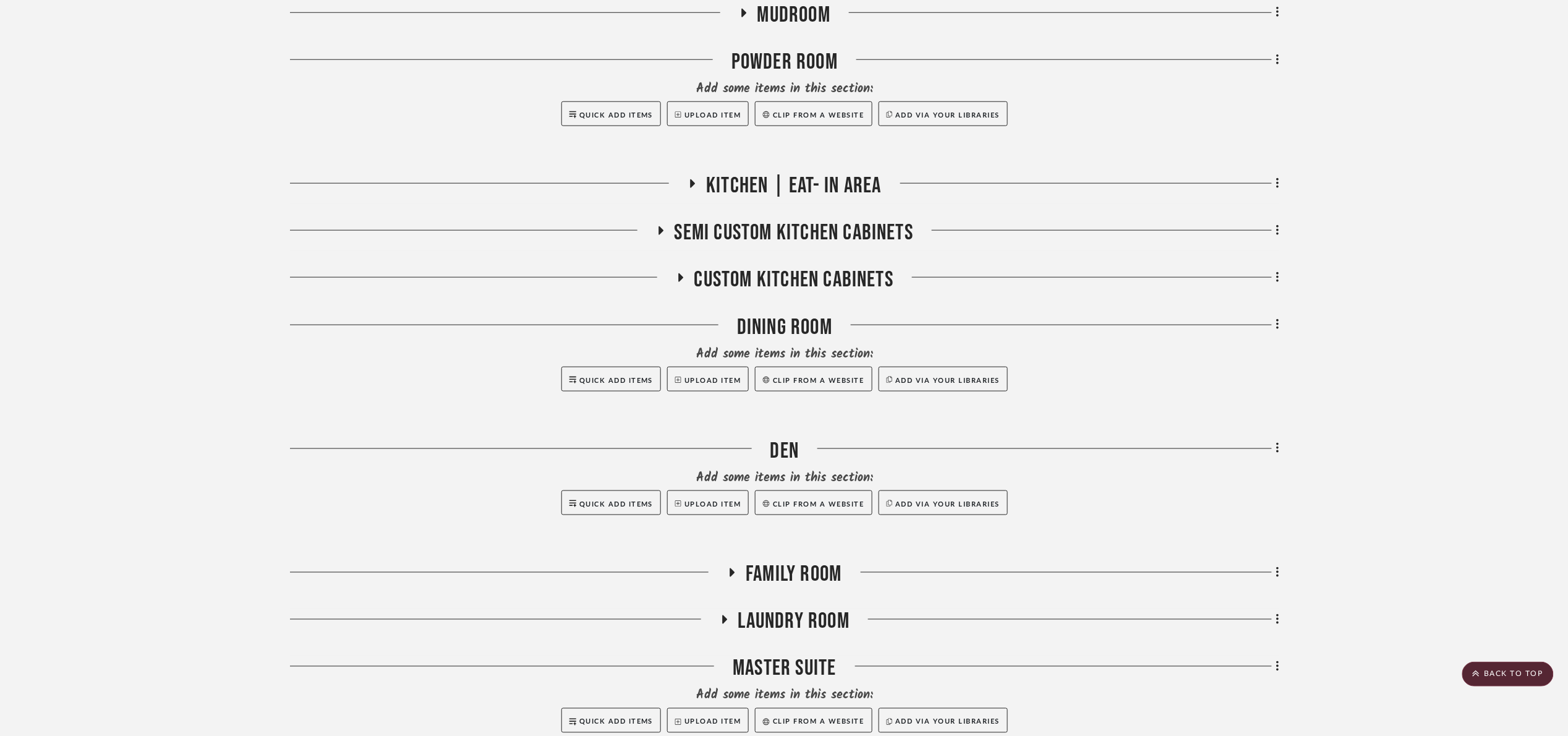
scroll to position [556, 0]
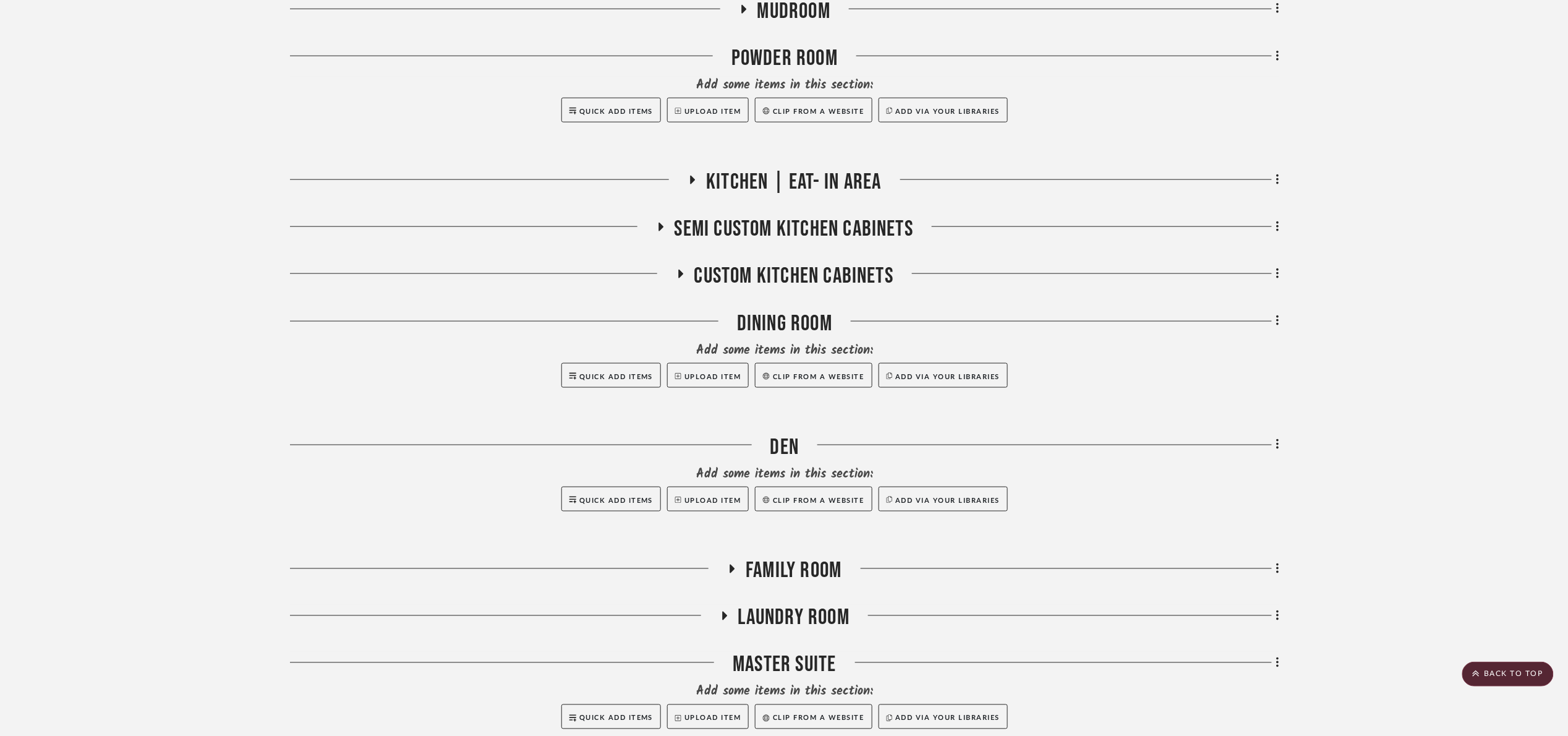
click at [785, 179] on span "Kitchen | Eat- In Area" at bounding box center [793, 182] width 175 height 26
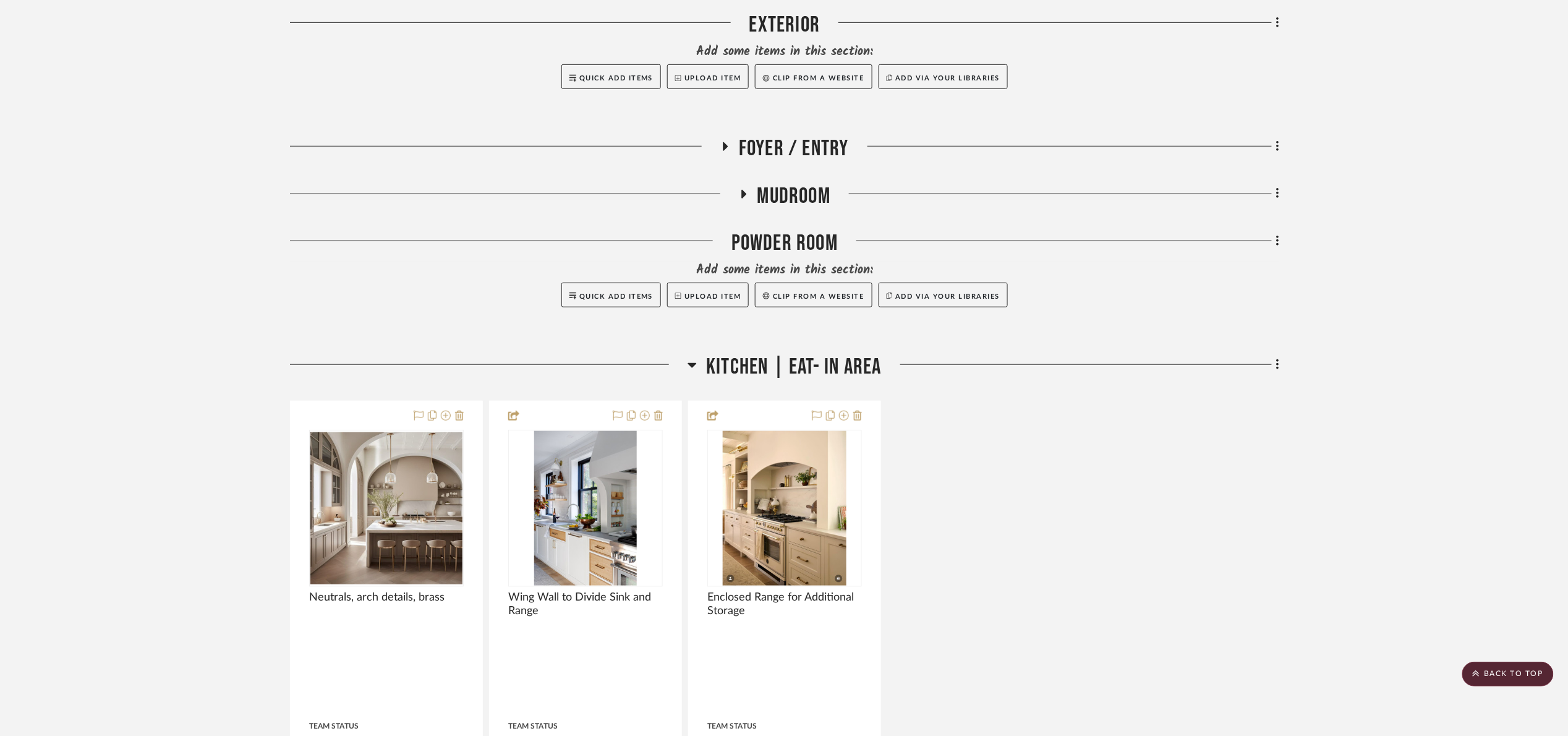
scroll to position [371, 0]
click at [808, 375] on span "Kitchen | Eat- In Area" at bounding box center [793, 368] width 175 height 26
